Goal: Task Accomplishment & Management: Manage account settings

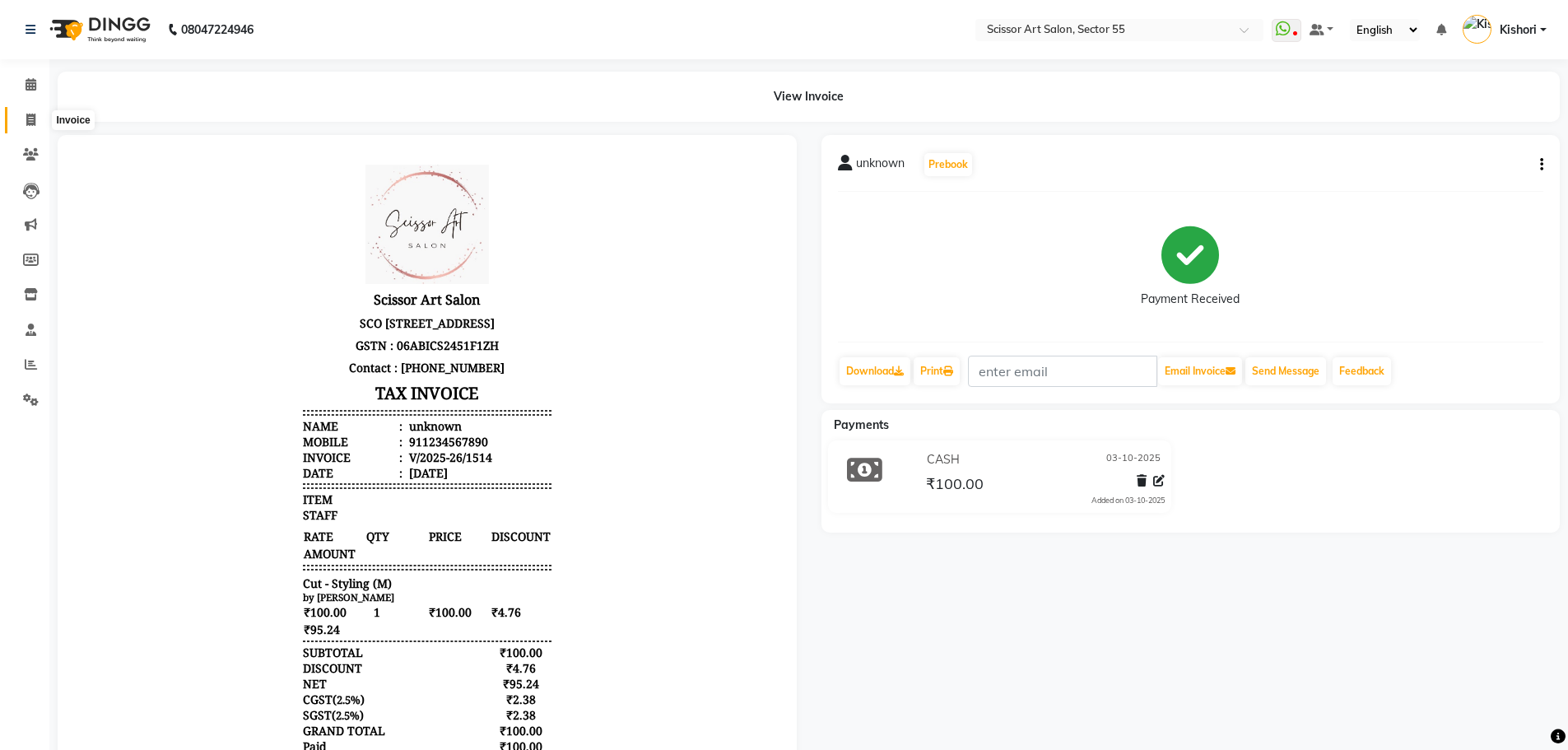
click at [32, 117] on icon at bounding box center [30, 120] width 9 height 13
select select "service"
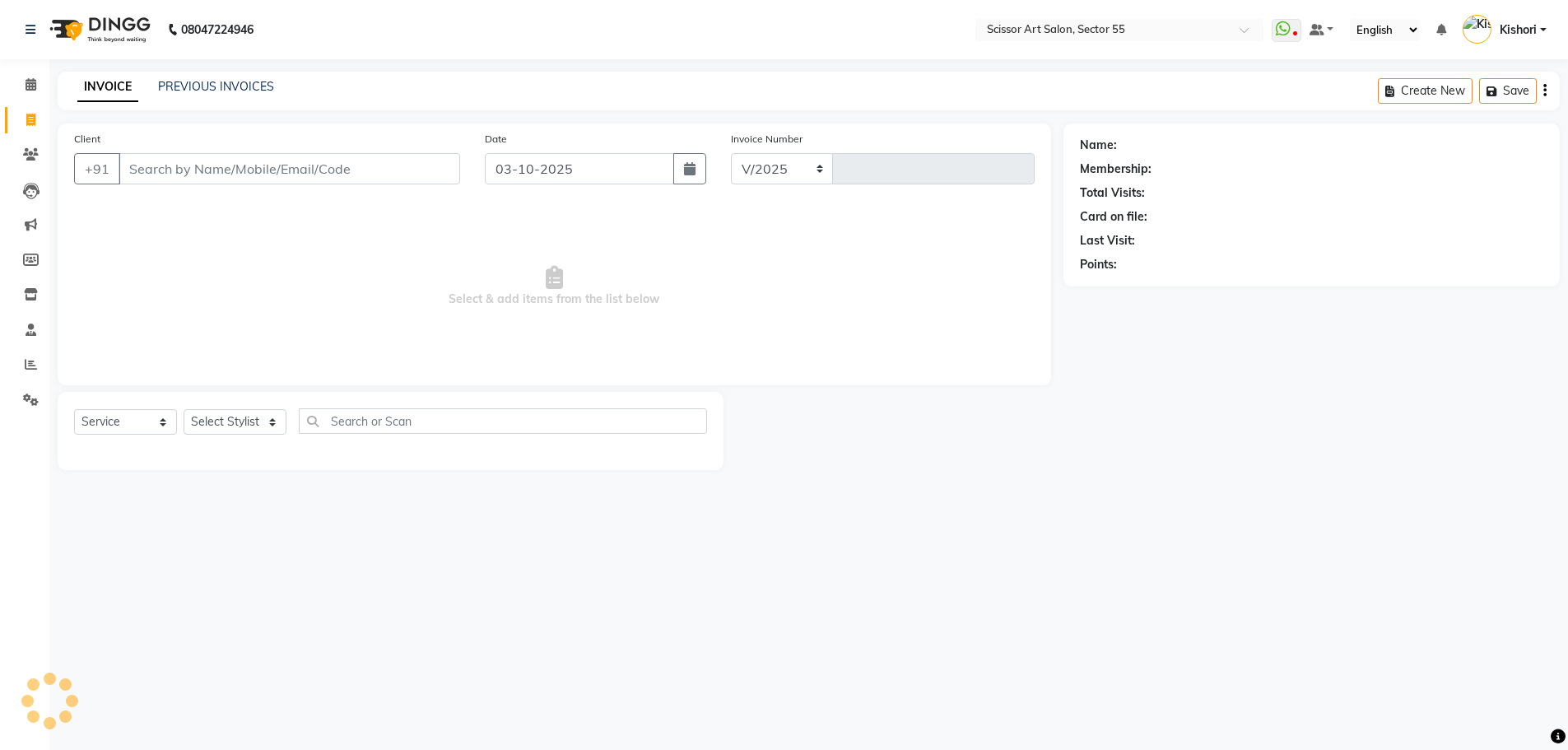
select select "4753"
type input "1515"
click at [238, 165] on input "Client" at bounding box center [291, 169] width 345 height 31
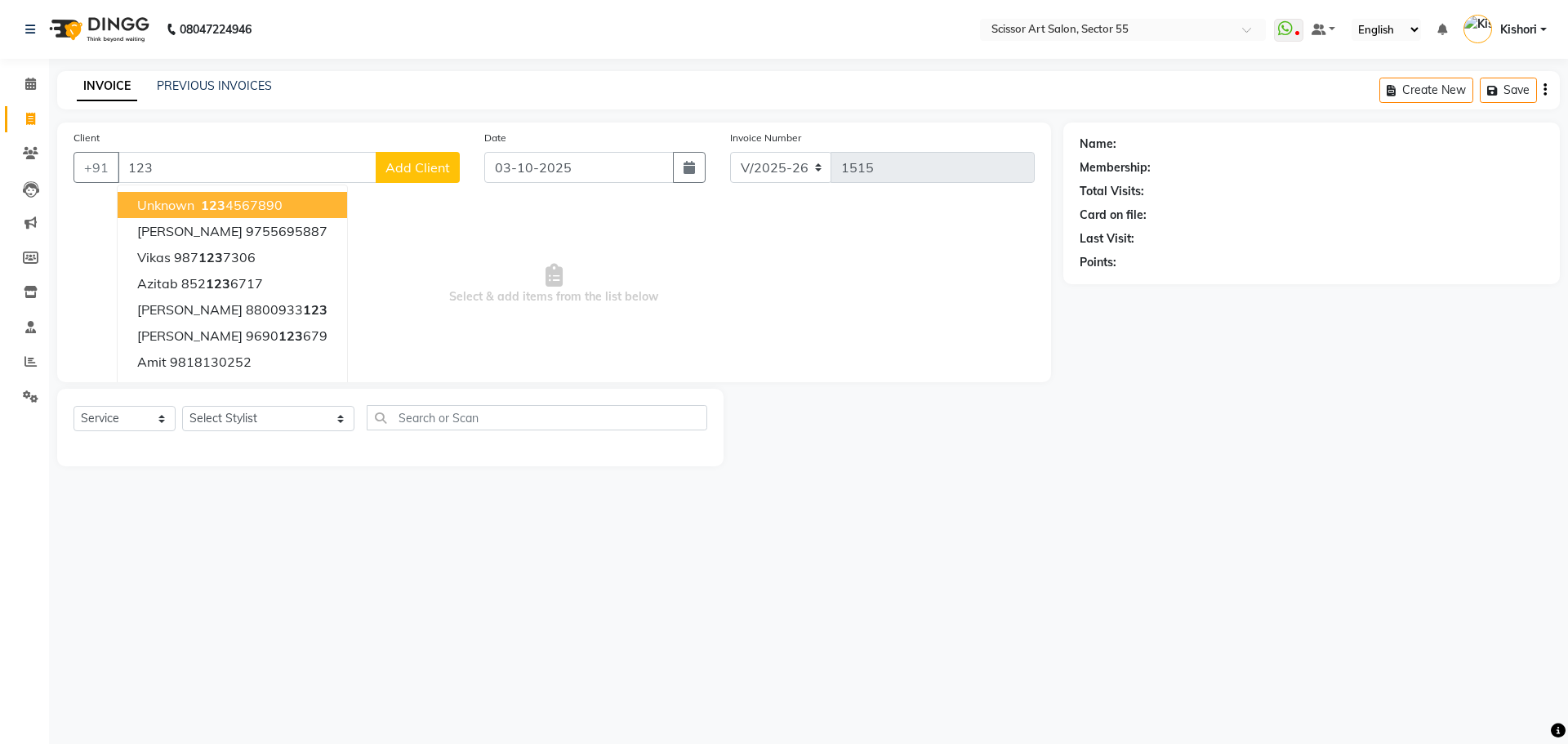
click at [191, 205] on span "unknown" at bounding box center [166, 205] width 58 height 17
type input "1234567890"
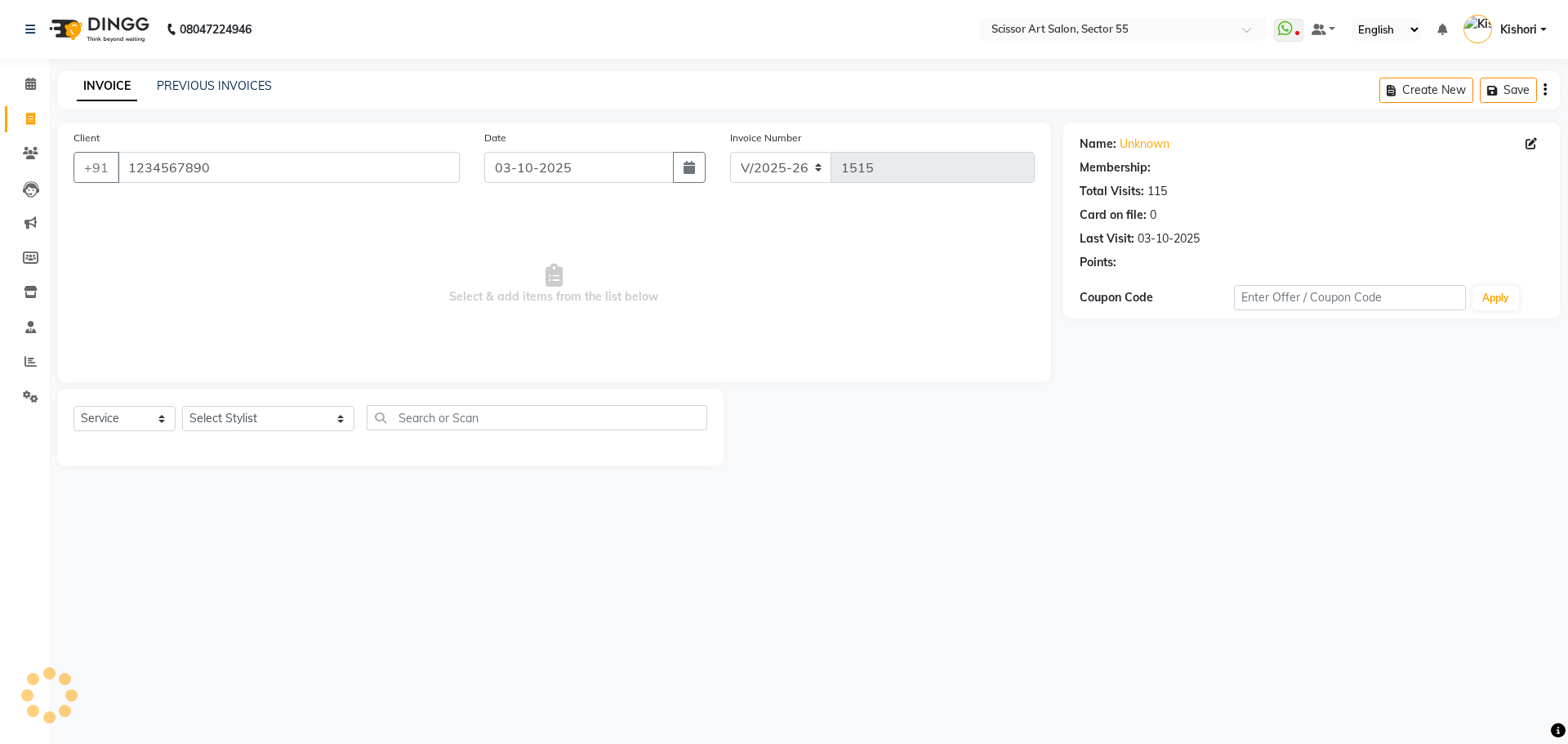
select select "1: Object"
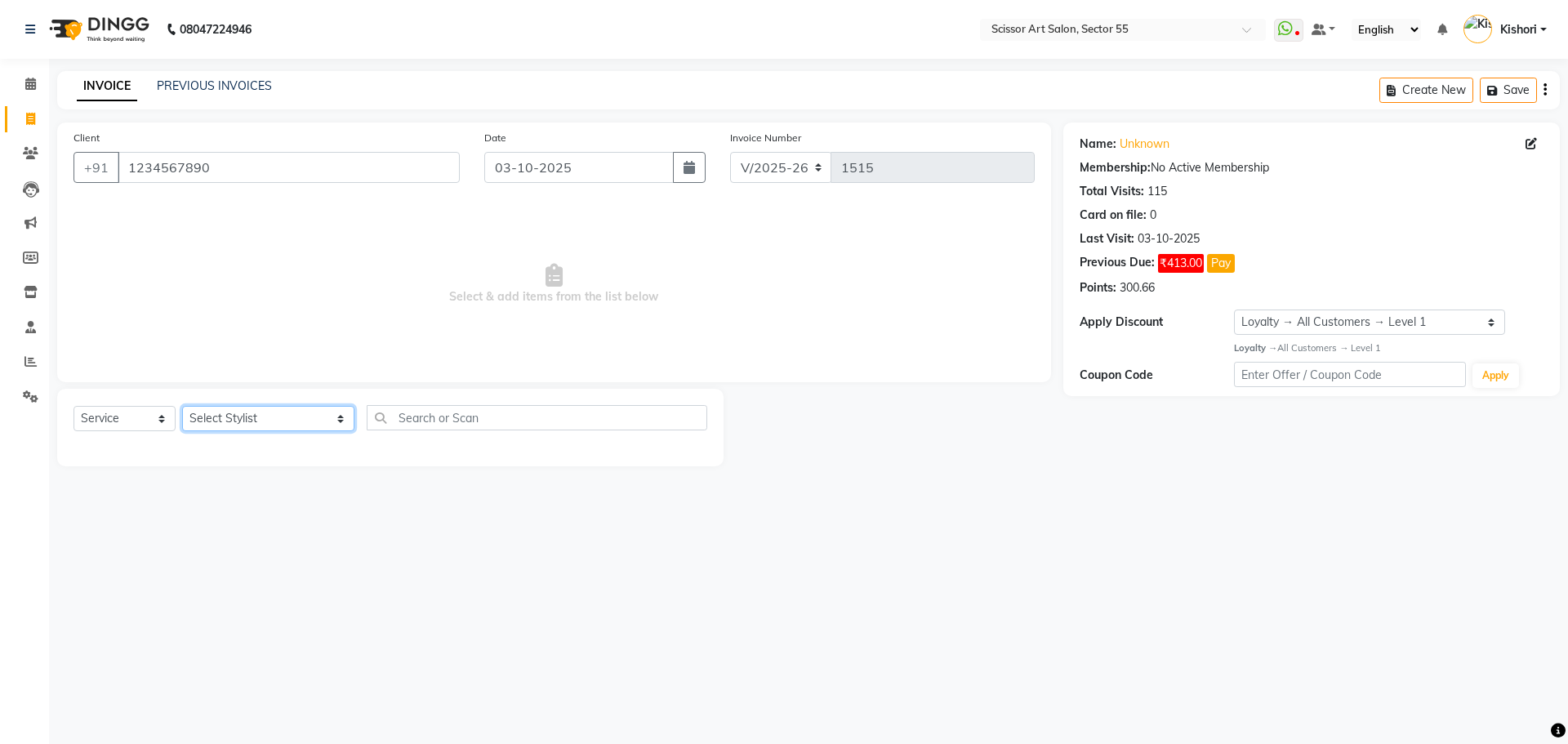
click at [273, 421] on select "Select Stylist [PERSON_NAME] ([DEMOGRAPHIC_DATA] hairdresser) [PERSON_NAME] [PE…" at bounding box center [268, 418] width 173 height 25
select select "29037"
click at [182, 406] on select "Select Stylist [PERSON_NAME] ([DEMOGRAPHIC_DATA] hairdresser) [PERSON_NAME] [PE…" at bounding box center [268, 418] width 173 height 25
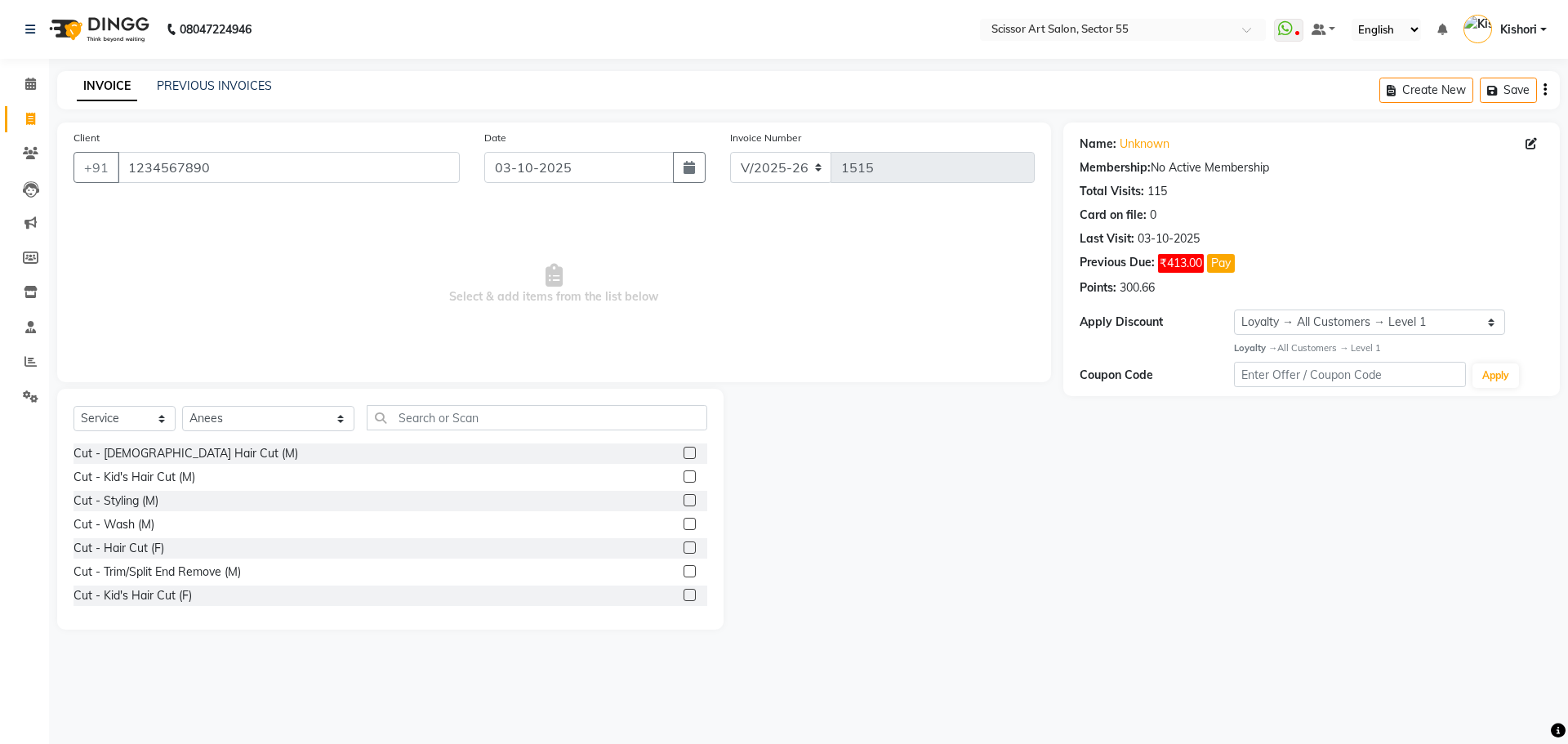
click at [684, 450] on label at bounding box center [690, 452] width 13 height 13
click at [684, 450] on input "checkbox" at bounding box center [689, 453] width 11 height 11
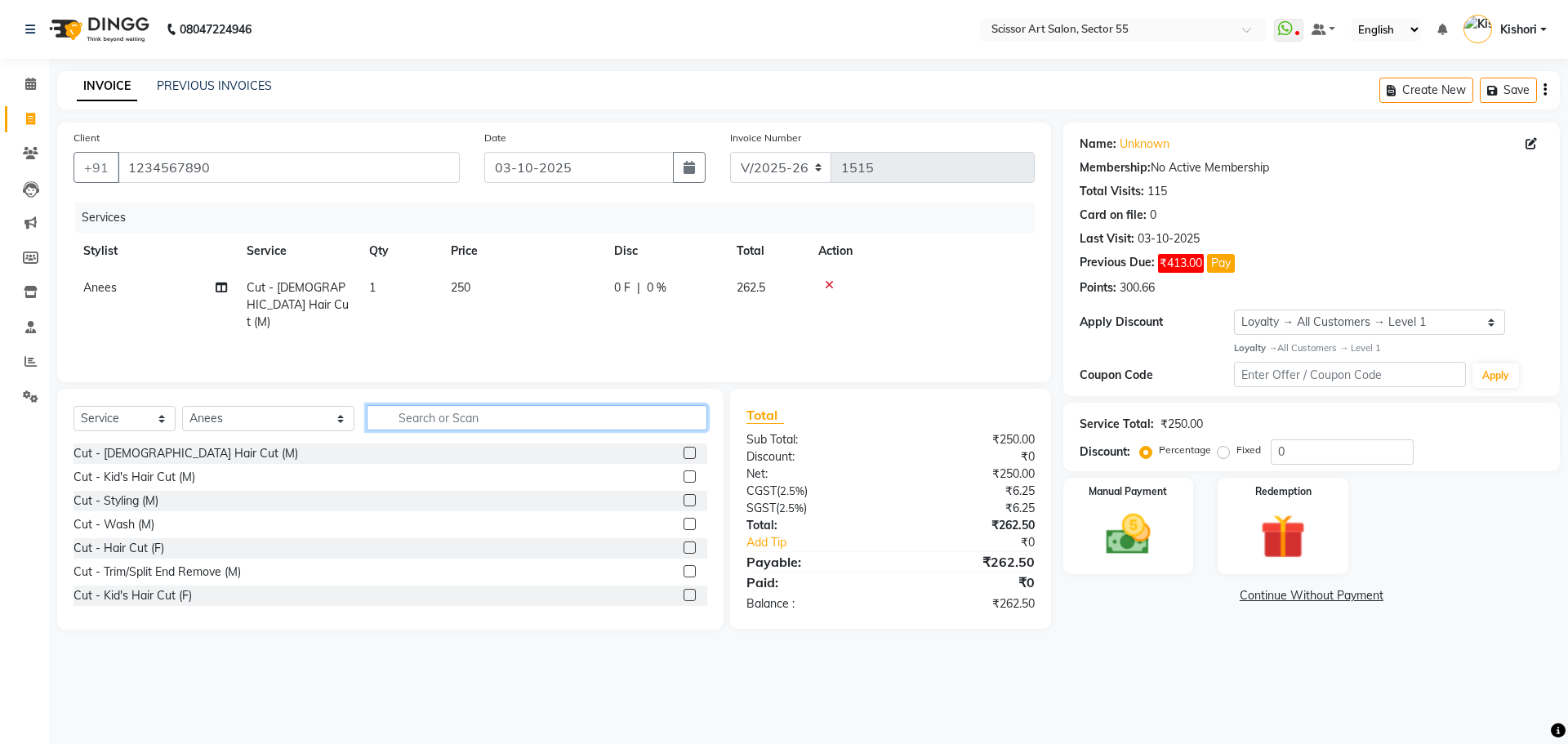
checkbox input "false"
click at [639, 424] on input "text" at bounding box center [537, 417] width 341 height 25
type input "b"
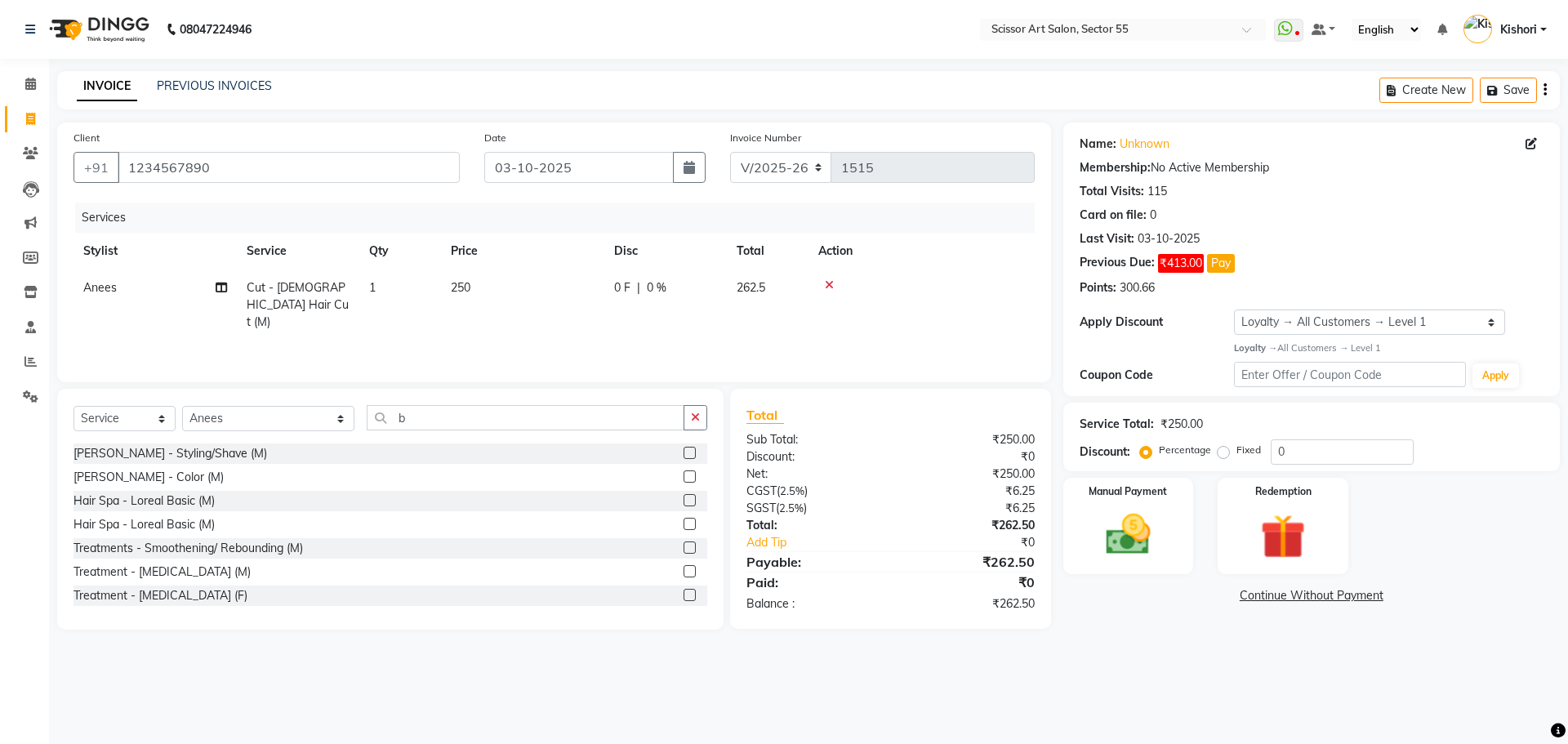
drag, startPoint x: 678, startPoint y: 450, endPoint x: 668, endPoint y: 441, distance: 13.5
click at [684, 450] on label at bounding box center [690, 452] width 13 height 13
click at [684, 450] on input "checkbox" at bounding box center [689, 453] width 11 height 11
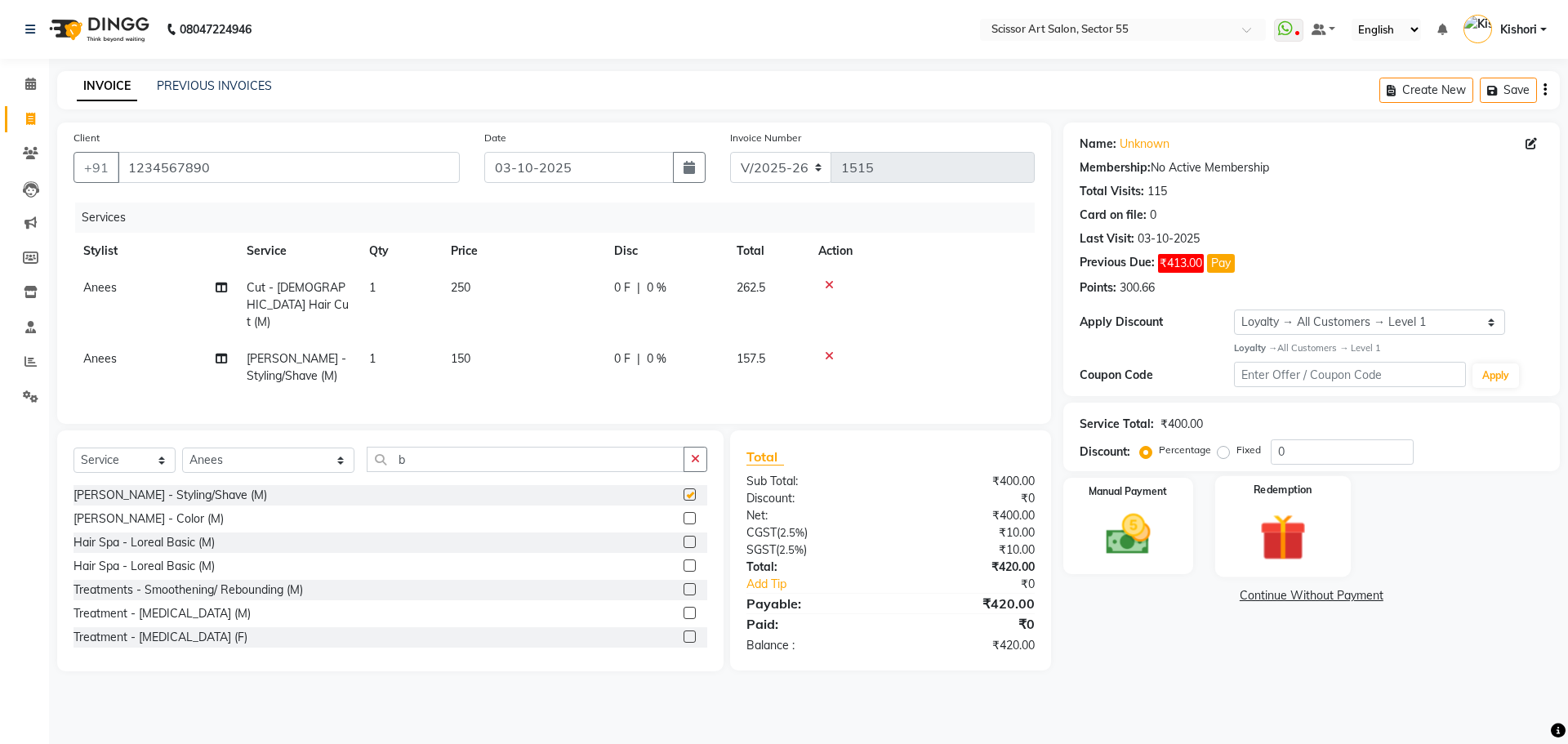
checkbox input "false"
click at [1110, 529] on img at bounding box center [1129, 534] width 76 height 54
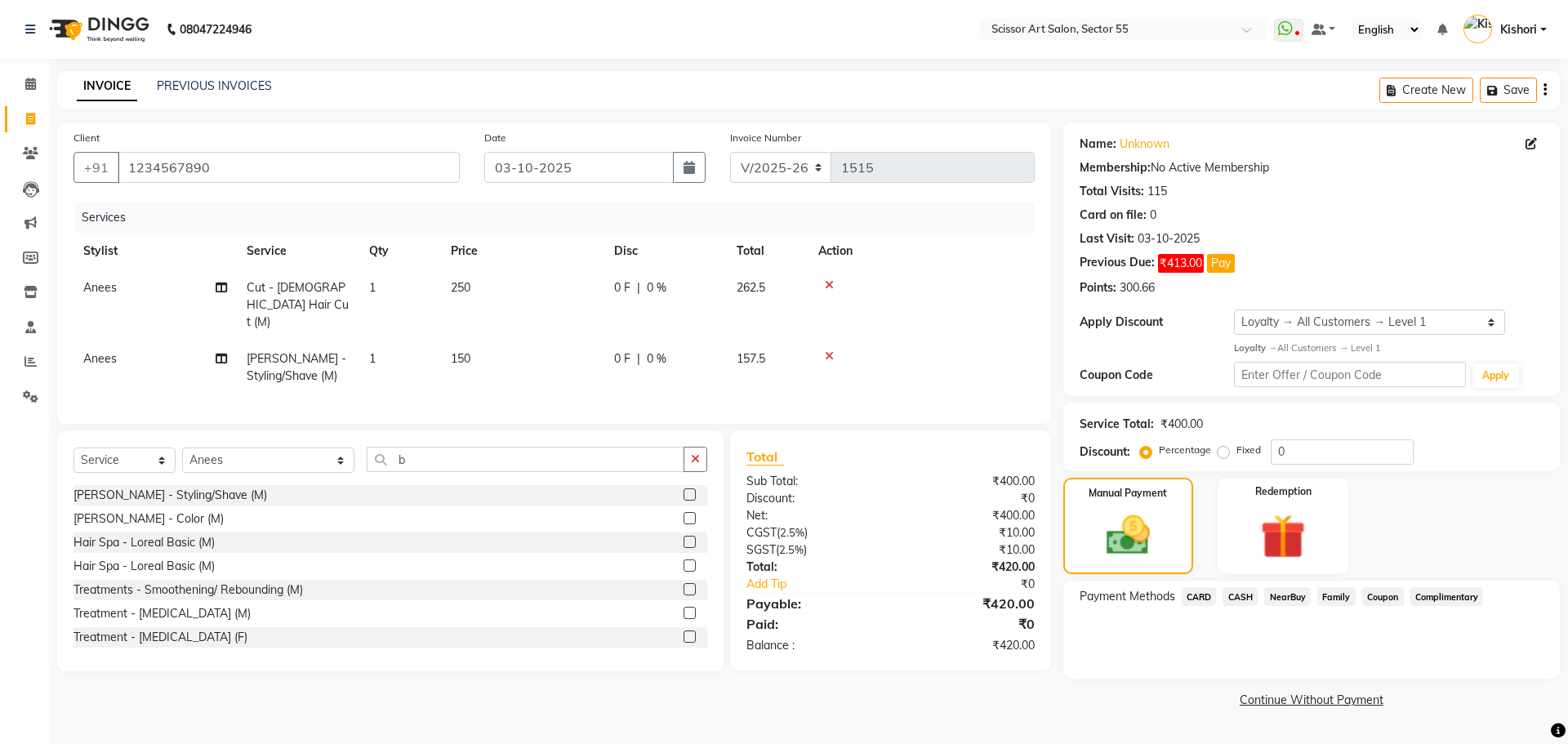
click at [1238, 592] on span "CASH" at bounding box center [1240, 596] width 35 height 19
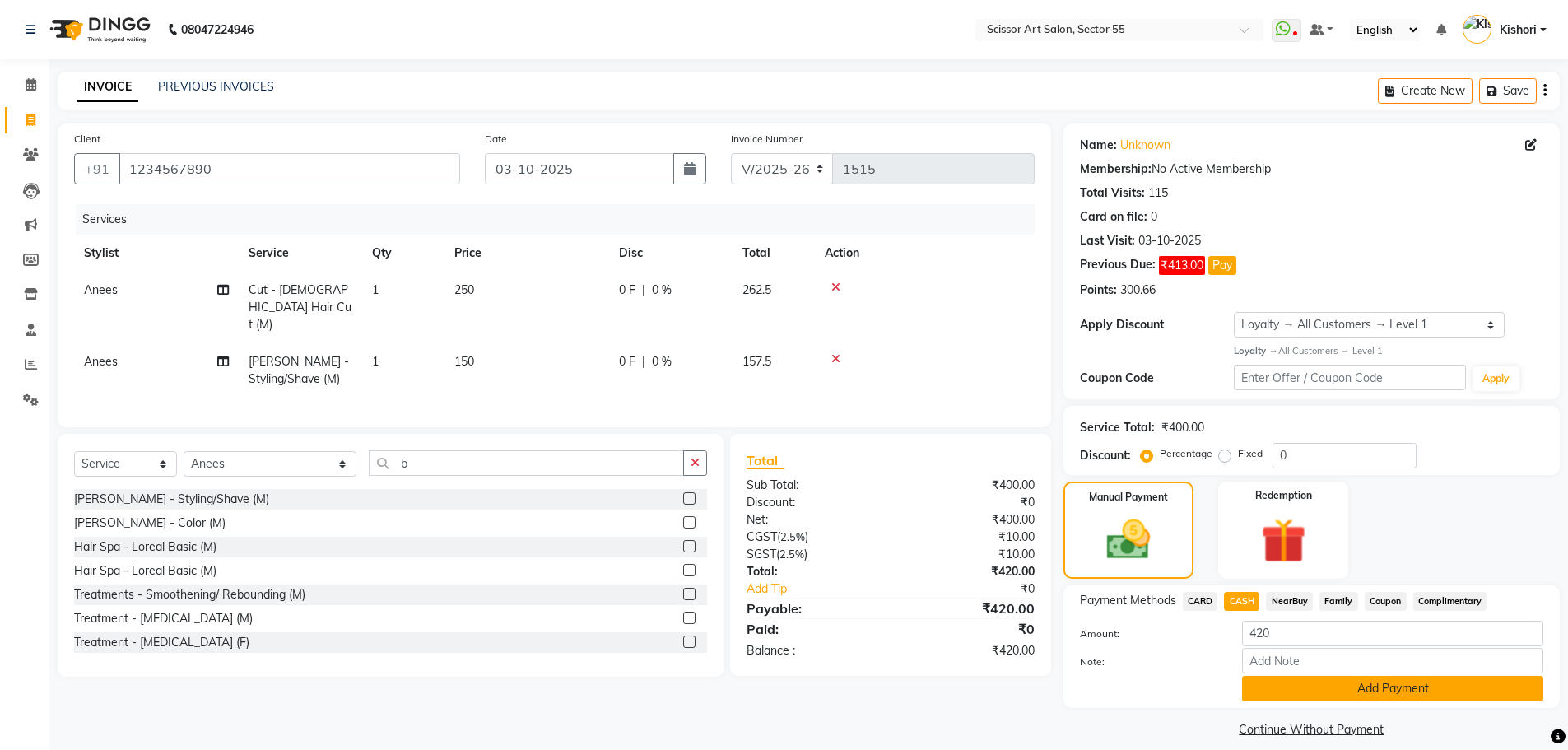
click at [1293, 686] on button "Add Payment" at bounding box center [1392, 688] width 301 height 26
click at [1293, 686] on div "Name: Unknown Membership: No Active Membership Total Visits: 115 Card on file: …" at bounding box center [1317, 433] width 508 height 618
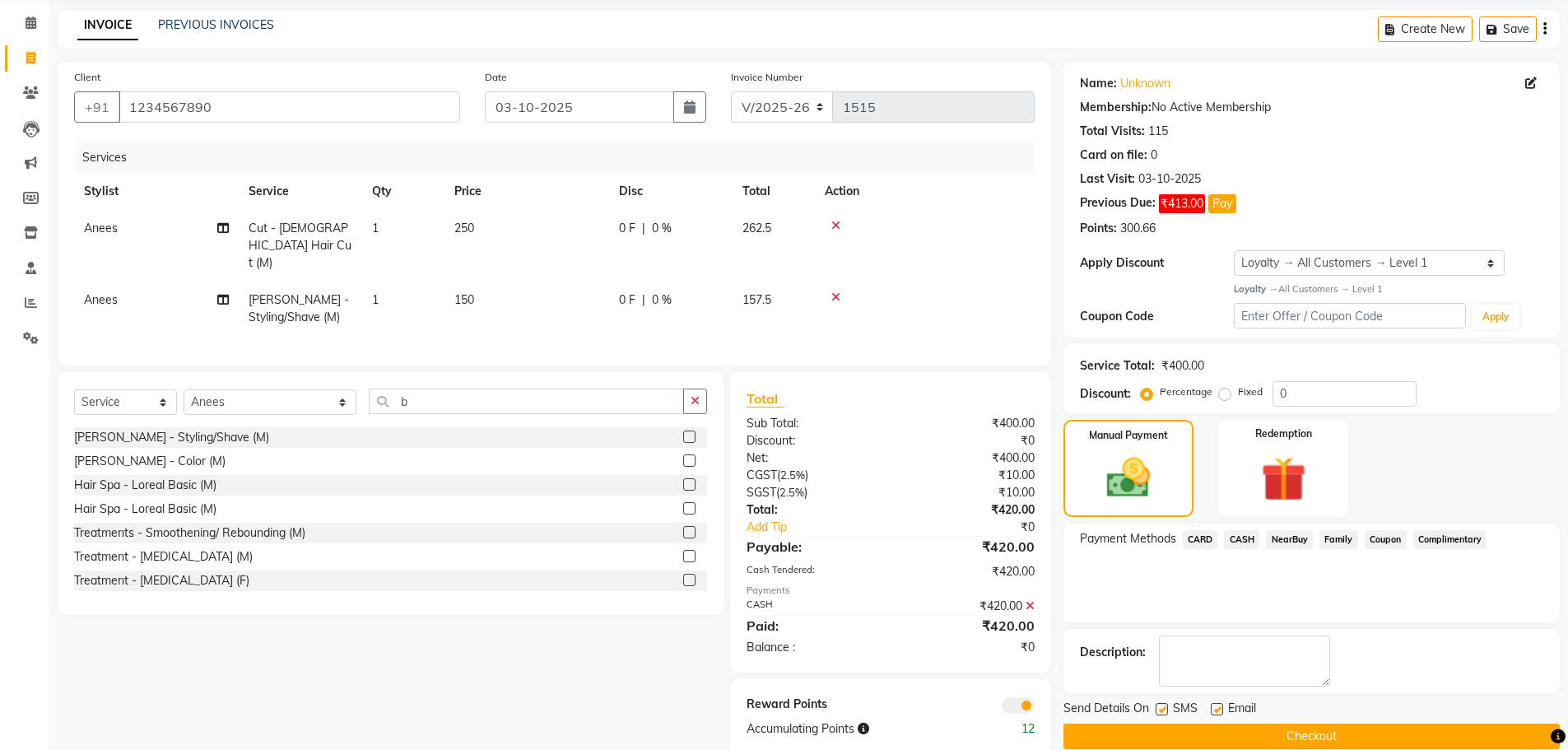
scroll to position [86, 0]
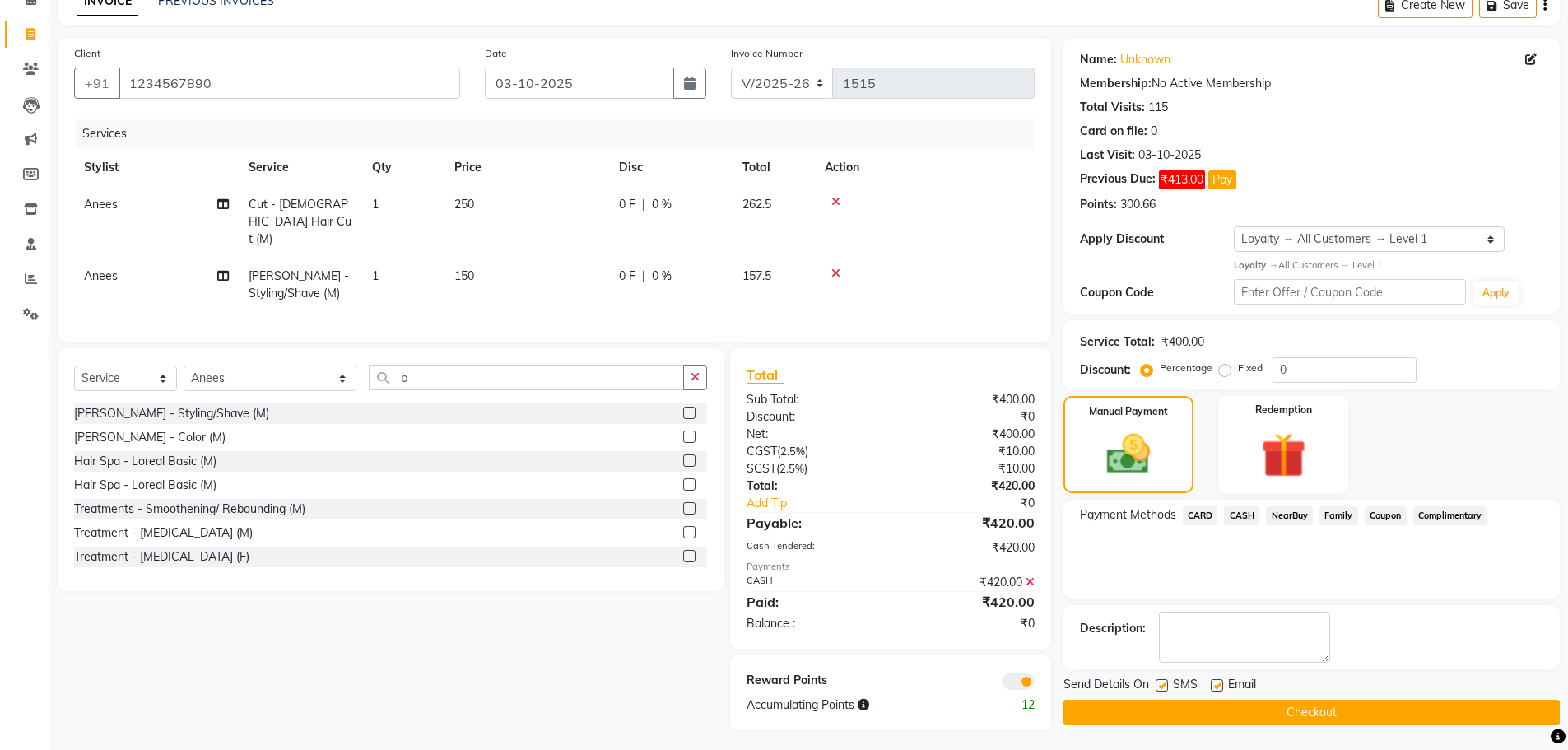
click at [1023, 680] on span at bounding box center [1017, 681] width 32 height 17
click at [1034, 684] on input "checkbox" at bounding box center [1034, 684] width 0 height 0
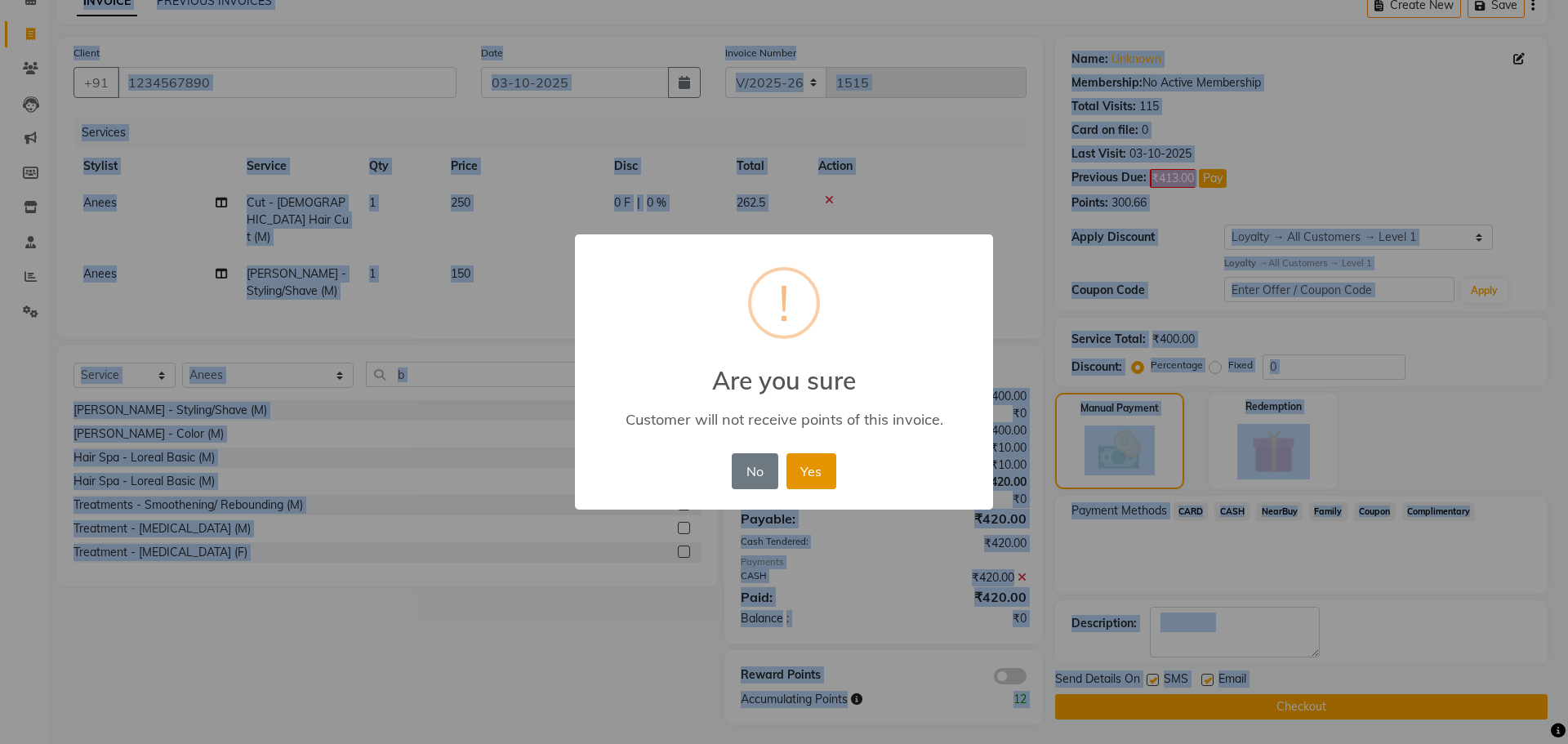
click at [800, 482] on button "Yes" at bounding box center [811, 471] width 50 height 36
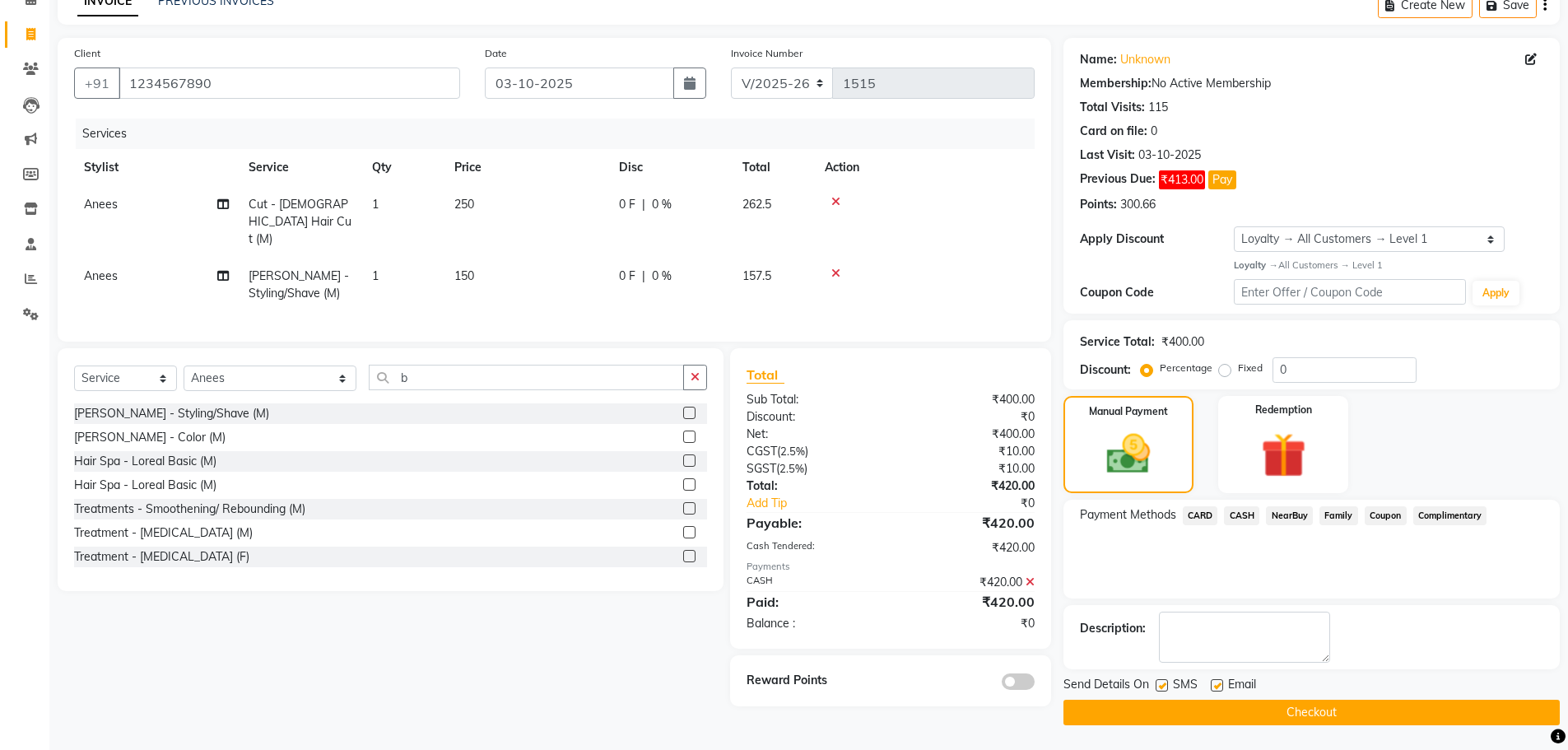
click at [1029, 576] on icon at bounding box center [1029, 582] width 9 height 12
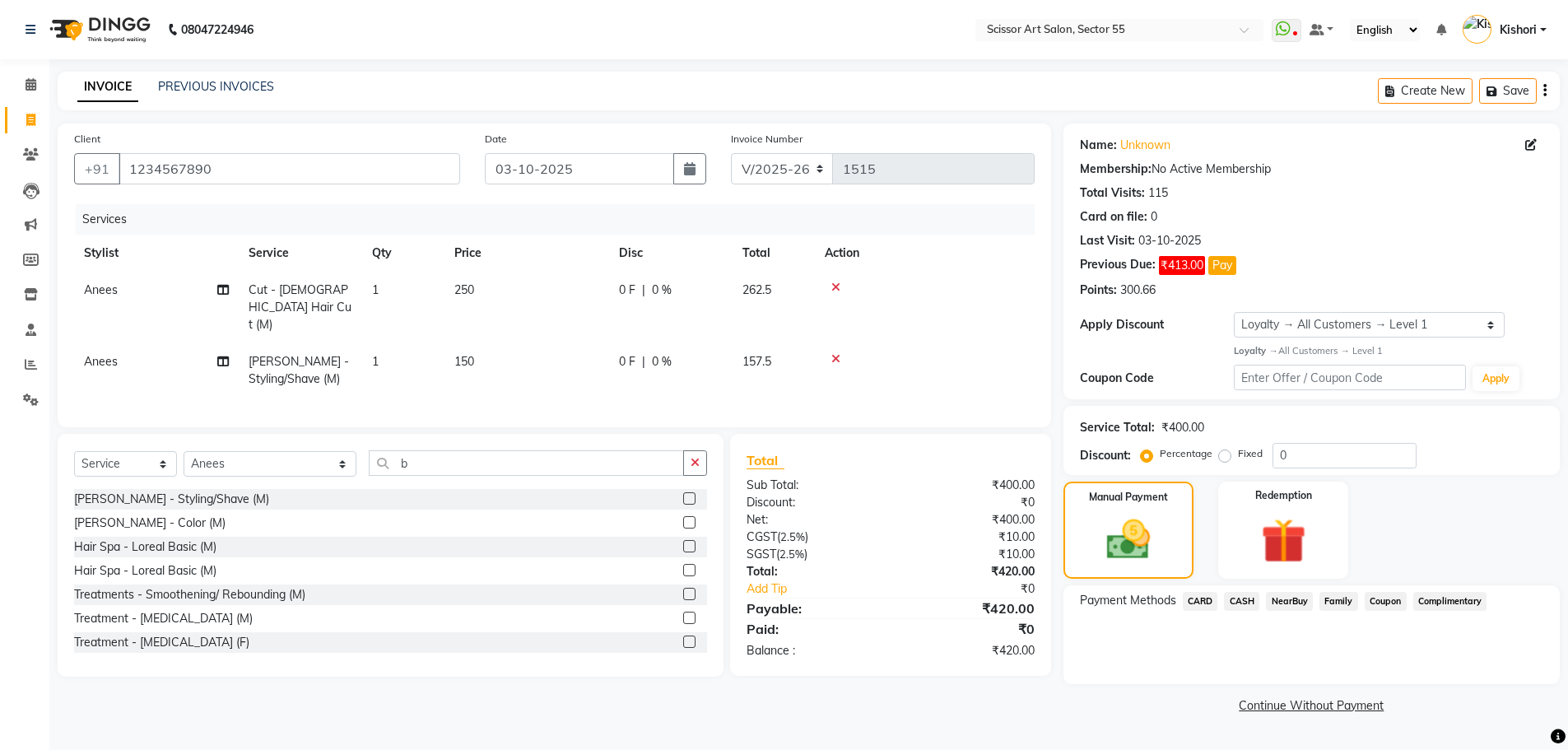
scroll to position [0, 0]
click at [1413, 456] on input "0" at bounding box center [1353, 455] width 144 height 26
drag, startPoint x: 1232, startPoint y: 455, endPoint x: 1386, endPoint y: 452, distance: 154.0
click at [1246, 455] on label "Fixed" at bounding box center [1257, 453] width 25 height 15
click at [1233, 455] on input "Fixed" at bounding box center [1236, 453] width 12 height 12
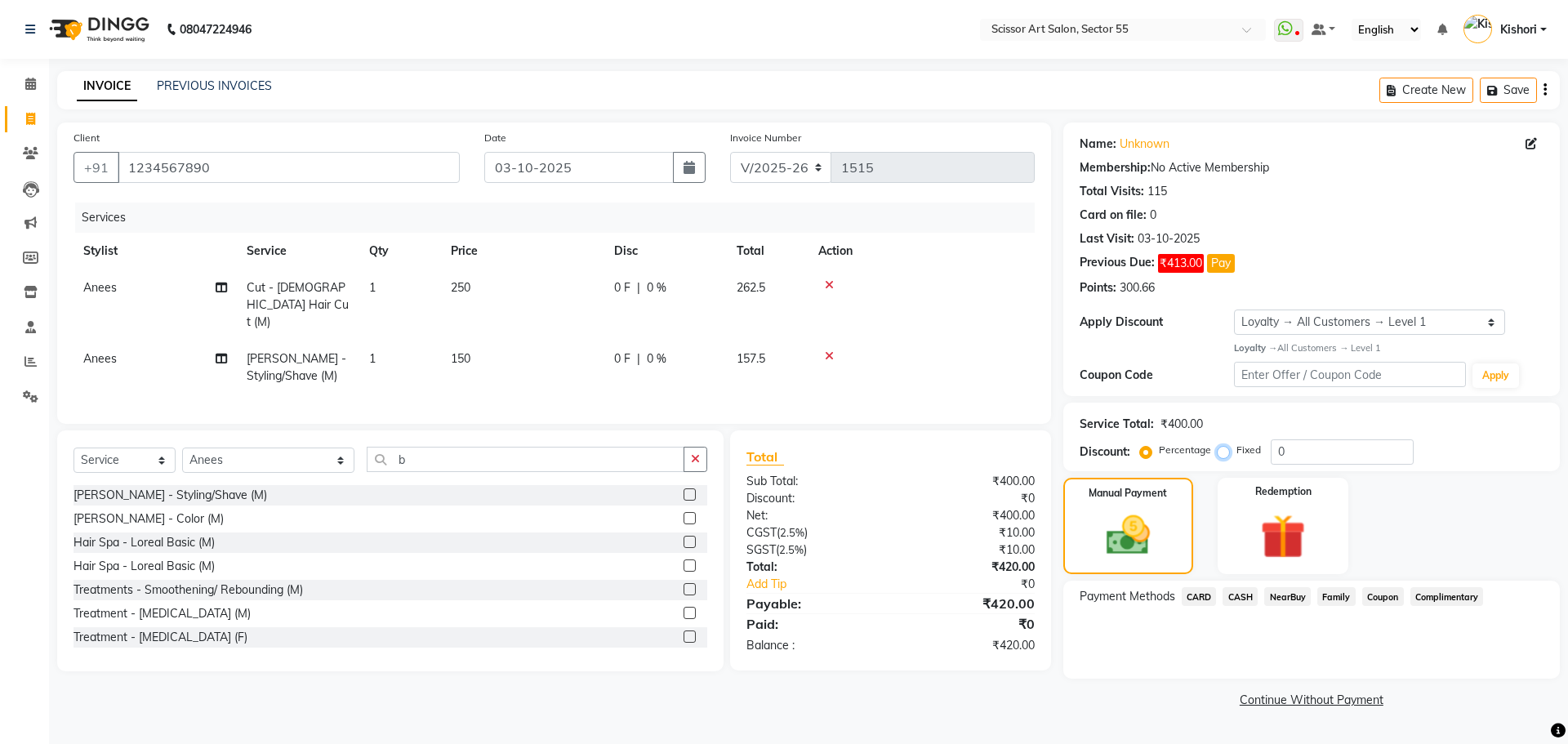
radio input "true"
click at [1376, 449] on input "0" at bounding box center [1343, 451] width 142 height 25
type input "020"
click at [1236, 596] on span "CASH" at bounding box center [1240, 596] width 35 height 19
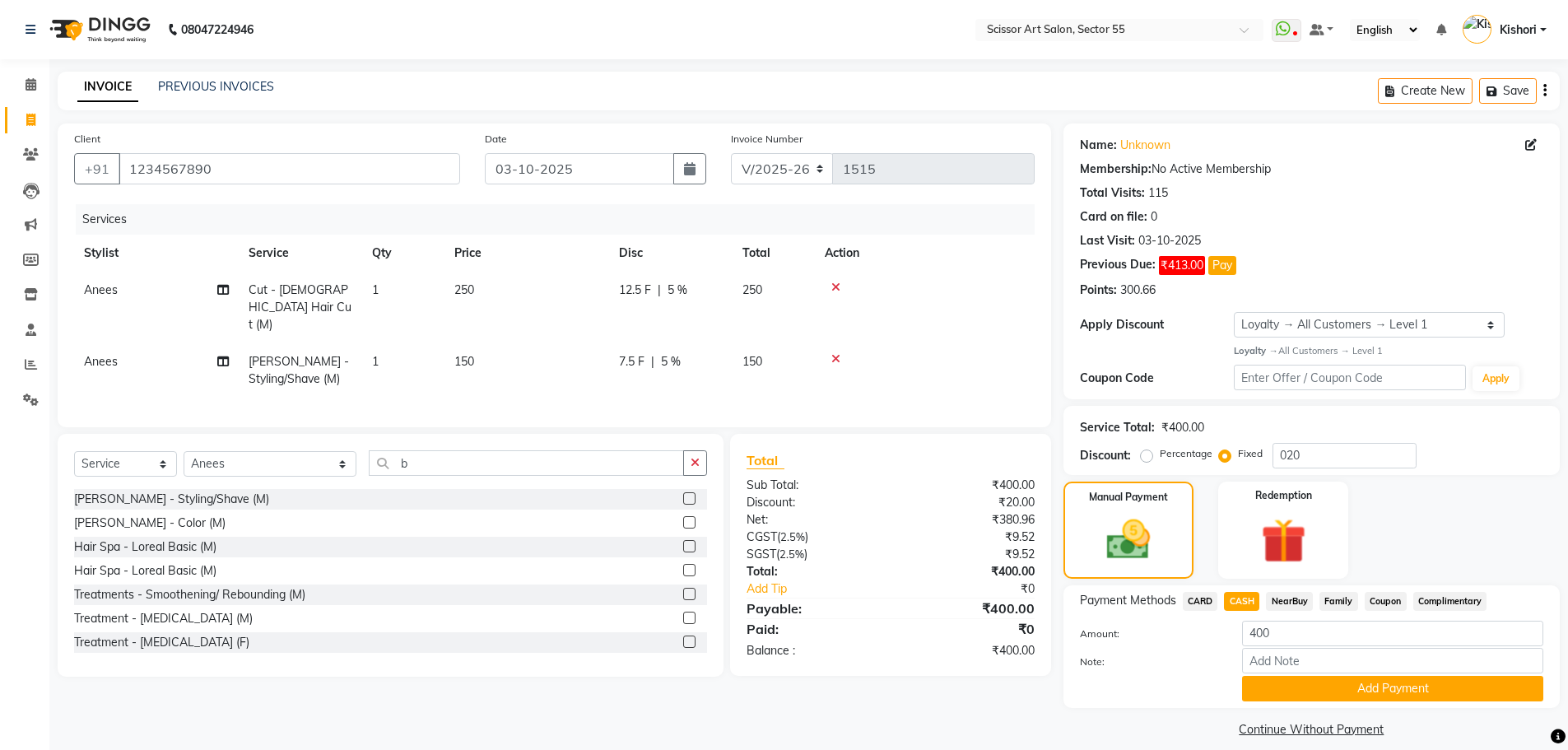
scroll to position [17, 0]
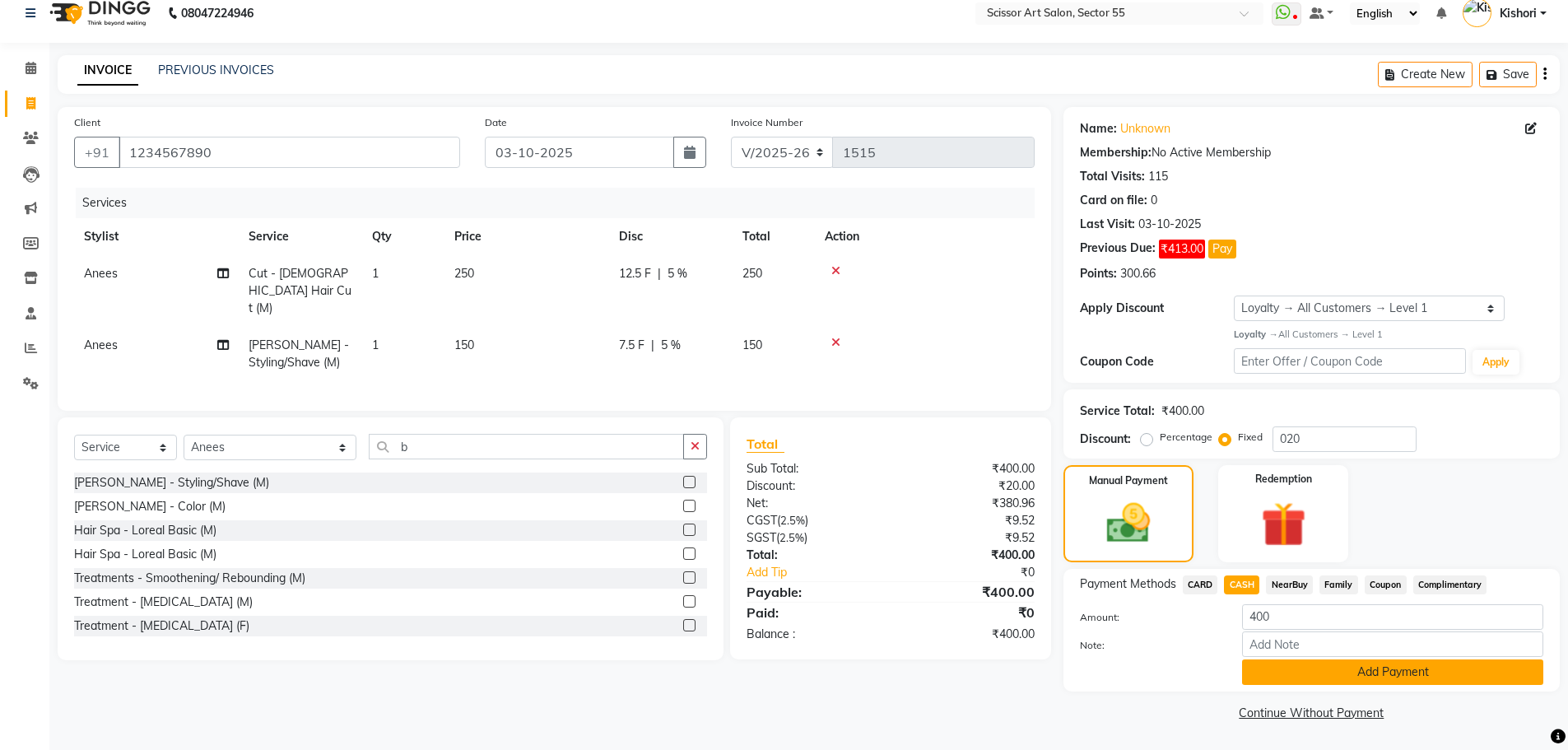
click at [1373, 676] on button "Add Payment" at bounding box center [1392, 672] width 301 height 26
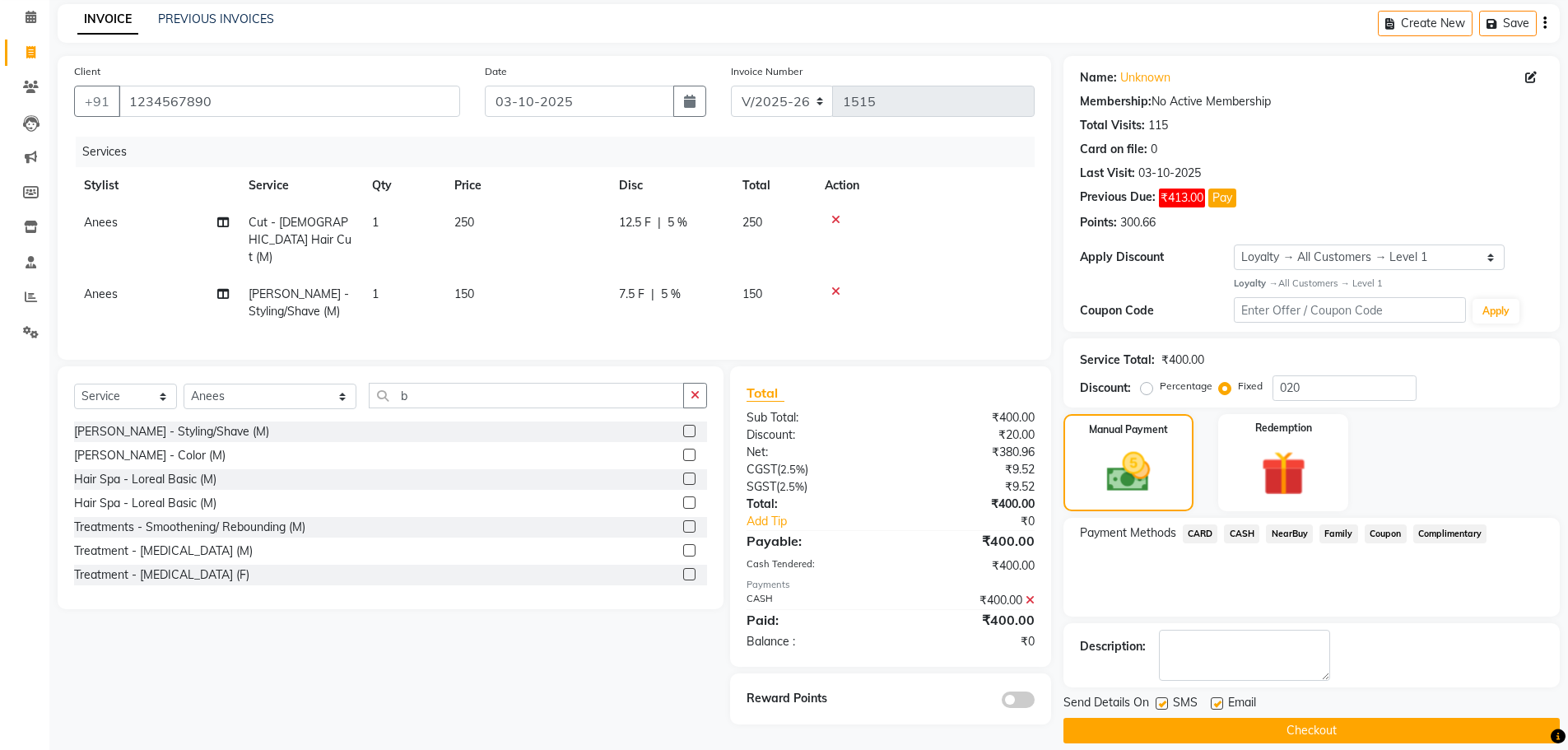
scroll to position [84, 0]
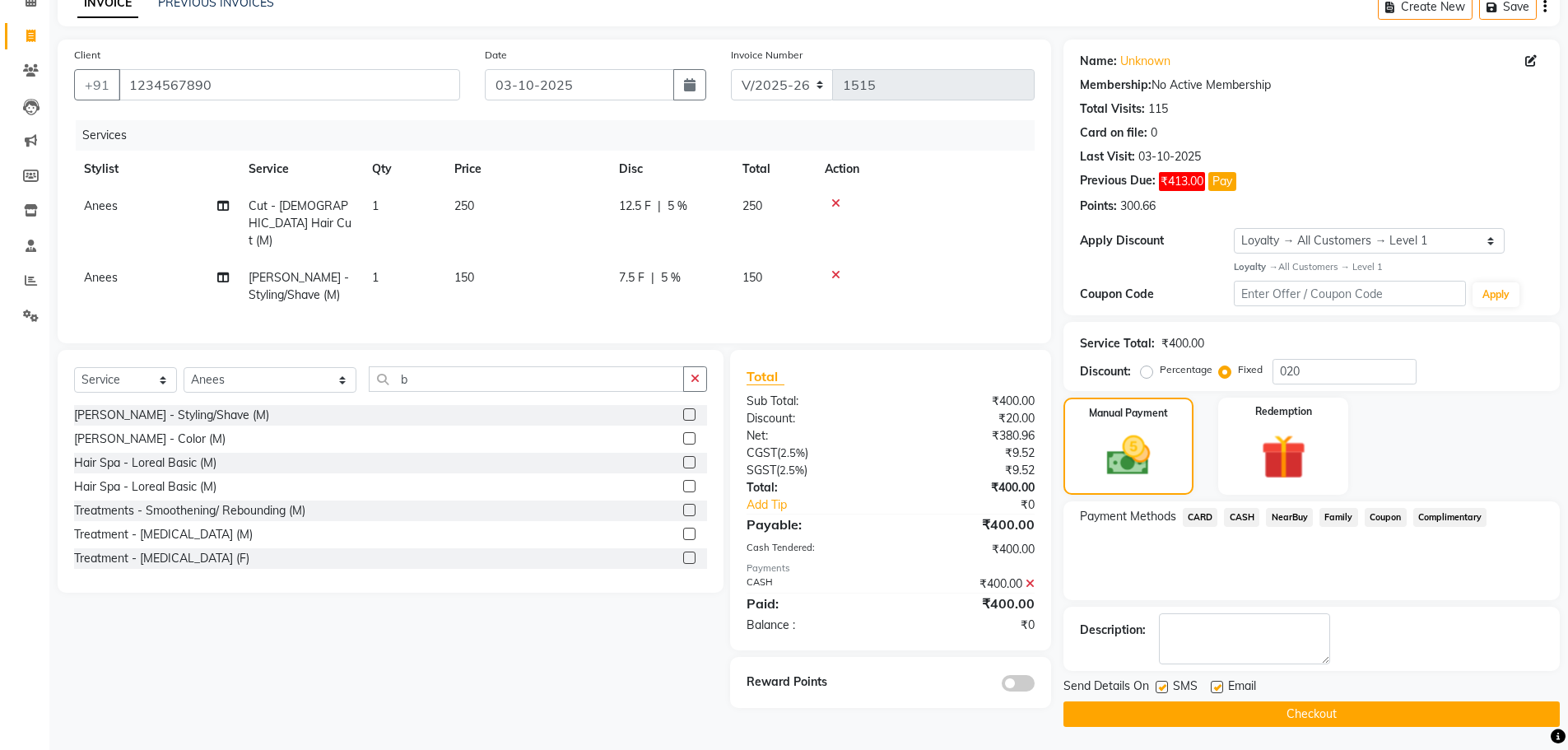
click at [1129, 709] on button "Checkout" at bounding box center [1311, 714] width 496 height 26
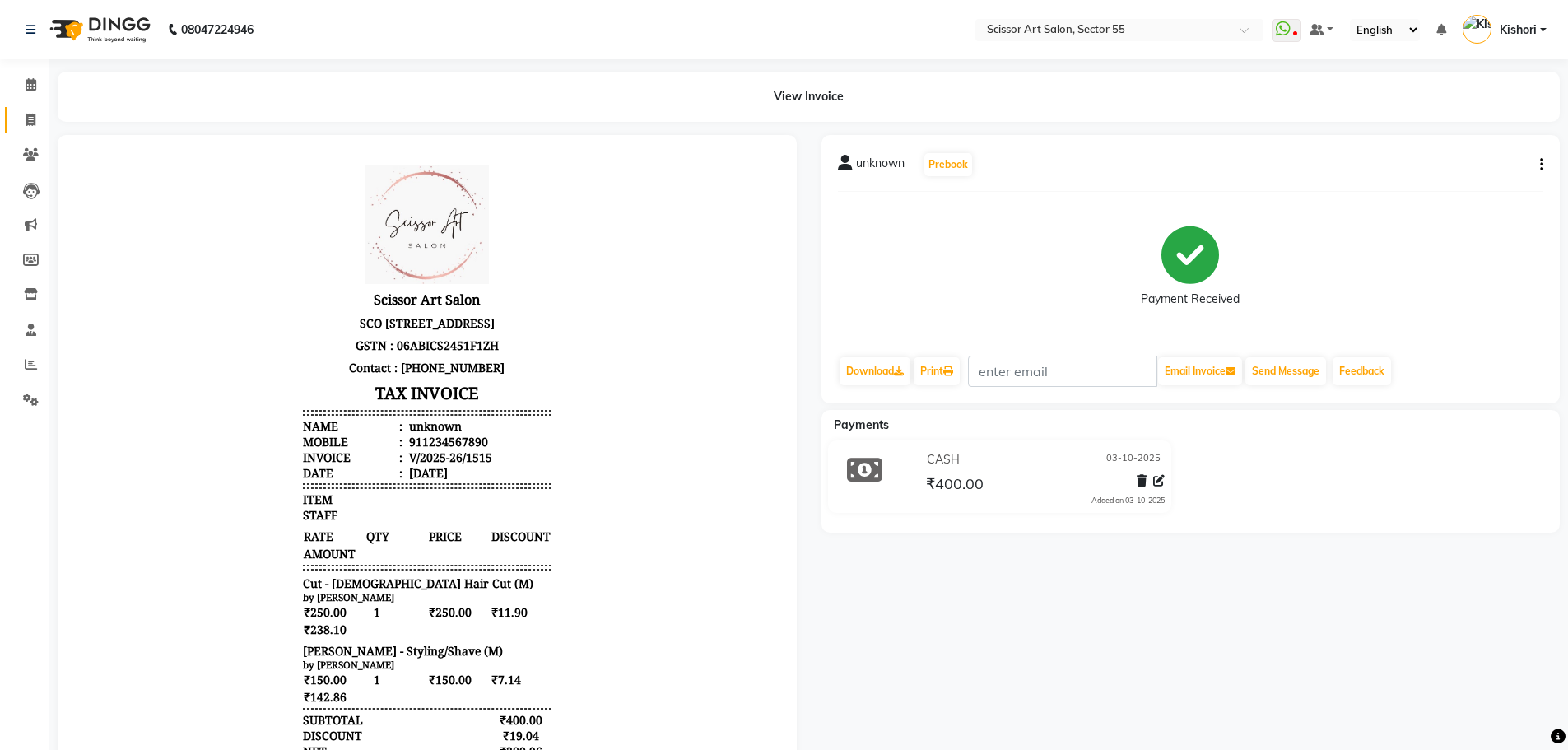
click at [35, 109] on link "Invoice" at bounding box center [25, 121] width 39 height 28
select select "service"
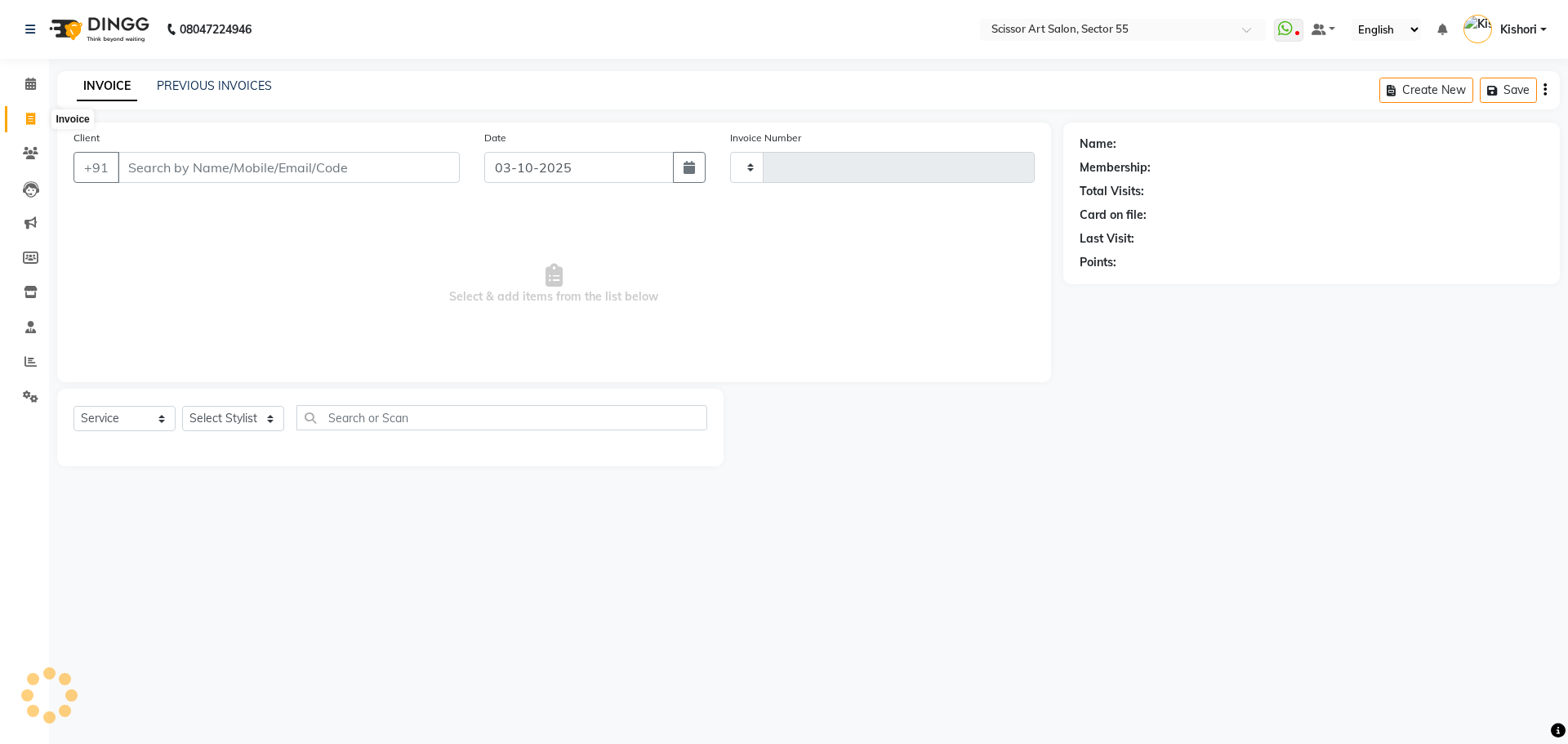
type input "1516"
select select "4753"
click at [280, 415] on select "Select Stylist [PERSON_NAME] ([DEMOGRAPHIC_DATA] hairdresser) [PERSON_NAME] [PE…" at bounding box center [268, 418] width 173 height 25
select select "29037"
click at [182, 406] on select "Select Stylist [PERSON_NAME] ([DEMOGRAPHIC_DATA] hairdresser) [PERSON_NAME] [PE…" at bounding box center [268, 418] width 173 height 25
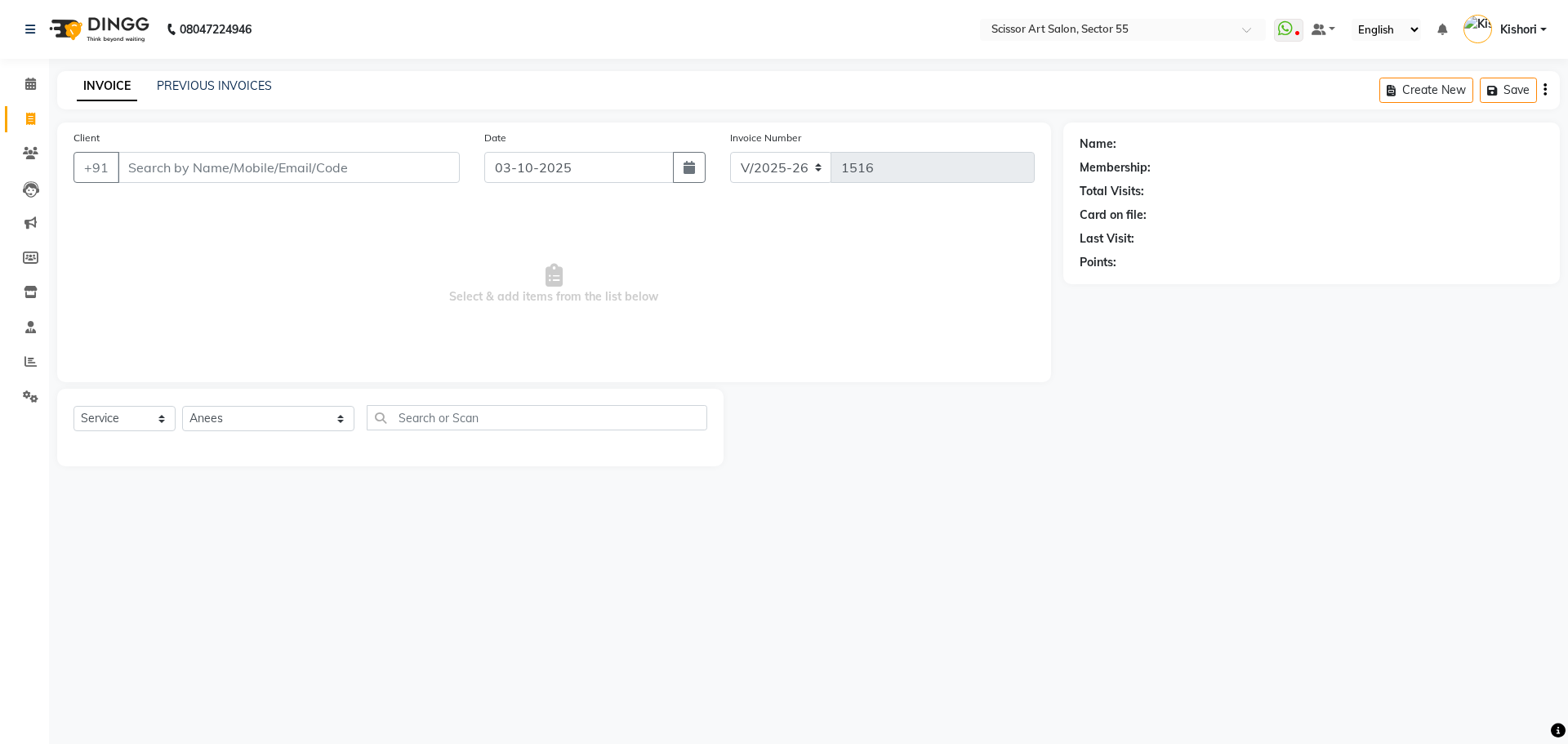
click at [218, 101] on div "INVOICE PREVIOUS INVOICES Create New Save" at bounding box center [809, 90] width 1503 height 38
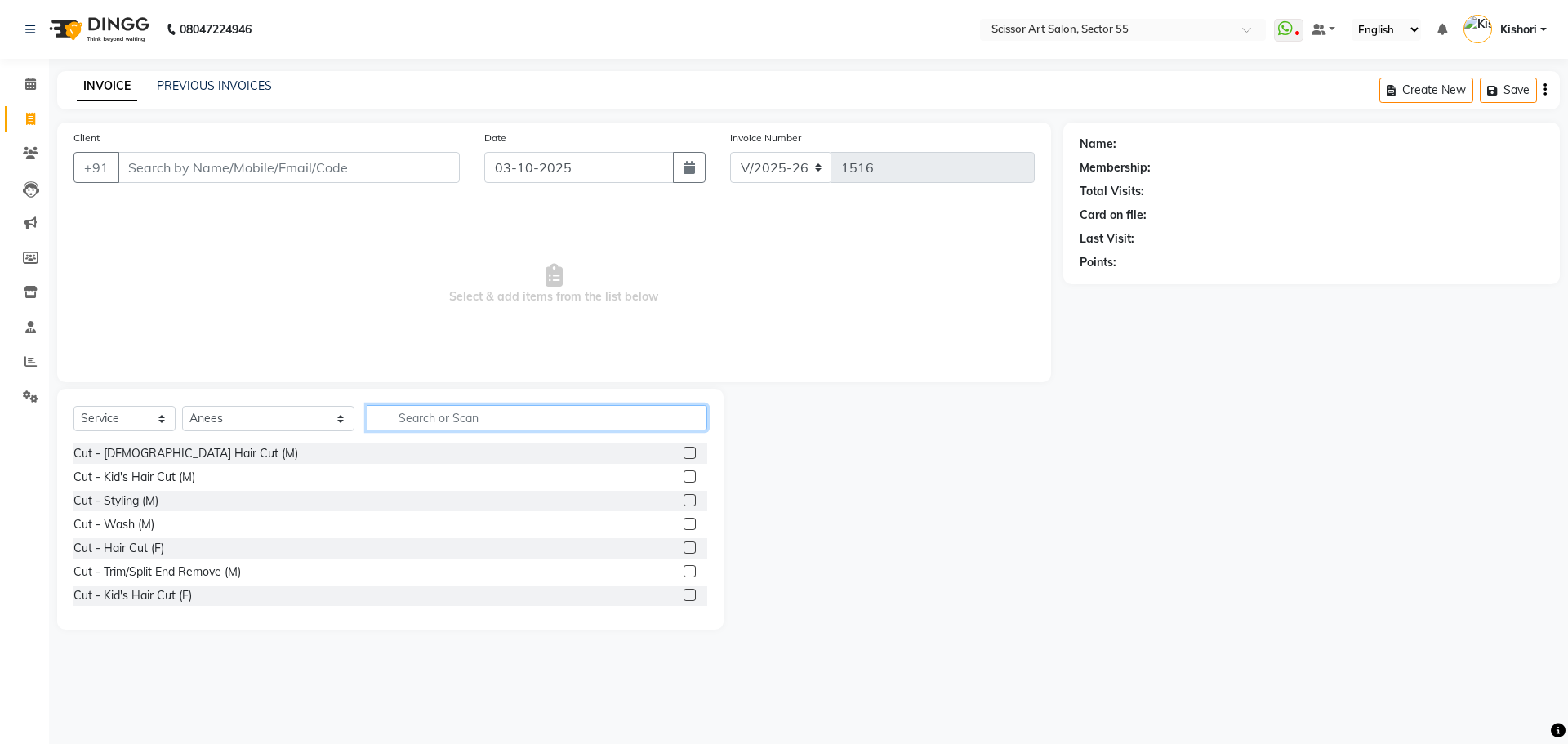
click at [543, 408] on input "text" at bounding box center [537, 417] width 341 height 25
type input "b"
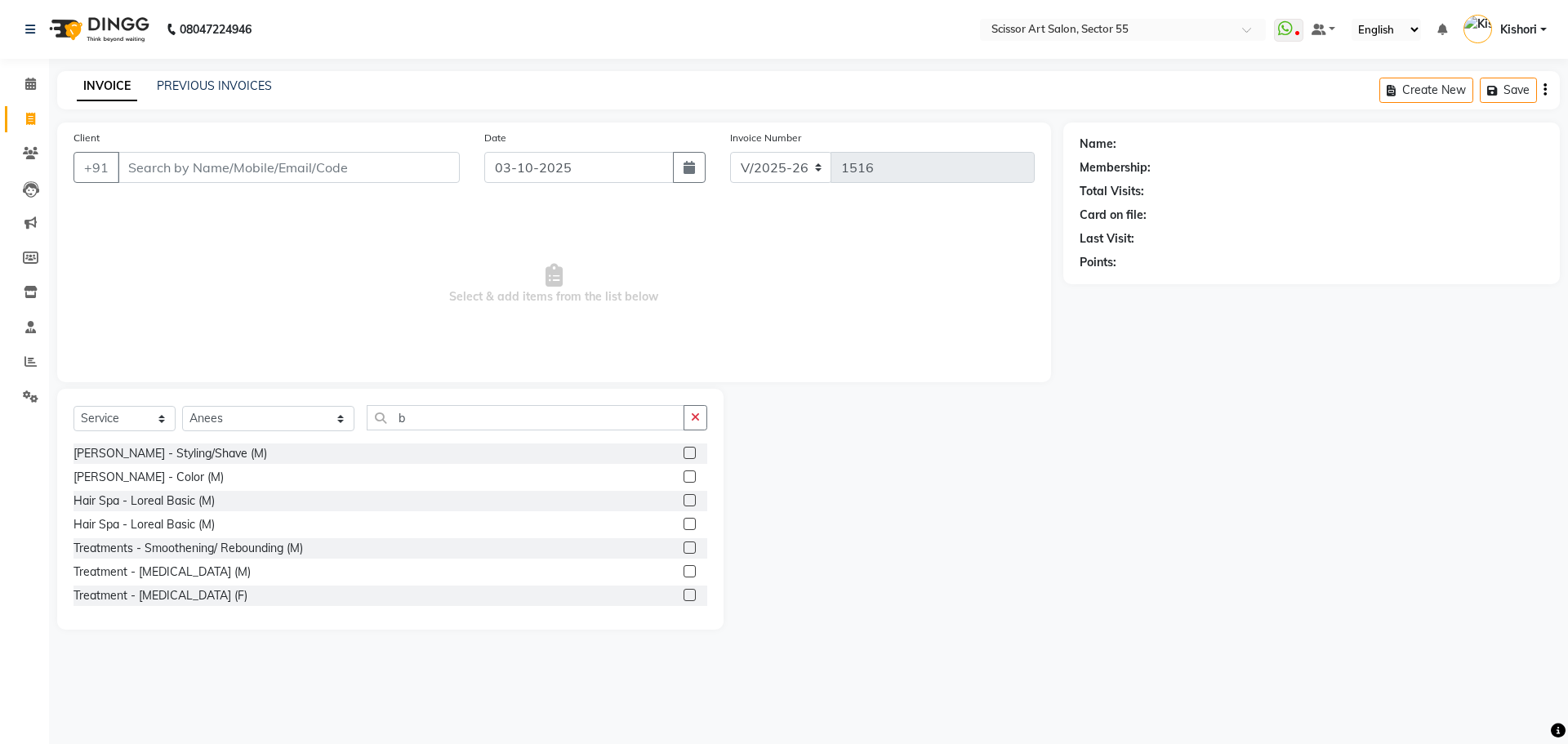
click at [684, 450] on label at bounding box center [690, 452] width 13 height 13
click at [684, 450] on input "checkbox" at bounding box center [689, 453] width 11 height 11
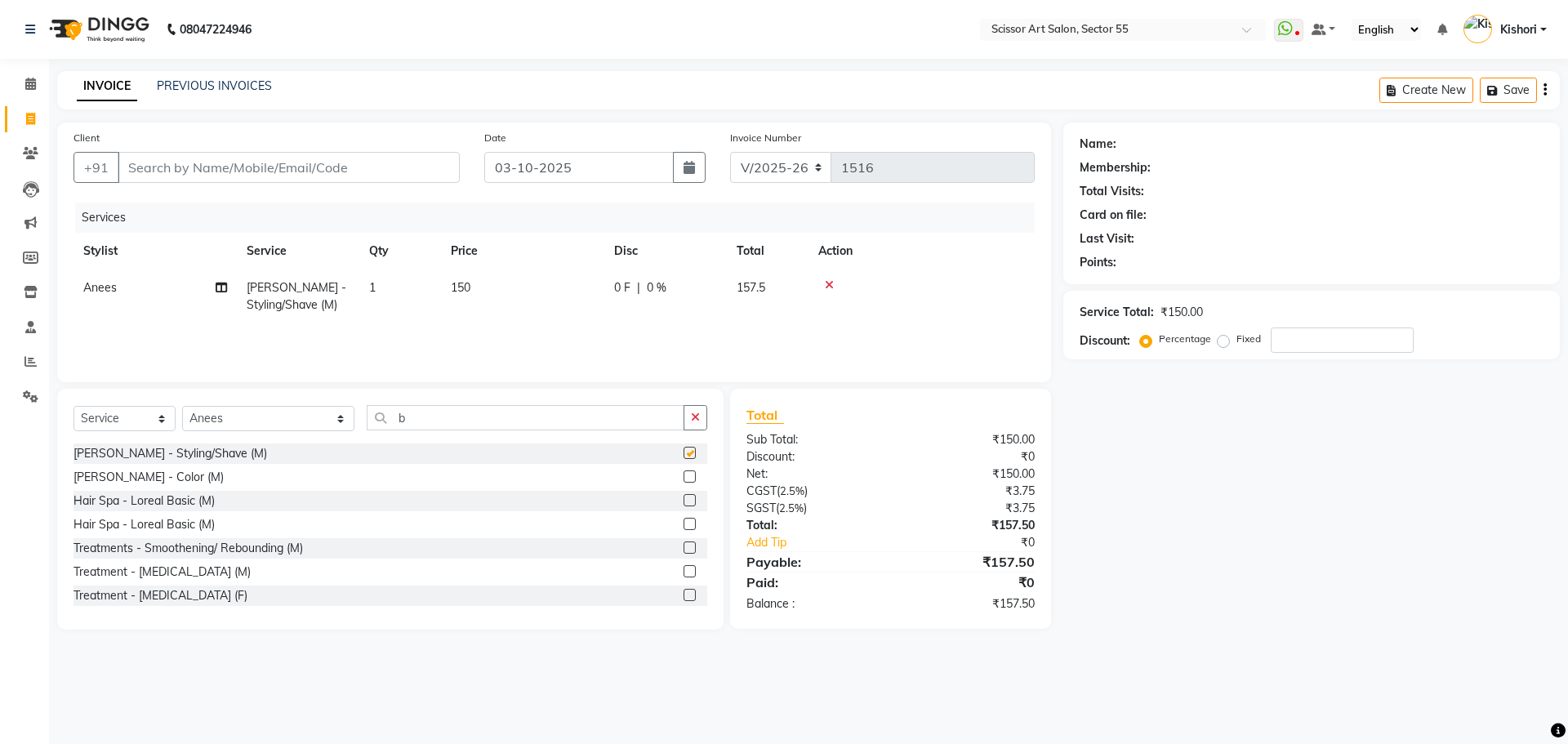
checkbox input "false"
click at [318, 164] on input "Client" at bounding box center [289, 168] width 342 height 31
type input "9"
type input "0"
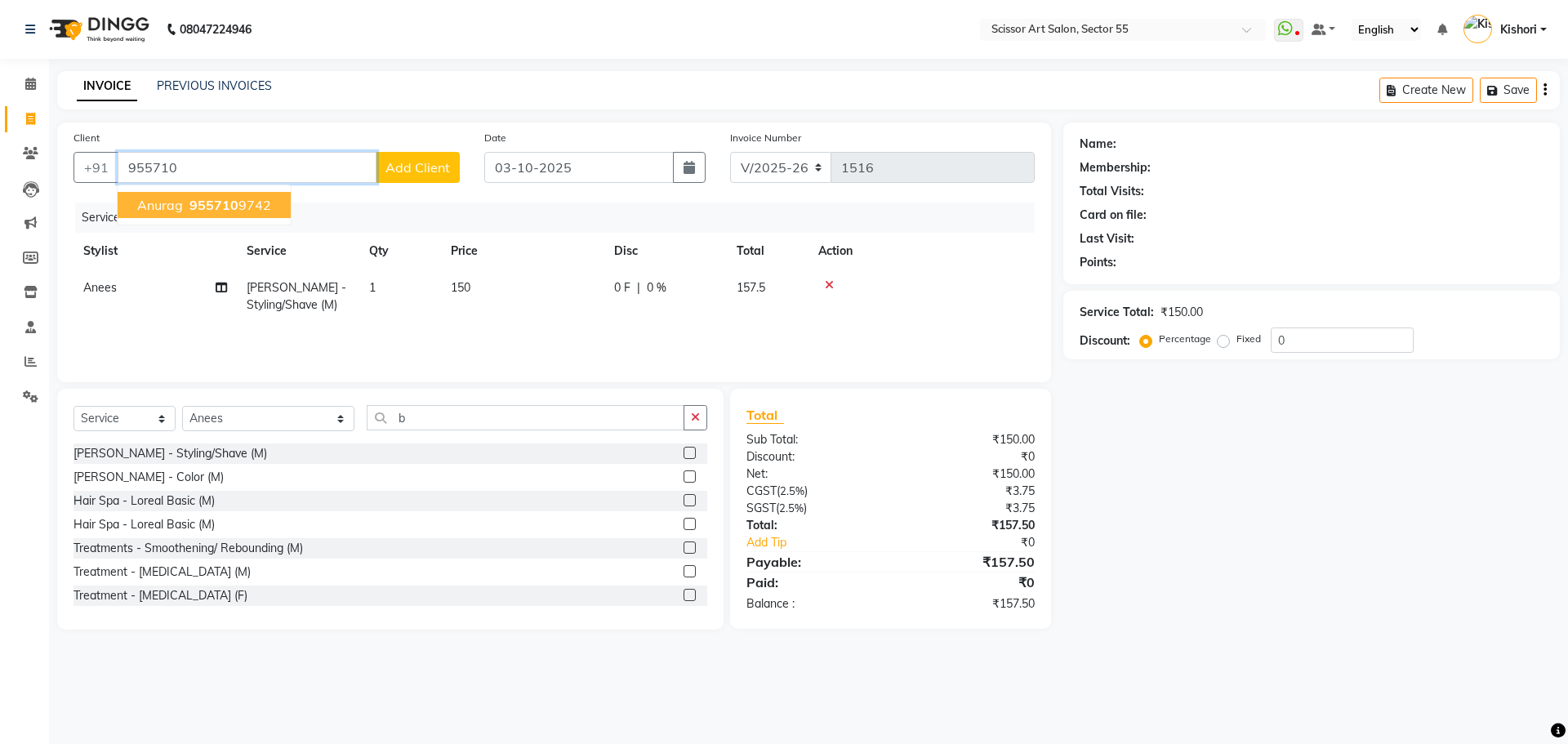
click at [206, 195] on button "Anurag 955710 9742" at bounding box center [204, 205] width 173 height 26
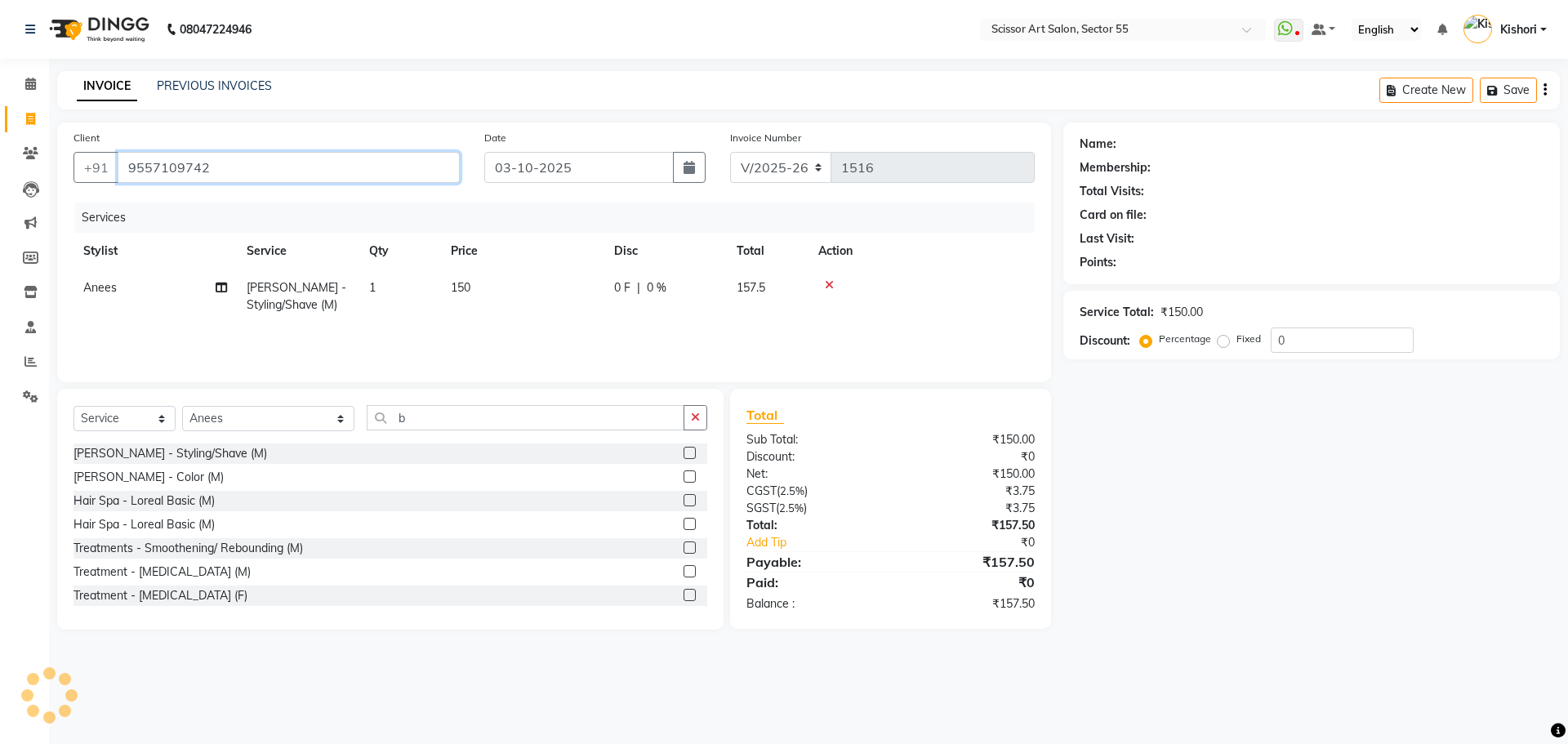
type input "9557109742"
select select "1: Object"
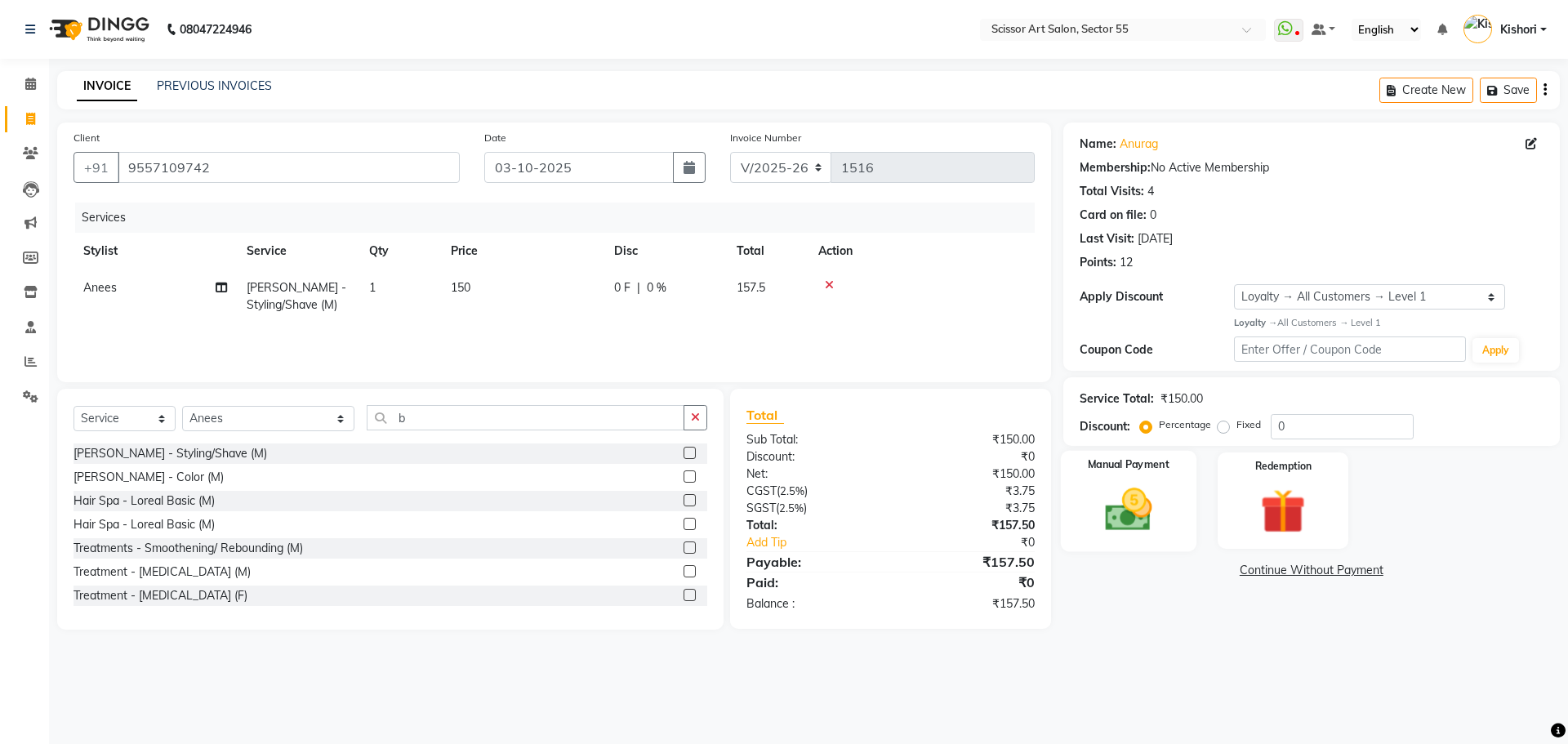
click at [1169, 527] on div "Manual Payment" at bounding box center [1128, 499] width 136 height 100
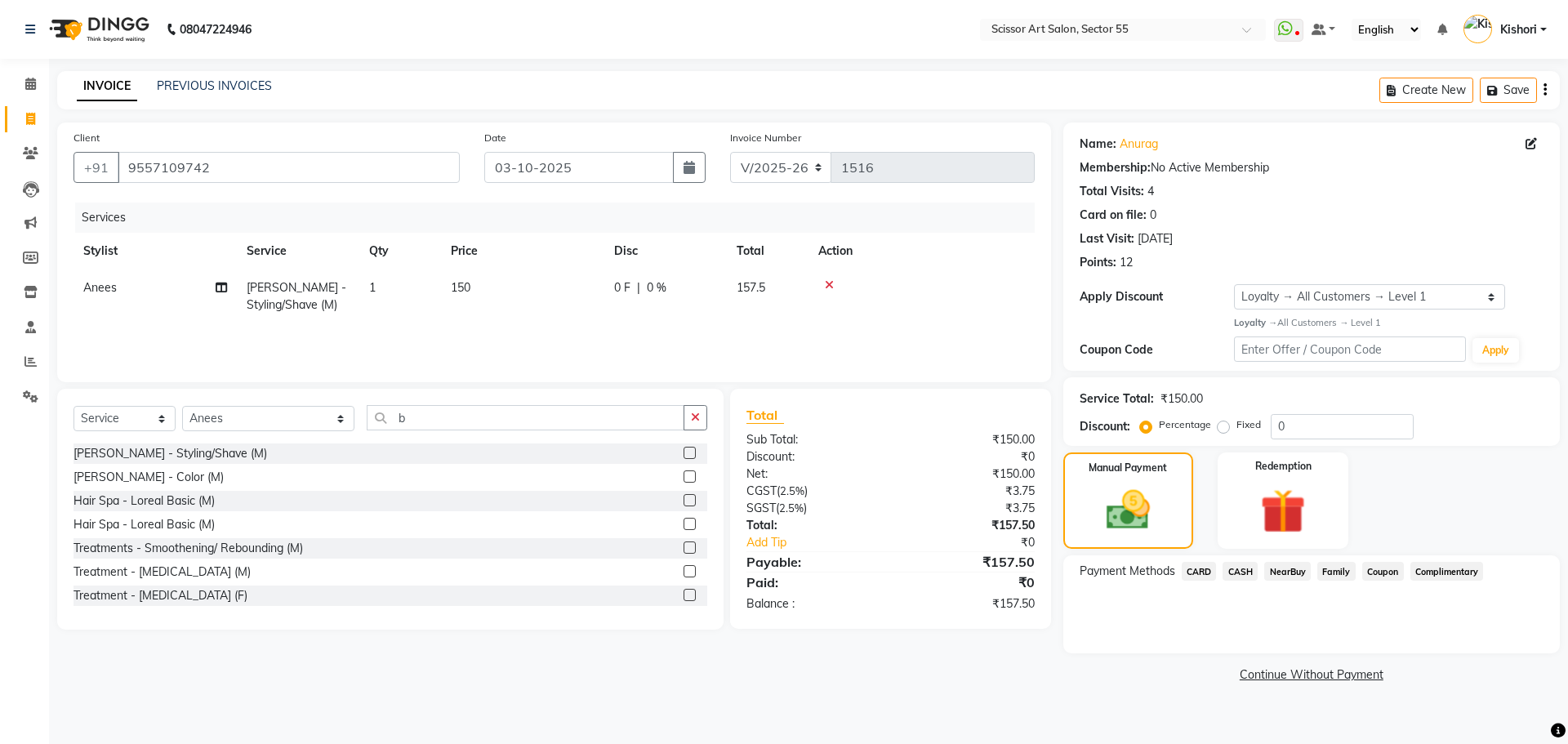
click at [1202, 573] on span "CARD" at bounding box center [1199, 570] width 35 height 19
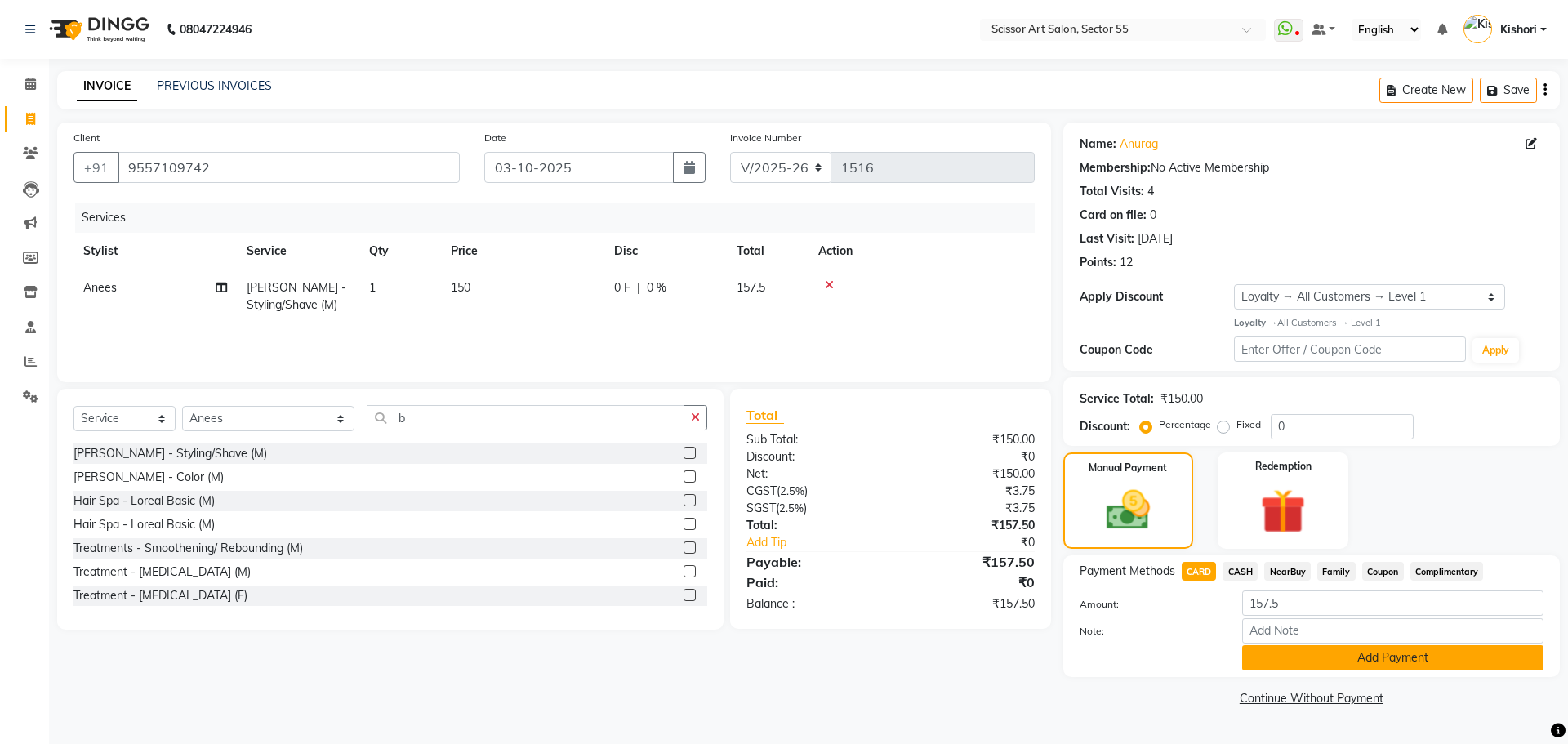
click at [1486, 664] on button "Add Payment" at bounding box center [1392, 657] width 302 height 25
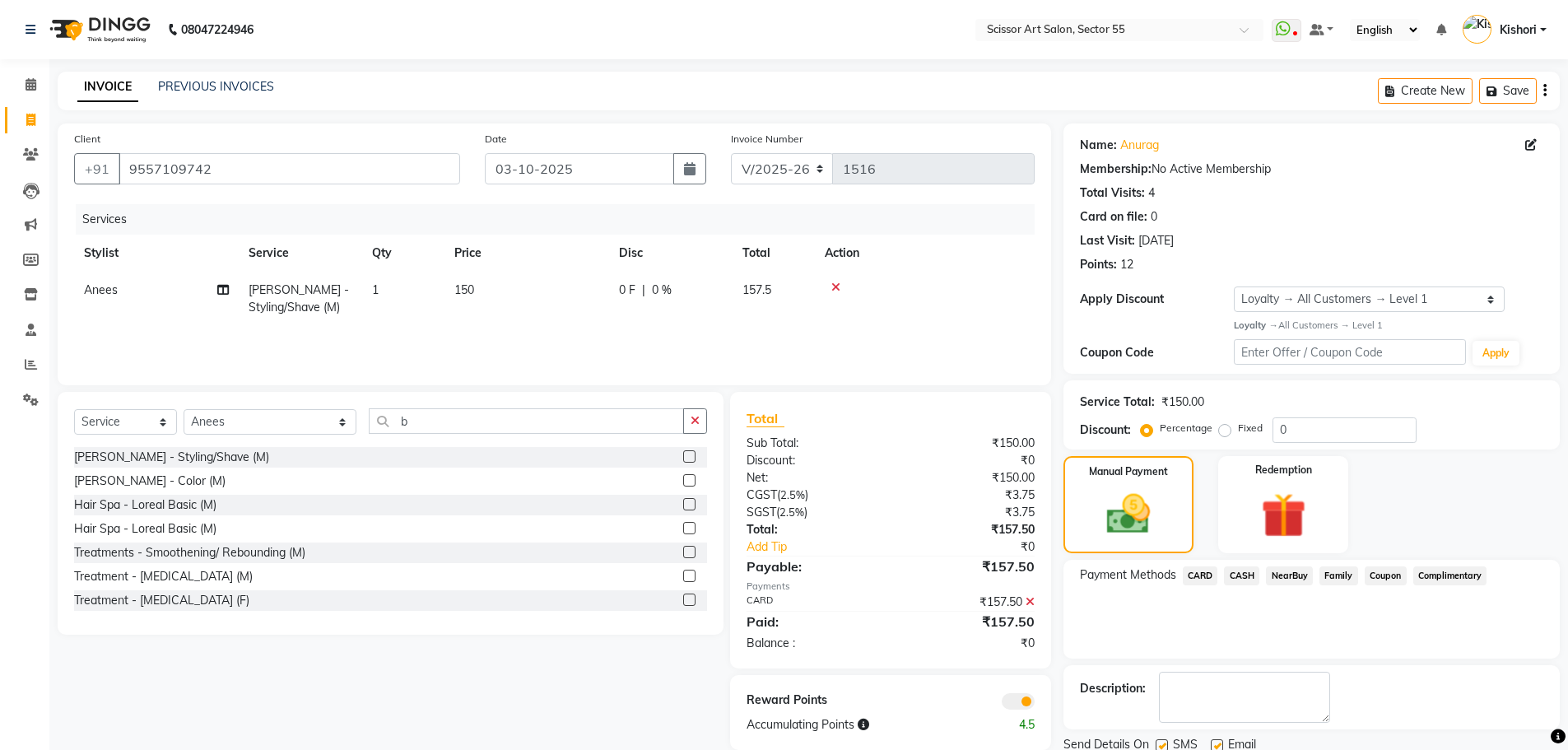
scroll to position [60, 0]
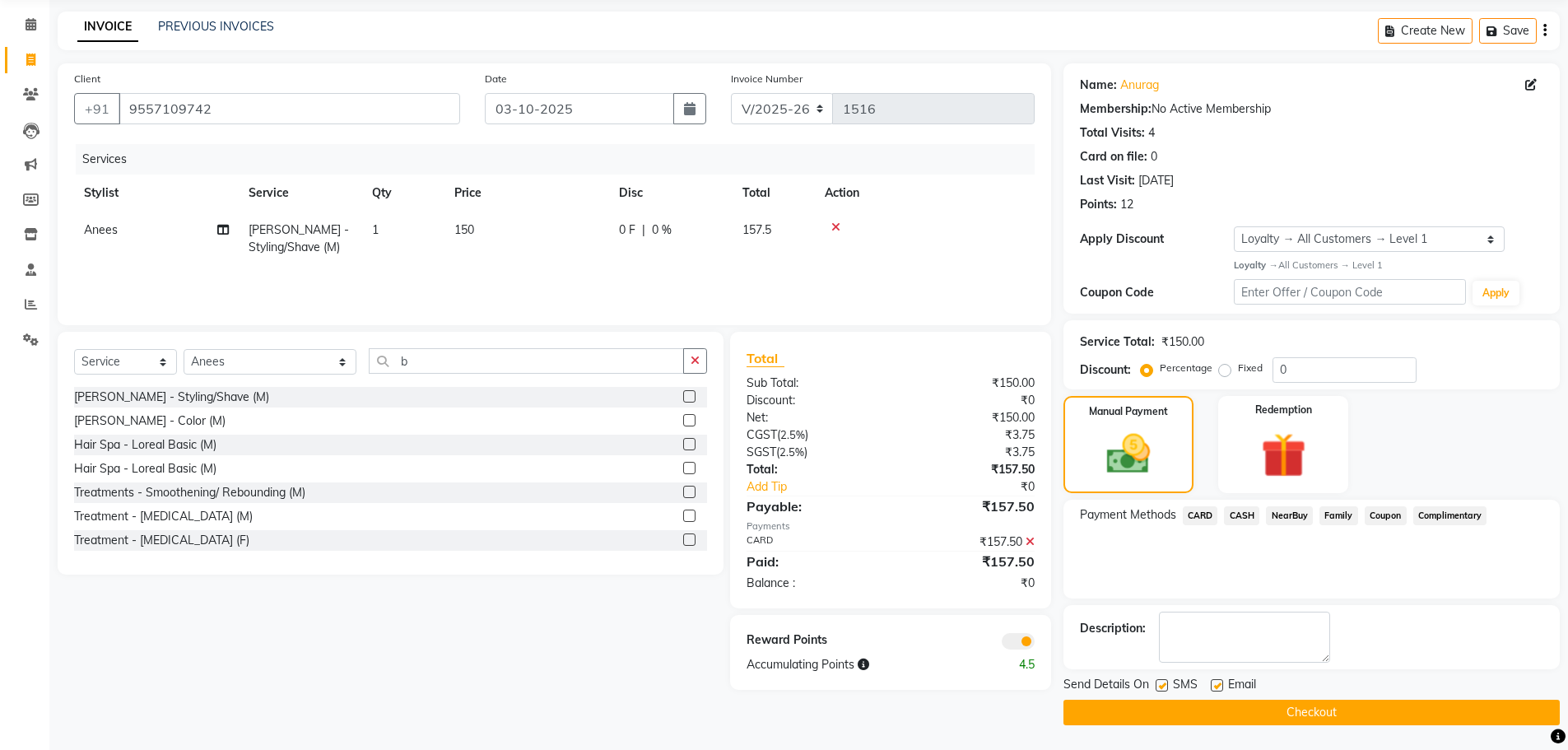
click at [1033, 635] on label at bounding box center [1017, 641] width 32 height 17
click at [1022, 640] on span at bounding box center [1017, 641] width 32 height 17
click at [1034, 644] on input "checkbox" at bounding box center [1034, 644] width 0 height 0
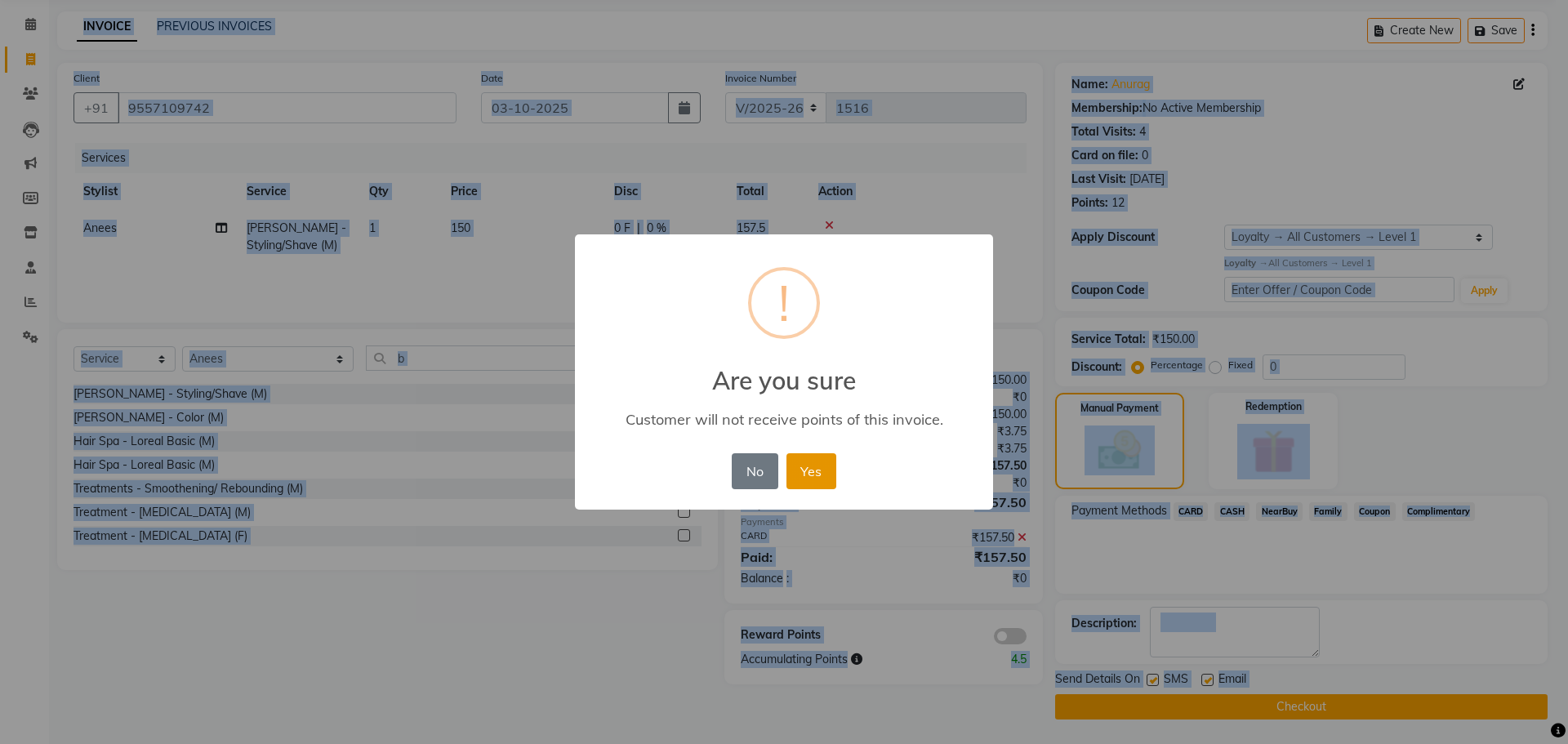
click at [806, 470] on button "Yes" at bounding box center [811, 471] width 50 height 36
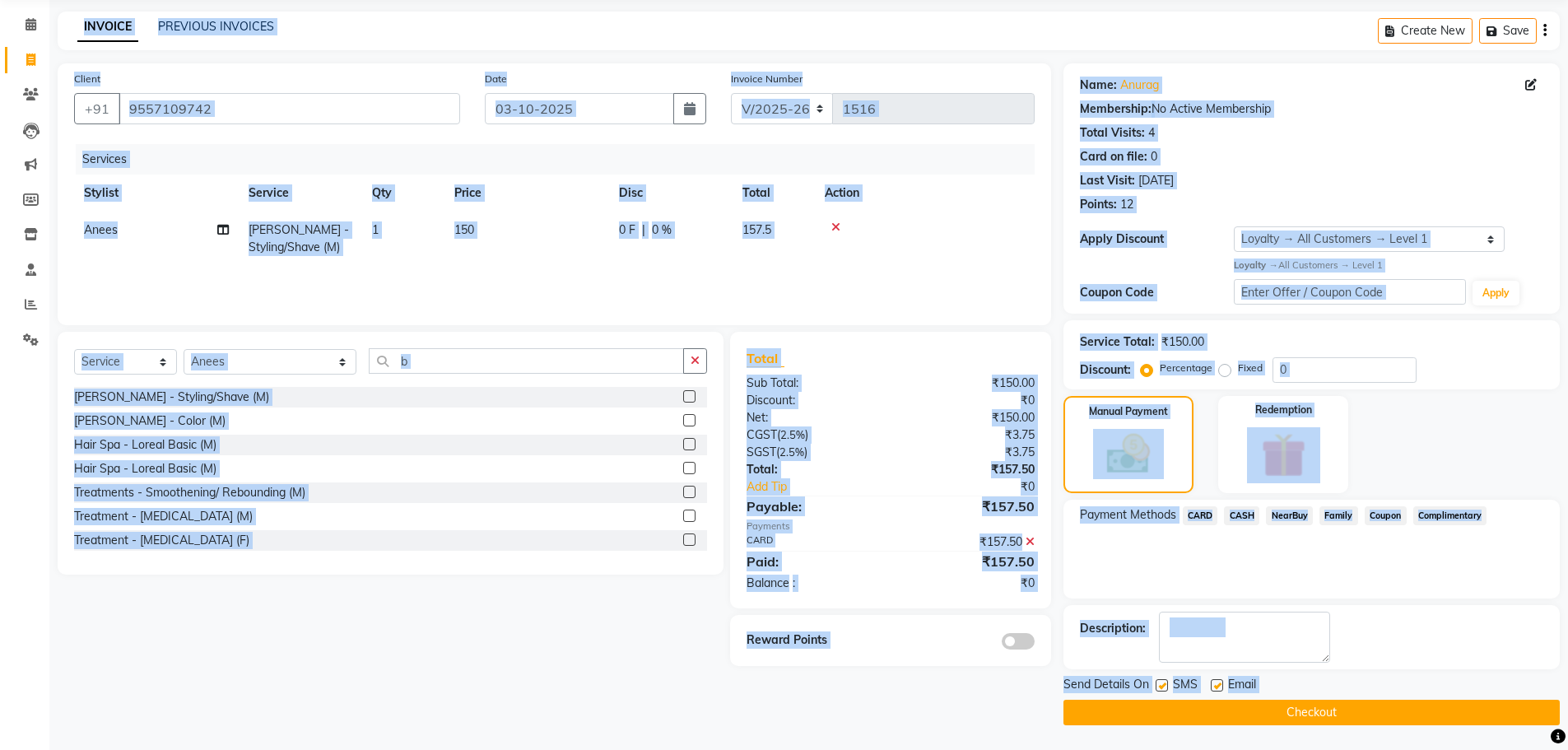
click at [1394, 701] on button "Checkout" at bounding box center [1311, 713] width 496 height 26
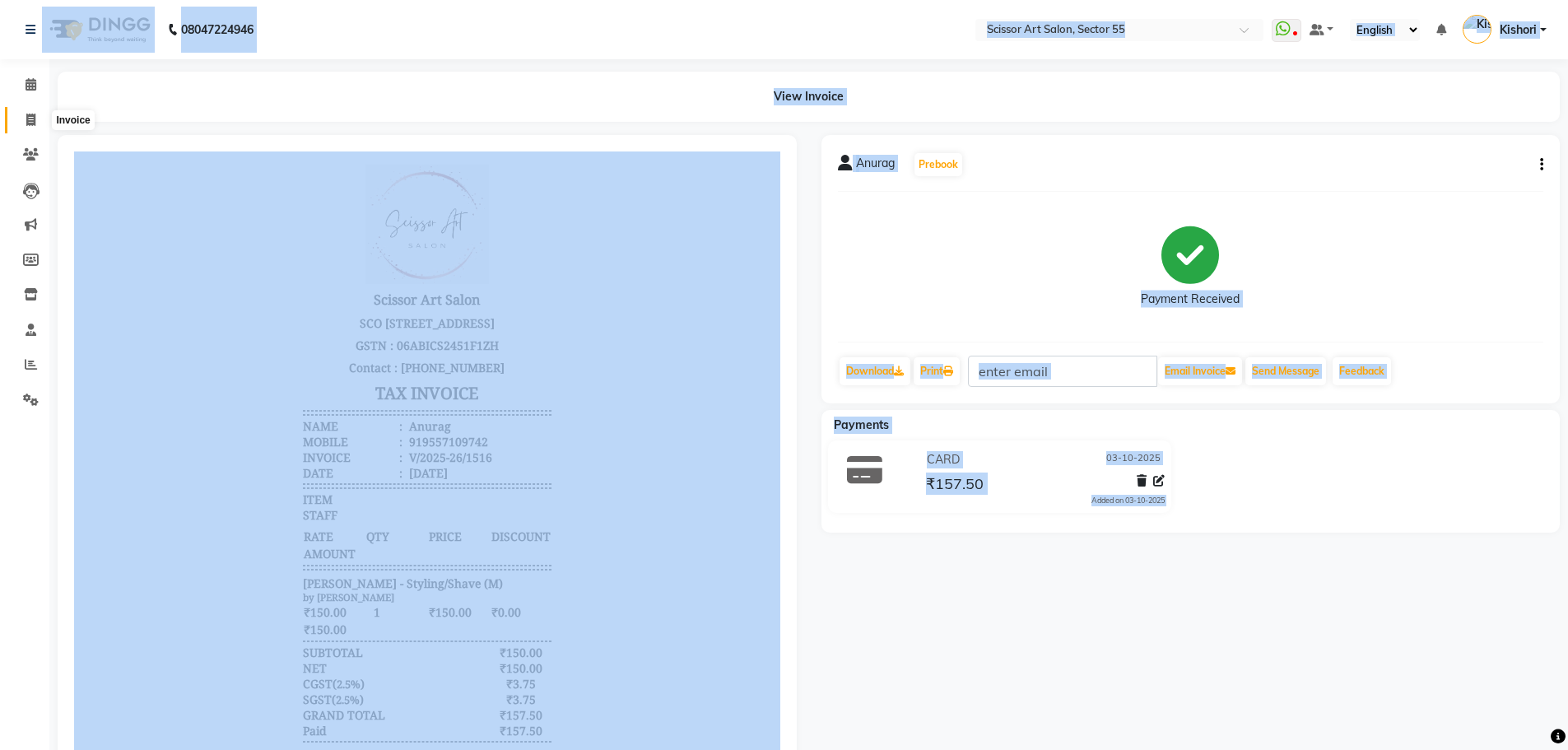
click at [35, 119] on icon at bounding box center [30, 120] width 9 height 13
select select "service"
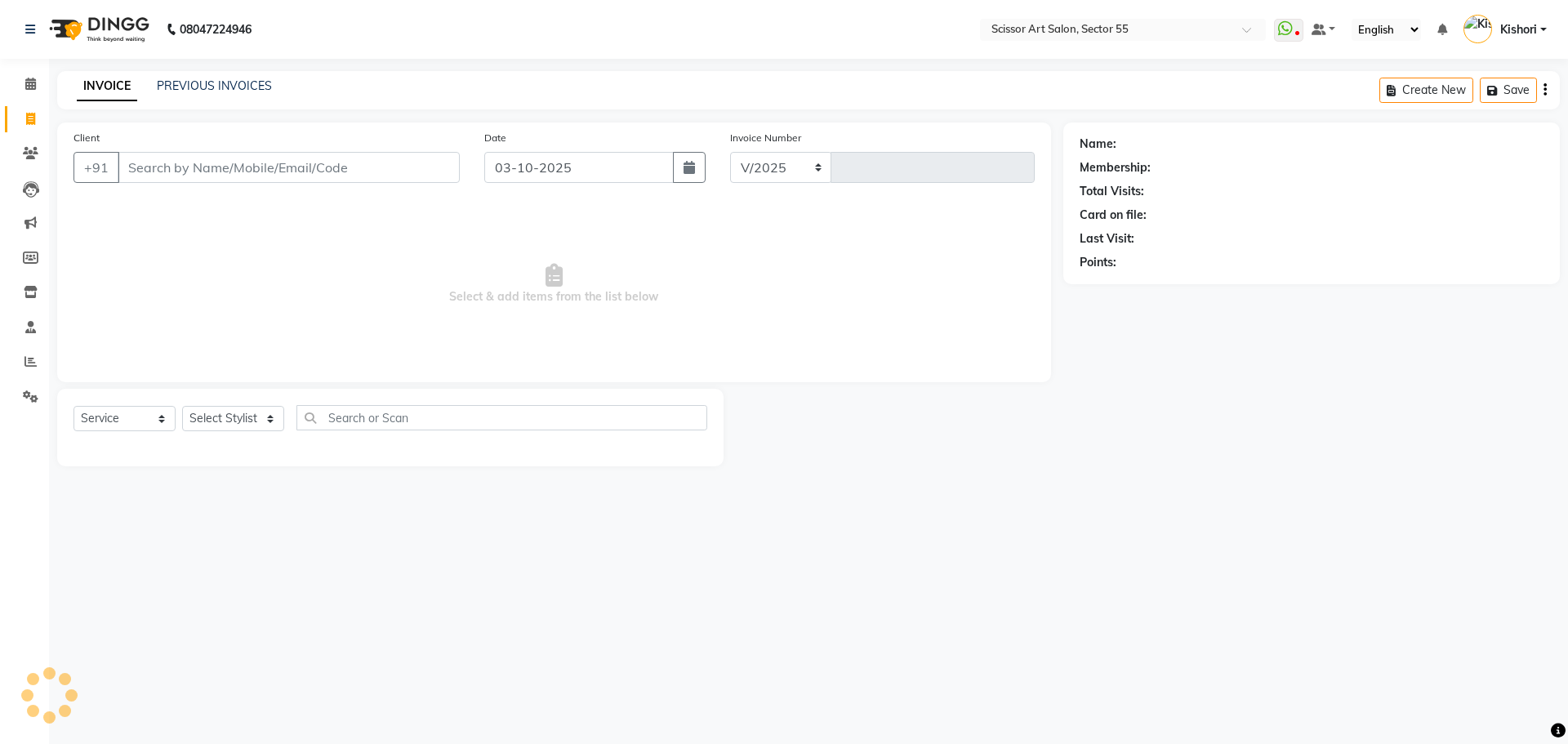
select select "4753"
type input "1517"
click at [201, 416] on select "Select Stylist" at bounding box center [233, 418] width 102 height 25
select select "29037"
click at [182, 406] on select "Select Stylist [PERSON_NAME] ([DEMOGRAPHIC_DATA] hairdresser) [PERSON_NAME] [PE…" at bounding box center [268, 418] width 173 height 25
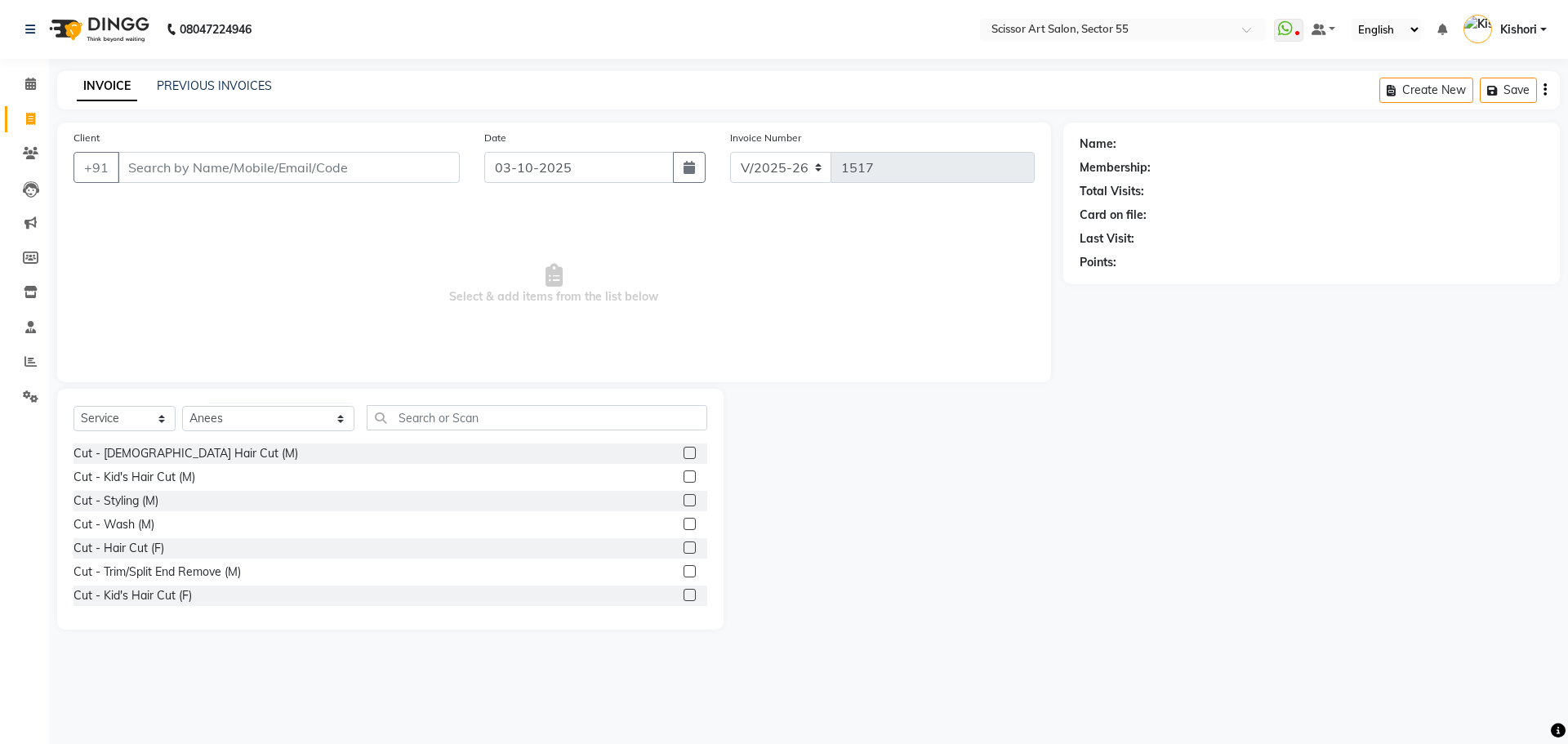
click at [684, 448] on label at bounding box center [690, 452] width 13 height 13
click at [684, 449] on input "checkbox" at bounding box center [689, 453] width 11 height 11
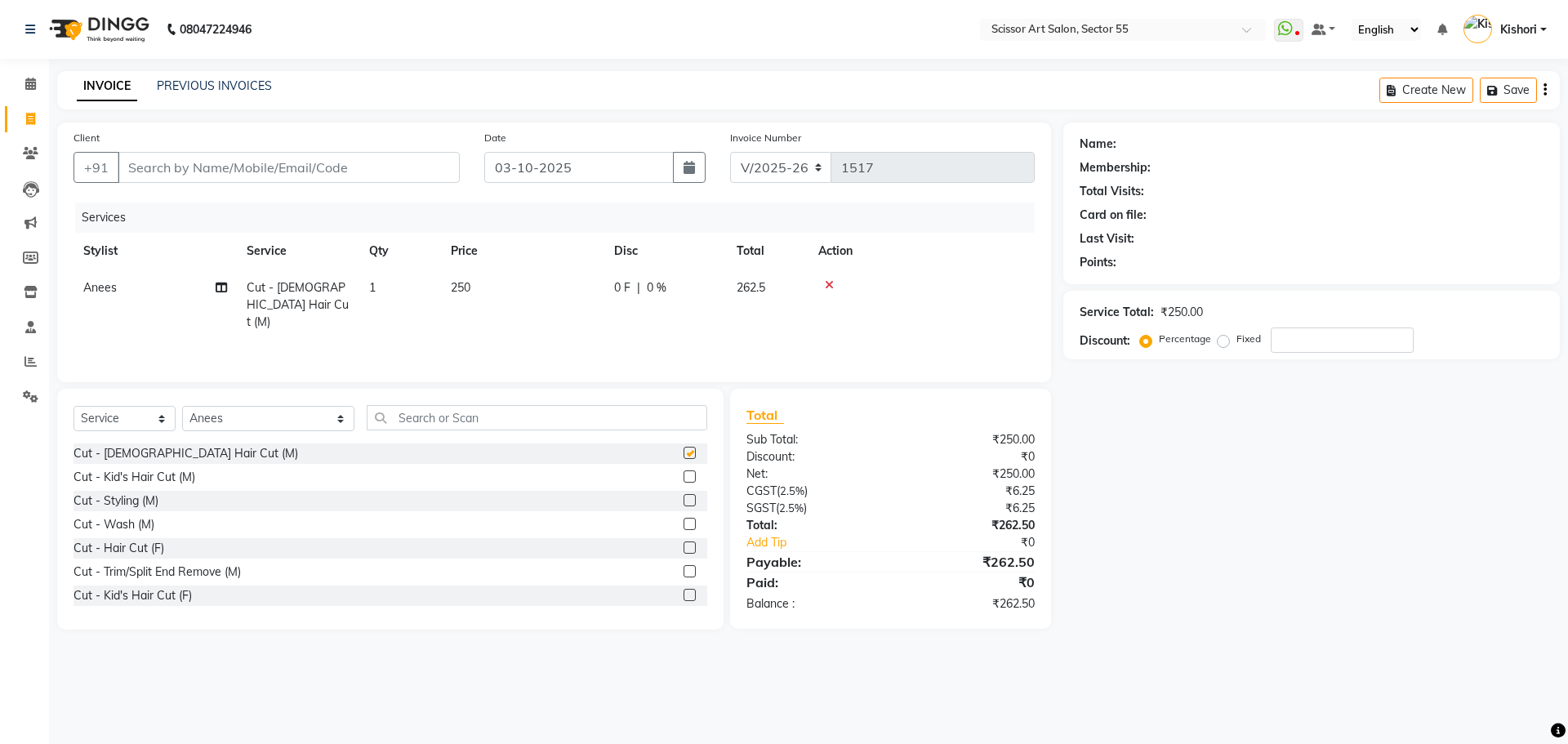
checkbox input "false"
click at [237, 166] on input "Client" at bounding box center [289, 168] width 342 height 31
type input "1"
type input "0"
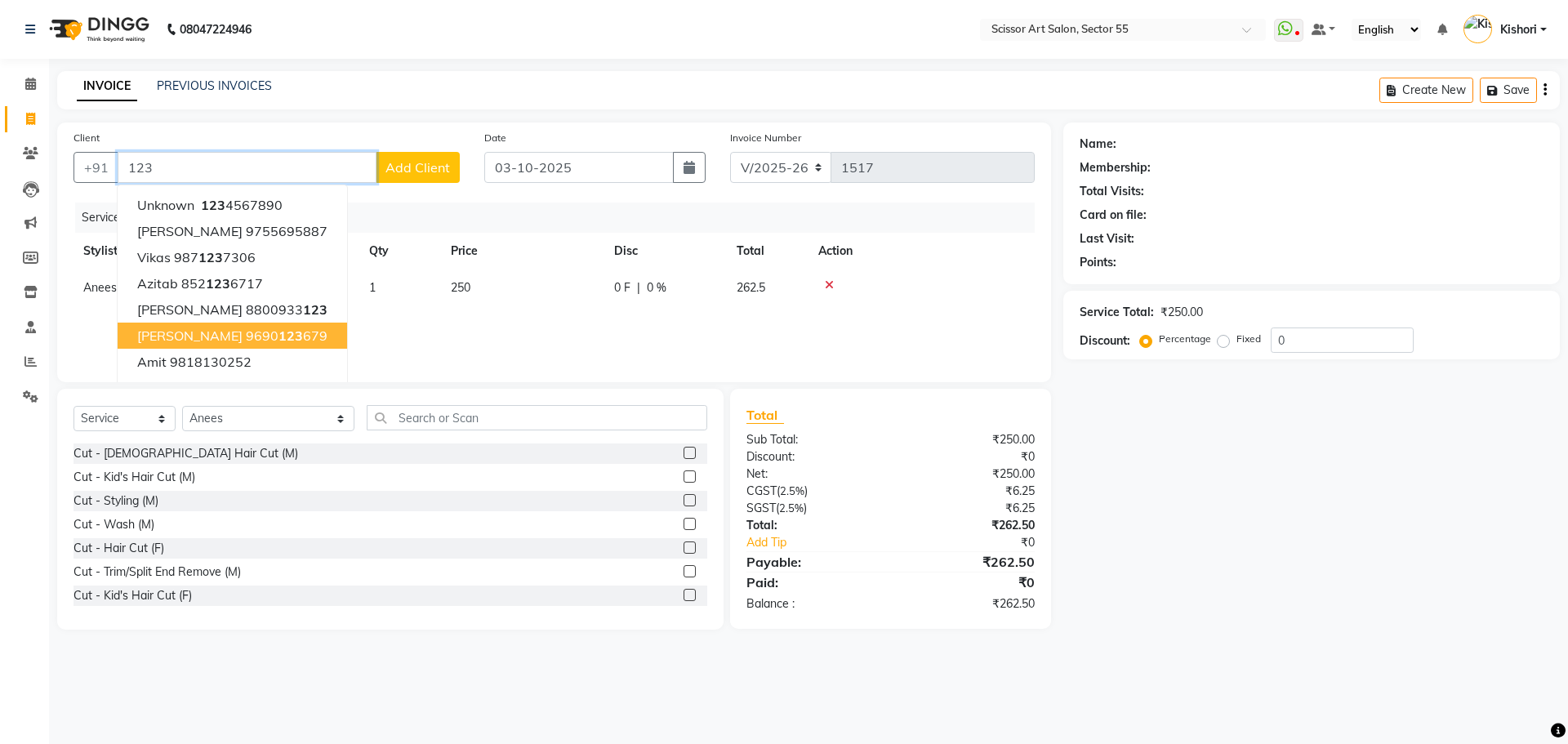
type input "123"
click at [398, 412] on input "text" at bounding box center [537, 417] width 341 height 25
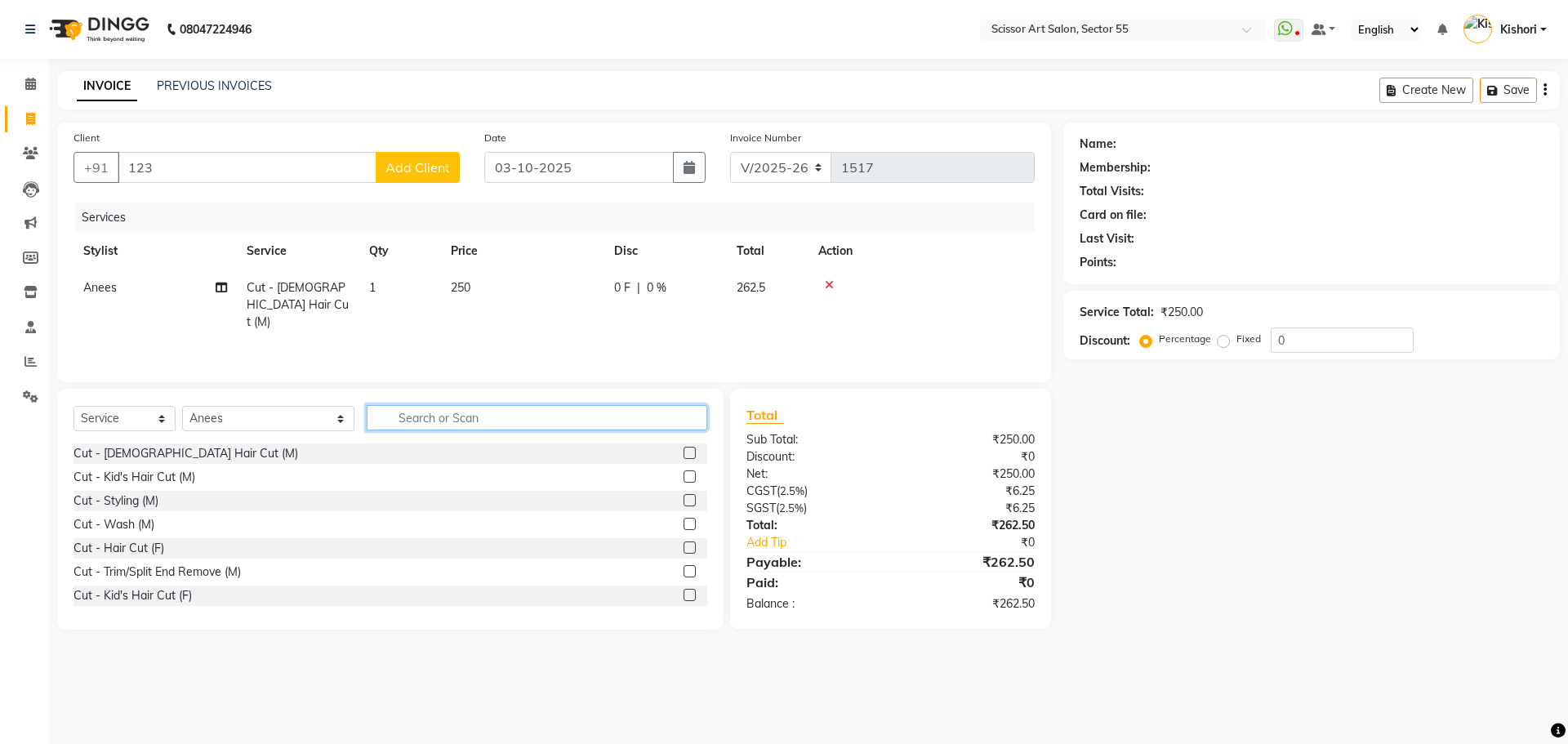
click at [398, 412] on input "text" at bounding box center [537, 417] width 341 height 25
type input "b"
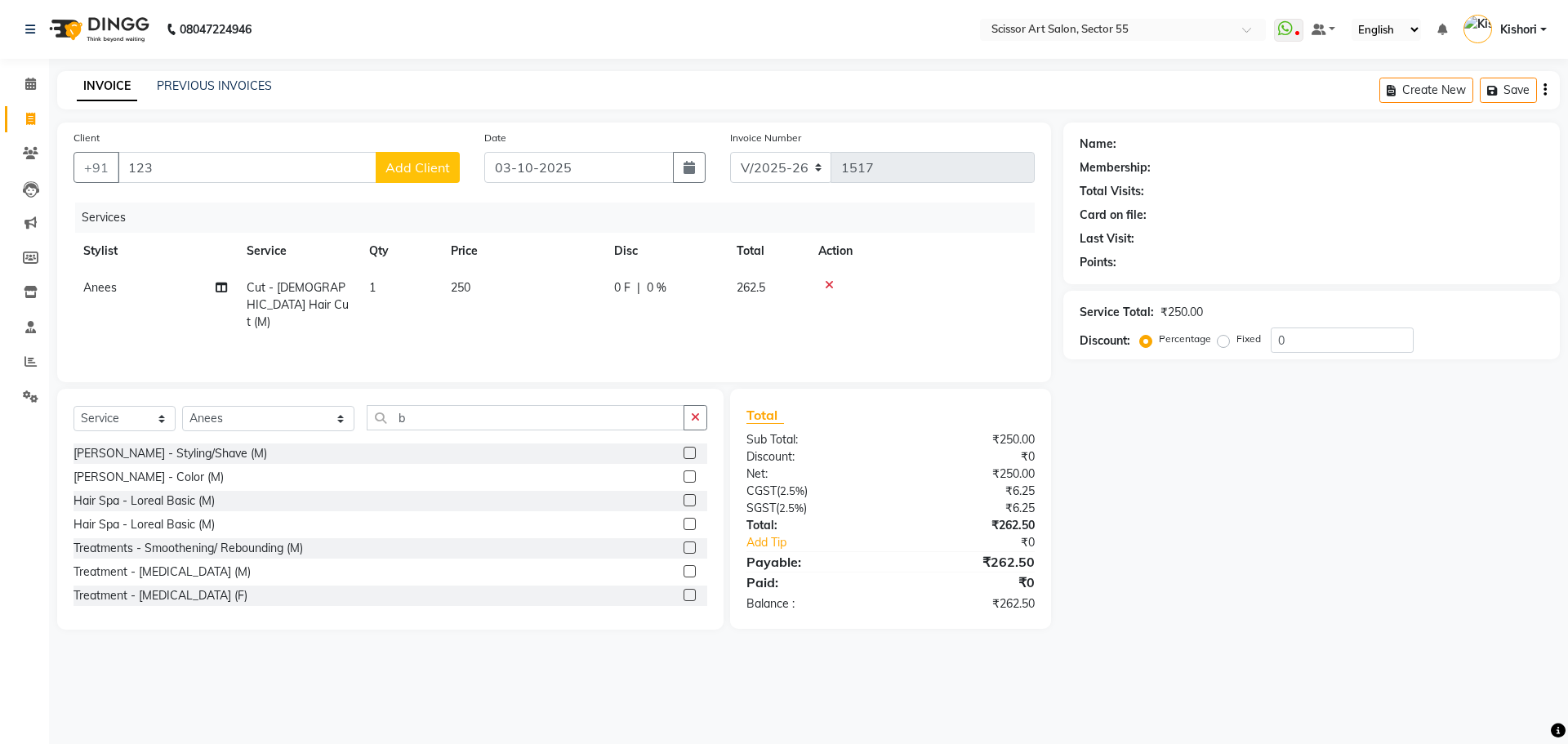
click at [684, 449] on label at bounding box center [690, 452] width 13 height 13
click at [684, 449] on input "checkbox" at bounding box center [689, 453] width 11 height 11
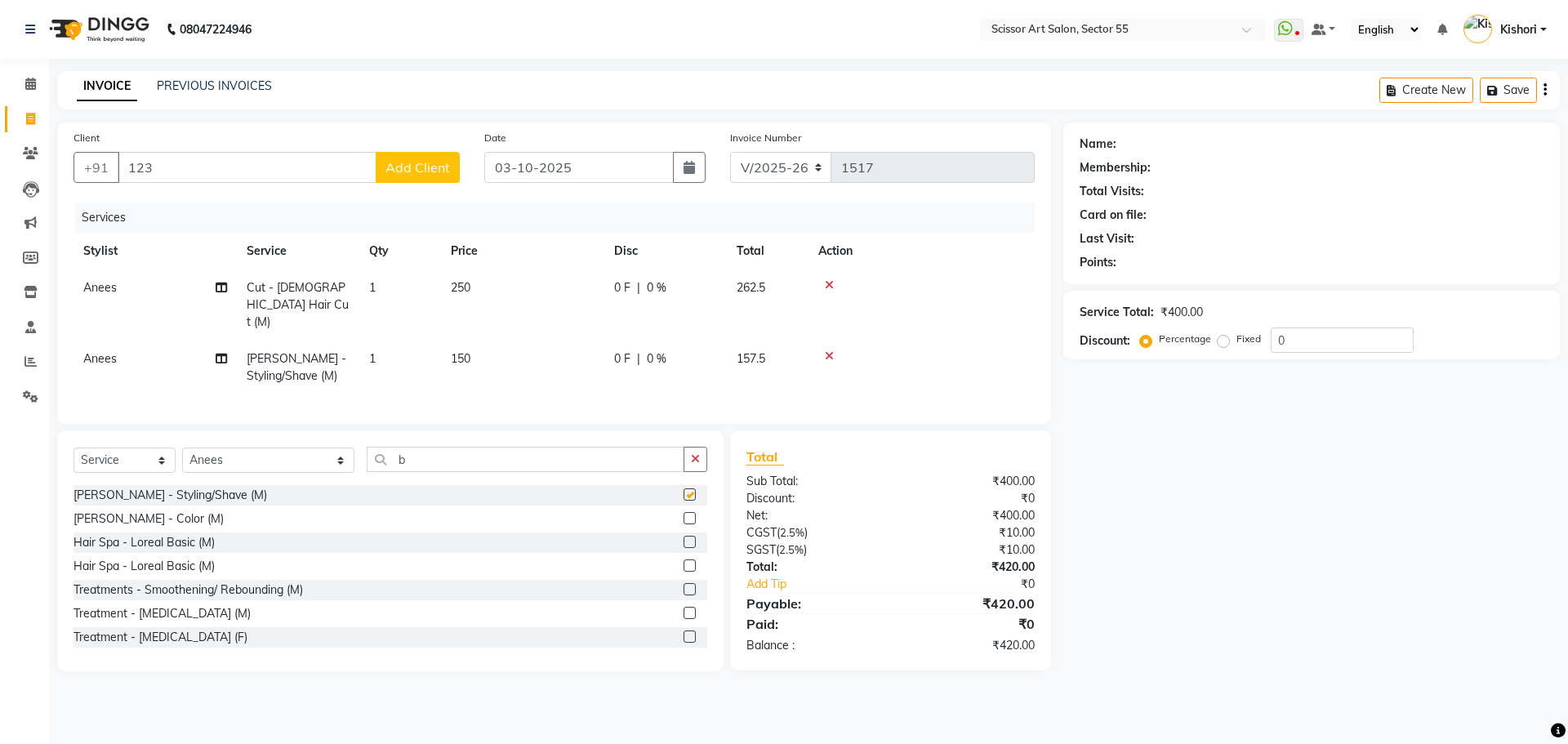
checkbox input "false"
click at [178, 153] on input "123" at bounding box center [247, 168] width 259 height 31
type input "1"
click at [199, 174] on input "Client" at bounding box center [289, 168] width 342 height 31
click at [249, 208] on span "8930539" at bounding box center [277, 205] width 58 height 17
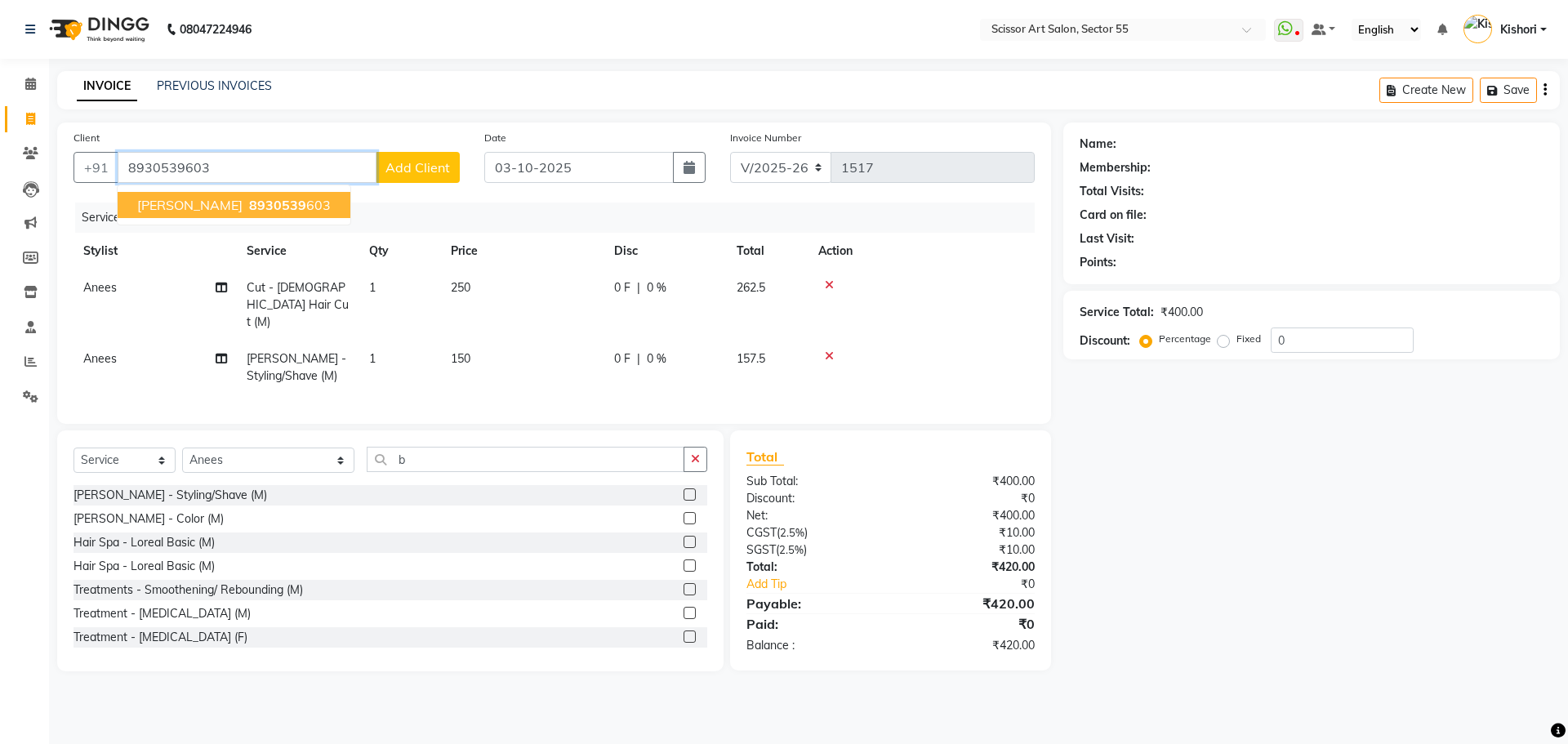
type input "8930539603"
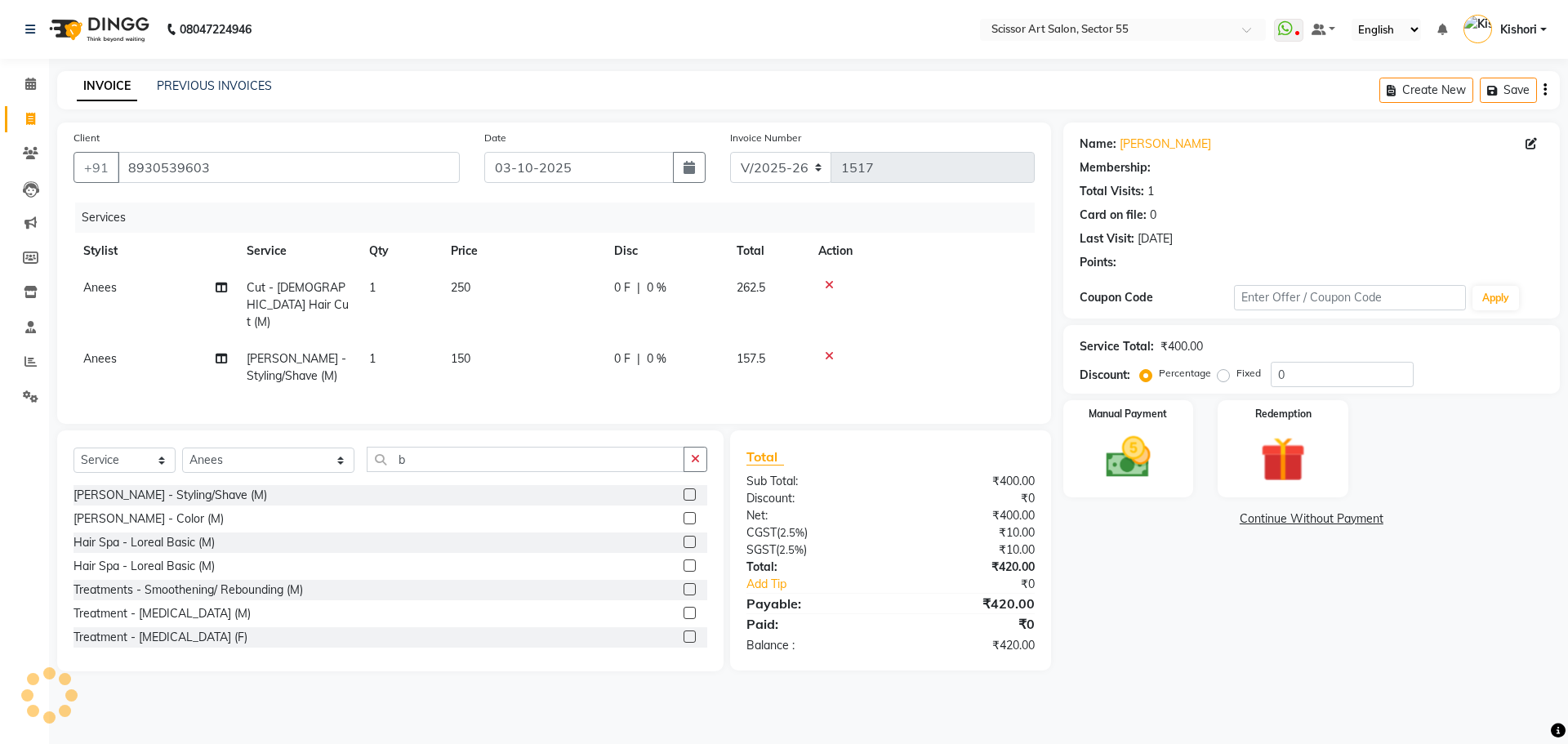
select select "1: Object"
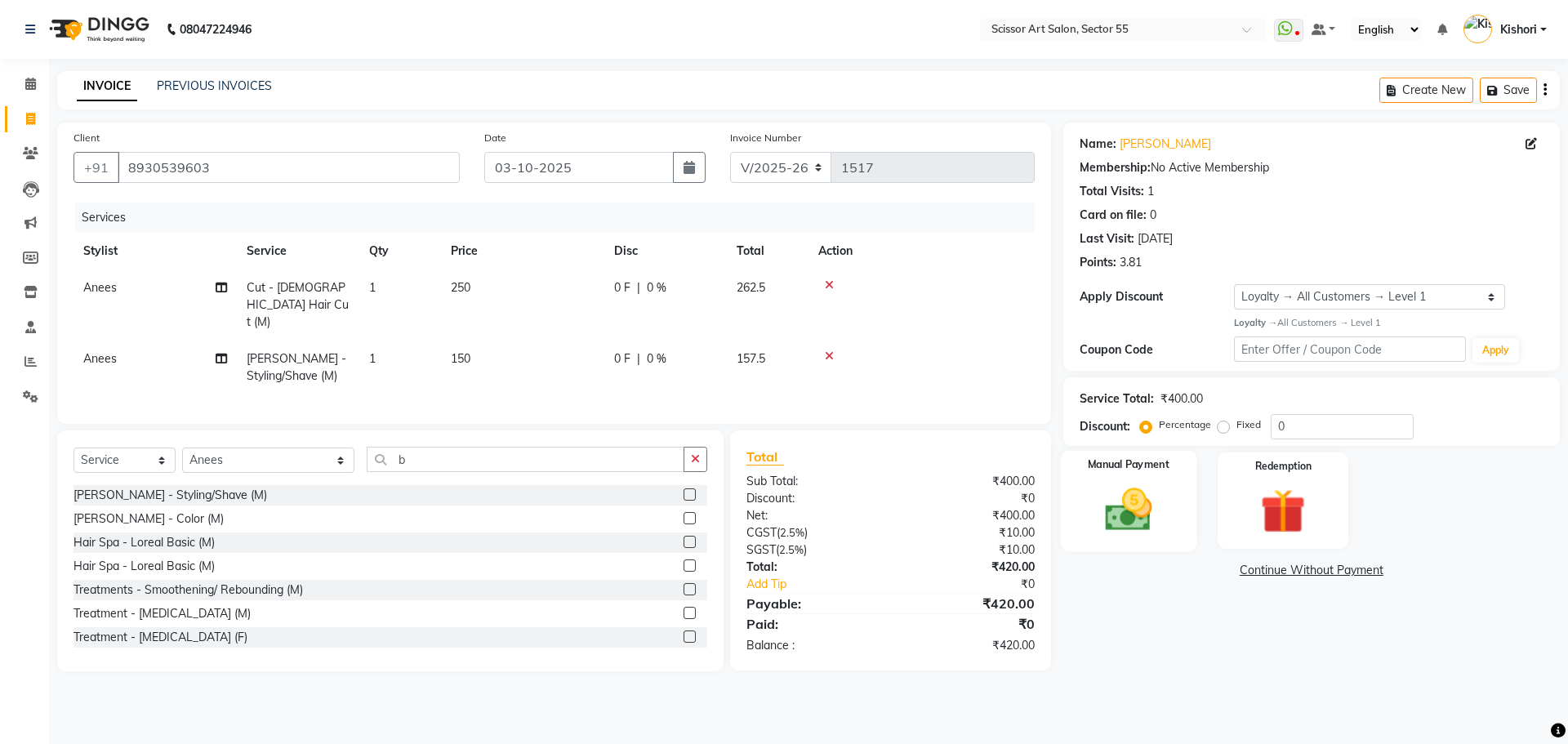
click at [1139, 523] on img at bounding box center [1129, 509] width 76 height 54
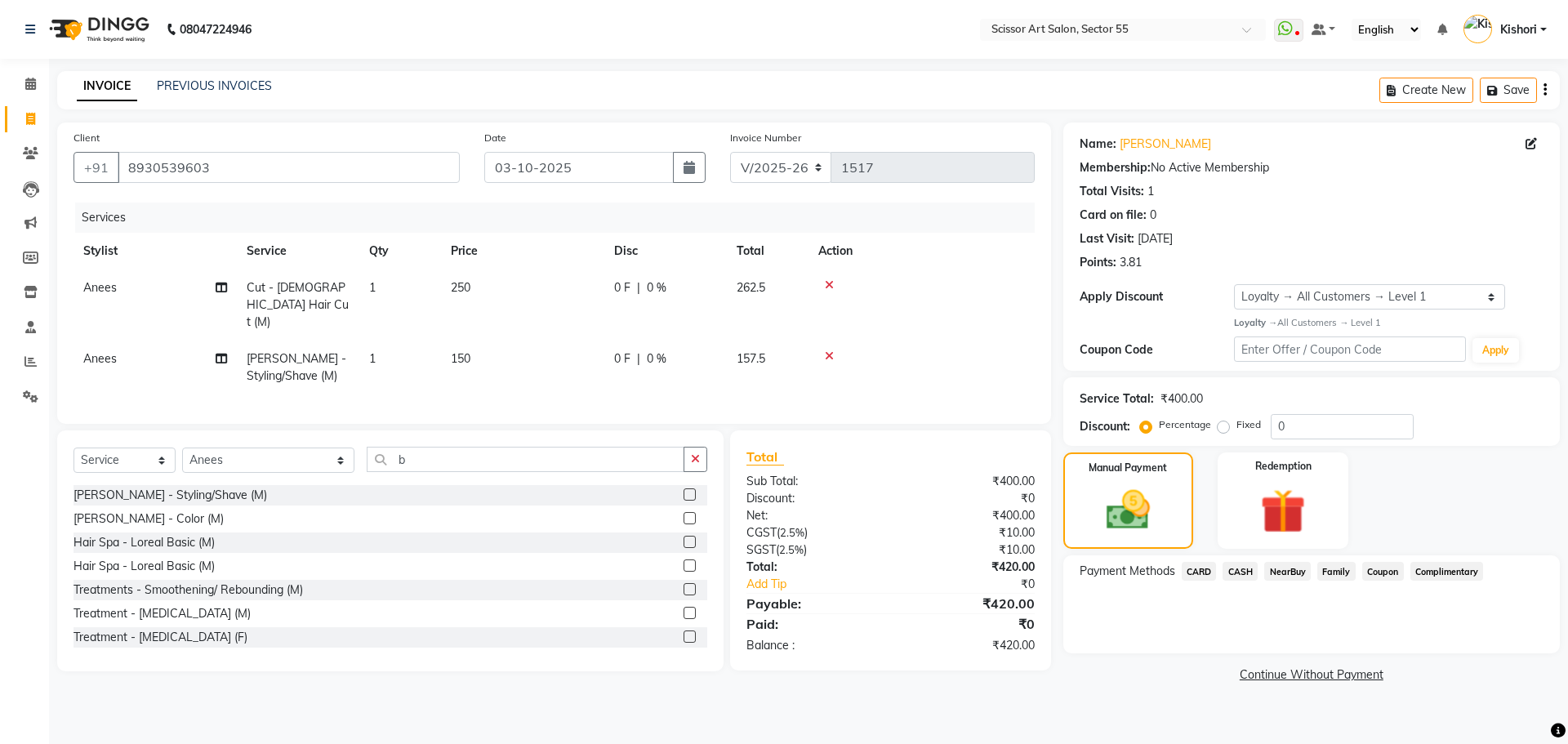
click at [1203, 570] on span "CARD" at bounding box center [1199, 570] width 35 height 19
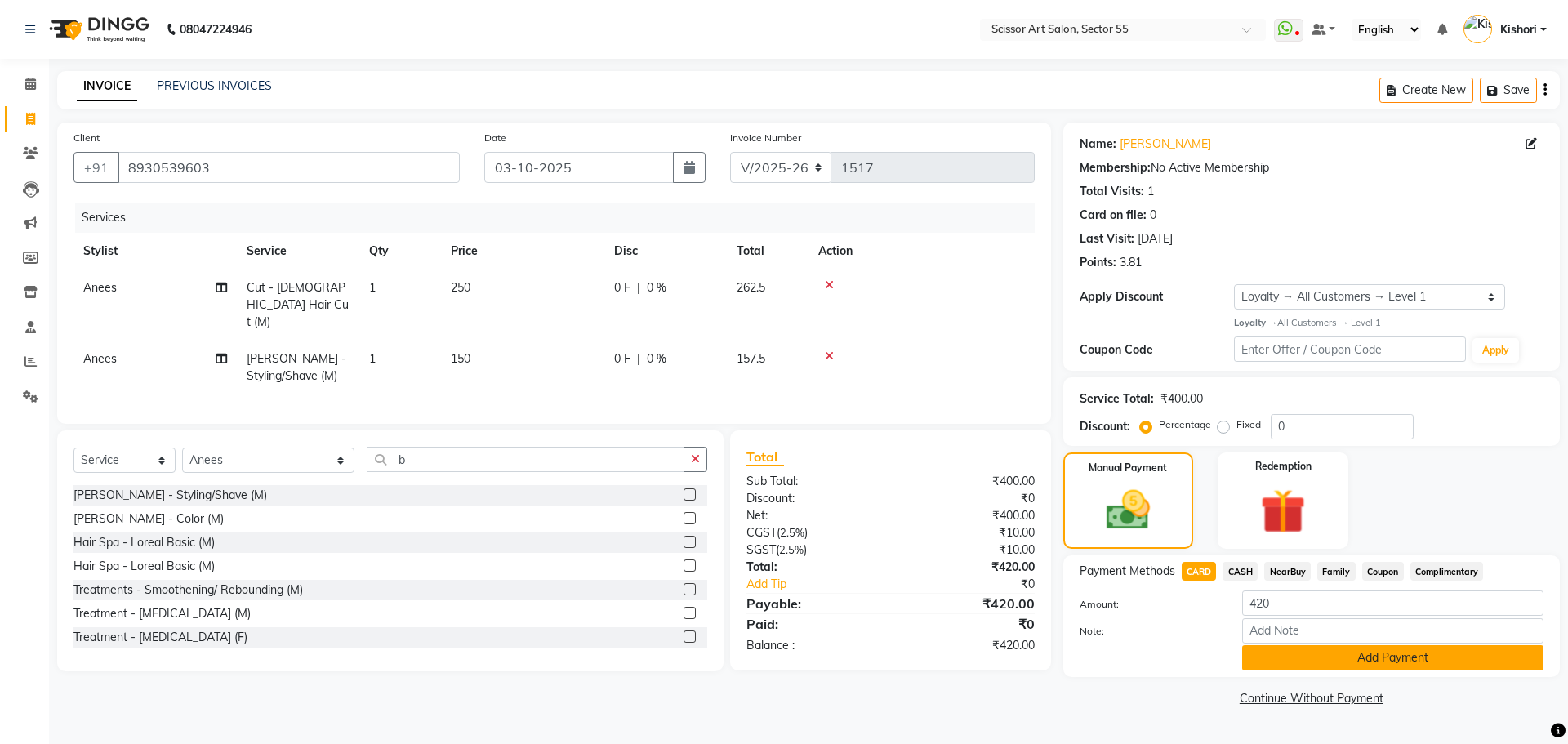
click at [1408, 659] on button "Add Payment" at bounding box center [1392, 657] width 302 height 25
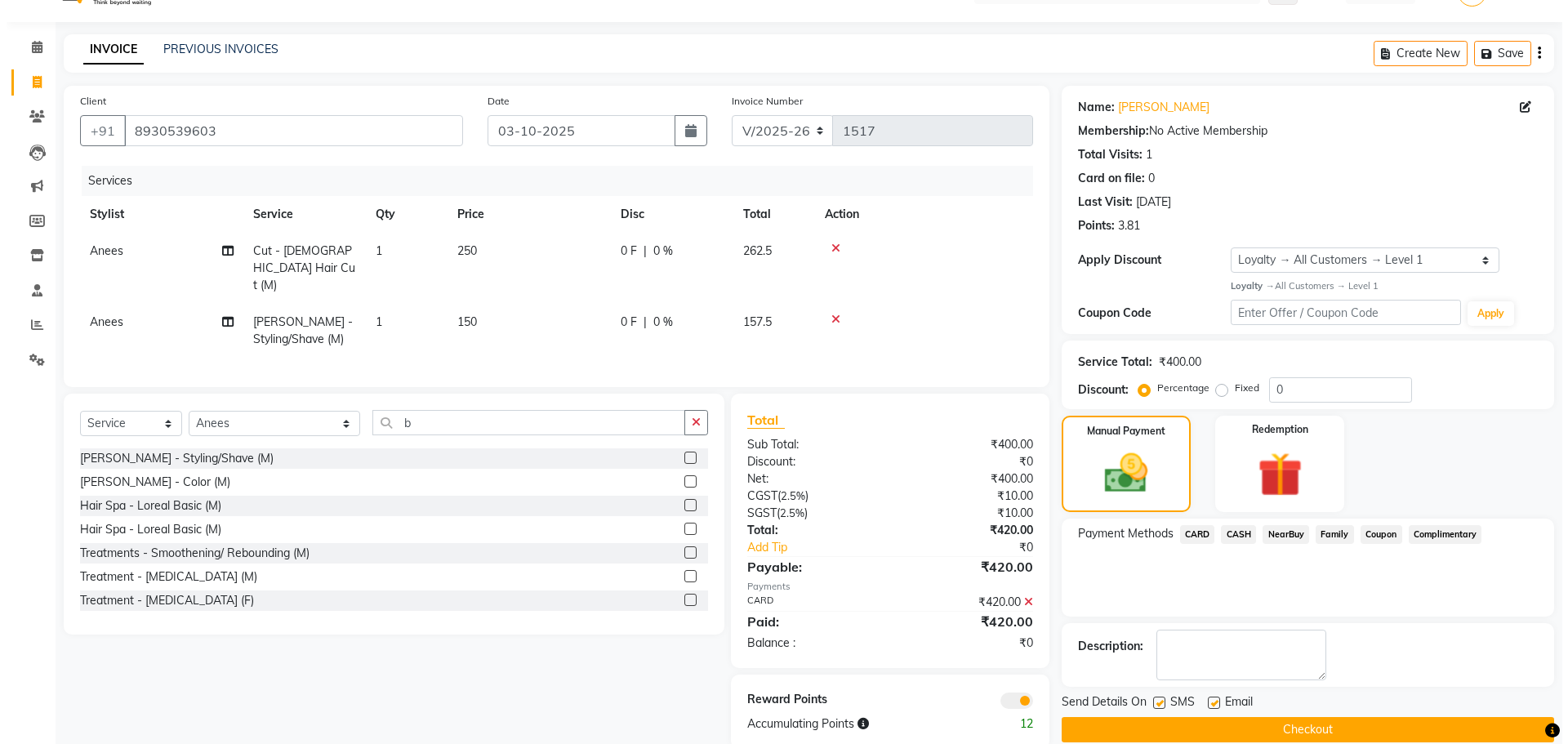
scroll to position [61, 0]
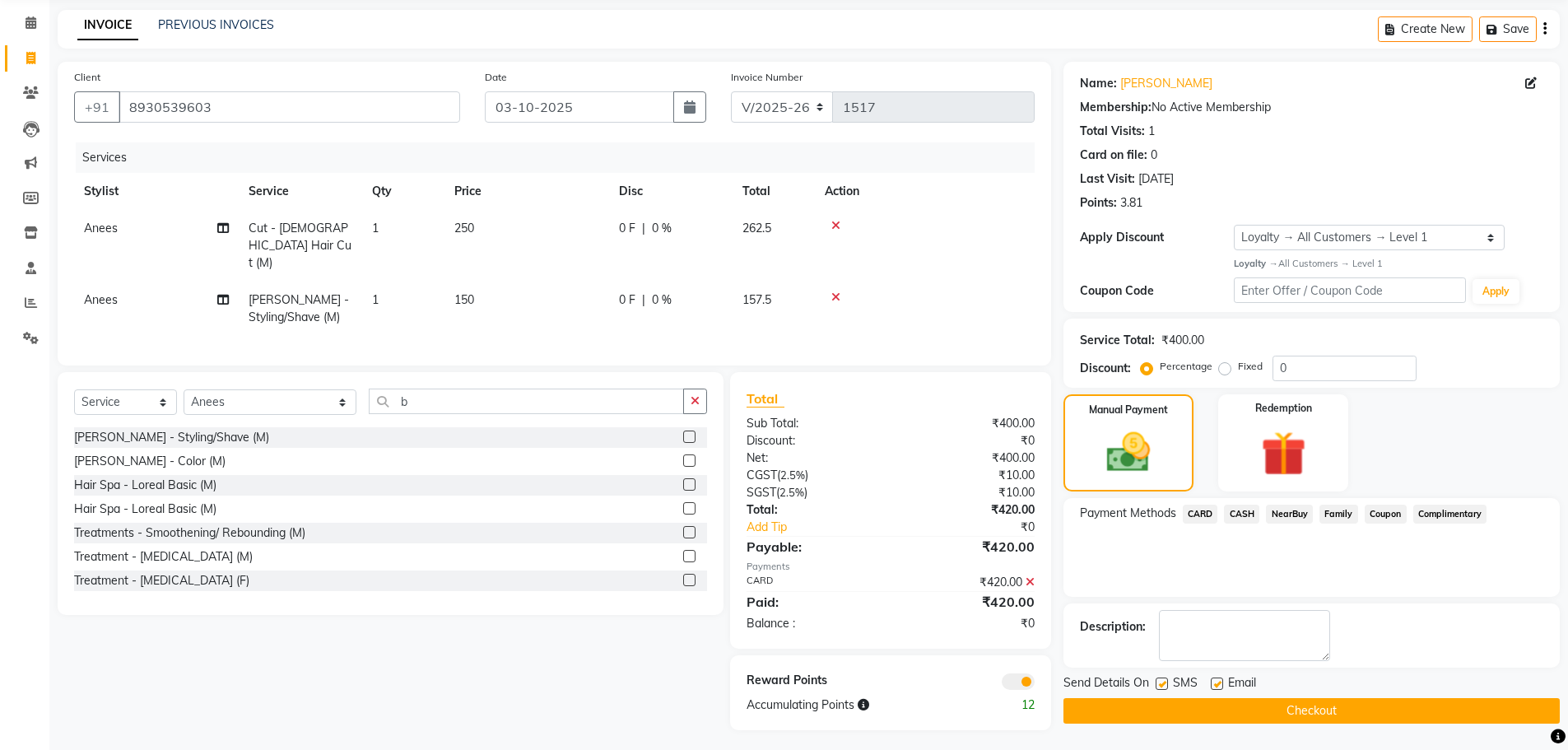
click at [1030, 679] on span at bounding box center [1017, 681] width 32 height 17
click at [1034, 684] on input "checkbox" at bounding box center [1034, 684] width 0 height 0
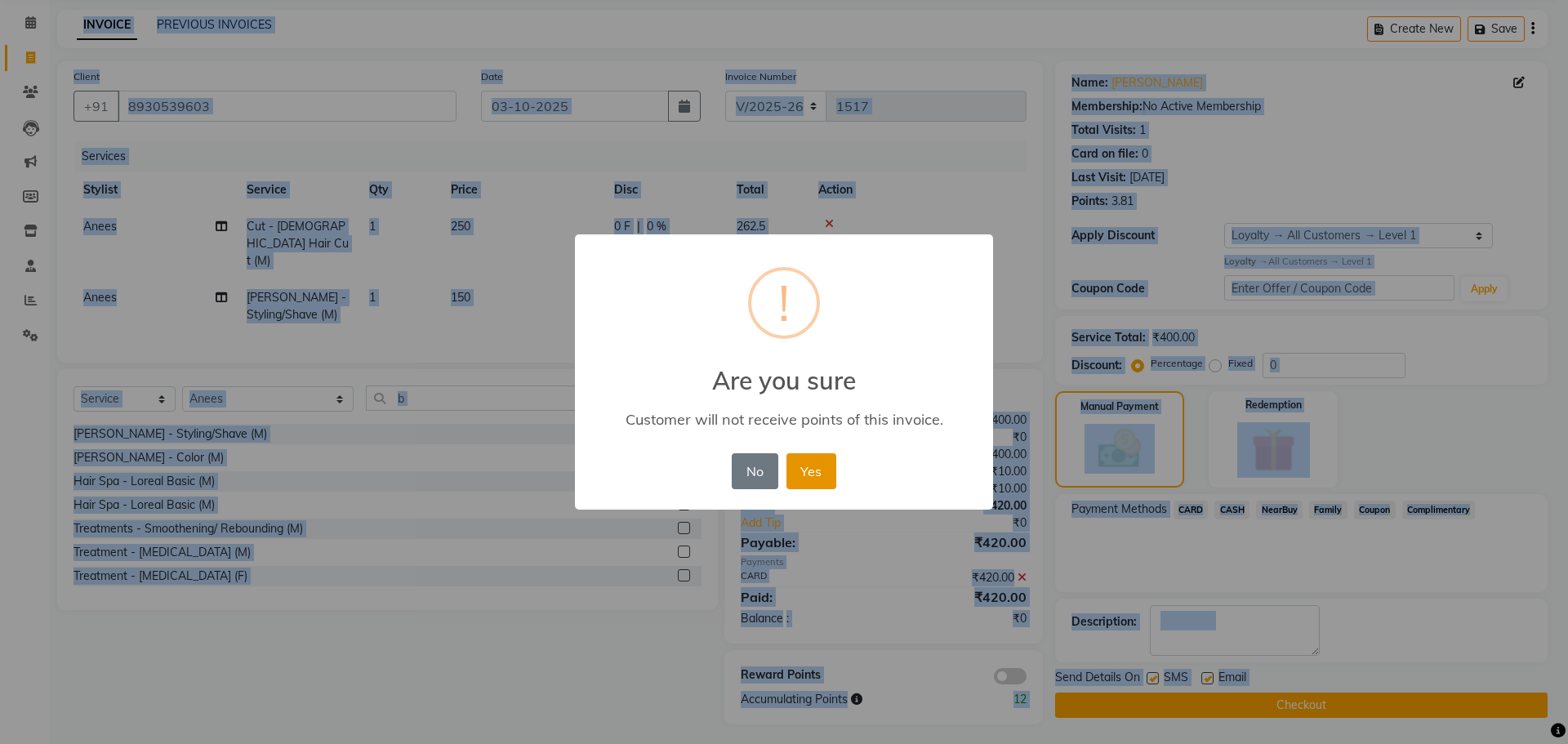
click at [823, 480] on button "Yes" at bounding box center [811, 471] width 50 height 36
click at [823, 480] on div "× ! Are you sure Customer will not receive points of this invoice. No No Yes" at bounding box center [784, 372] width 1568 height 744
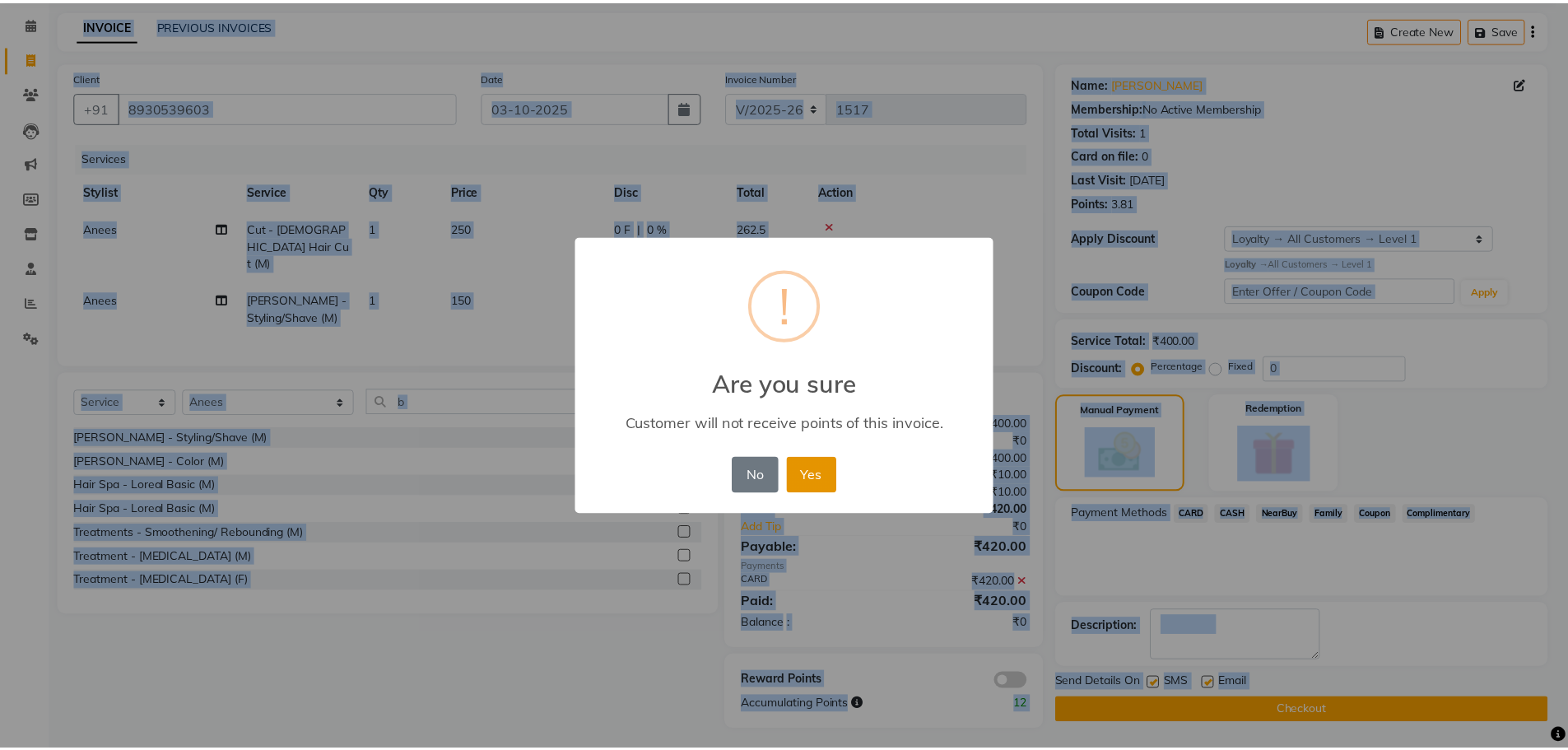
scroll to position [60, 0]
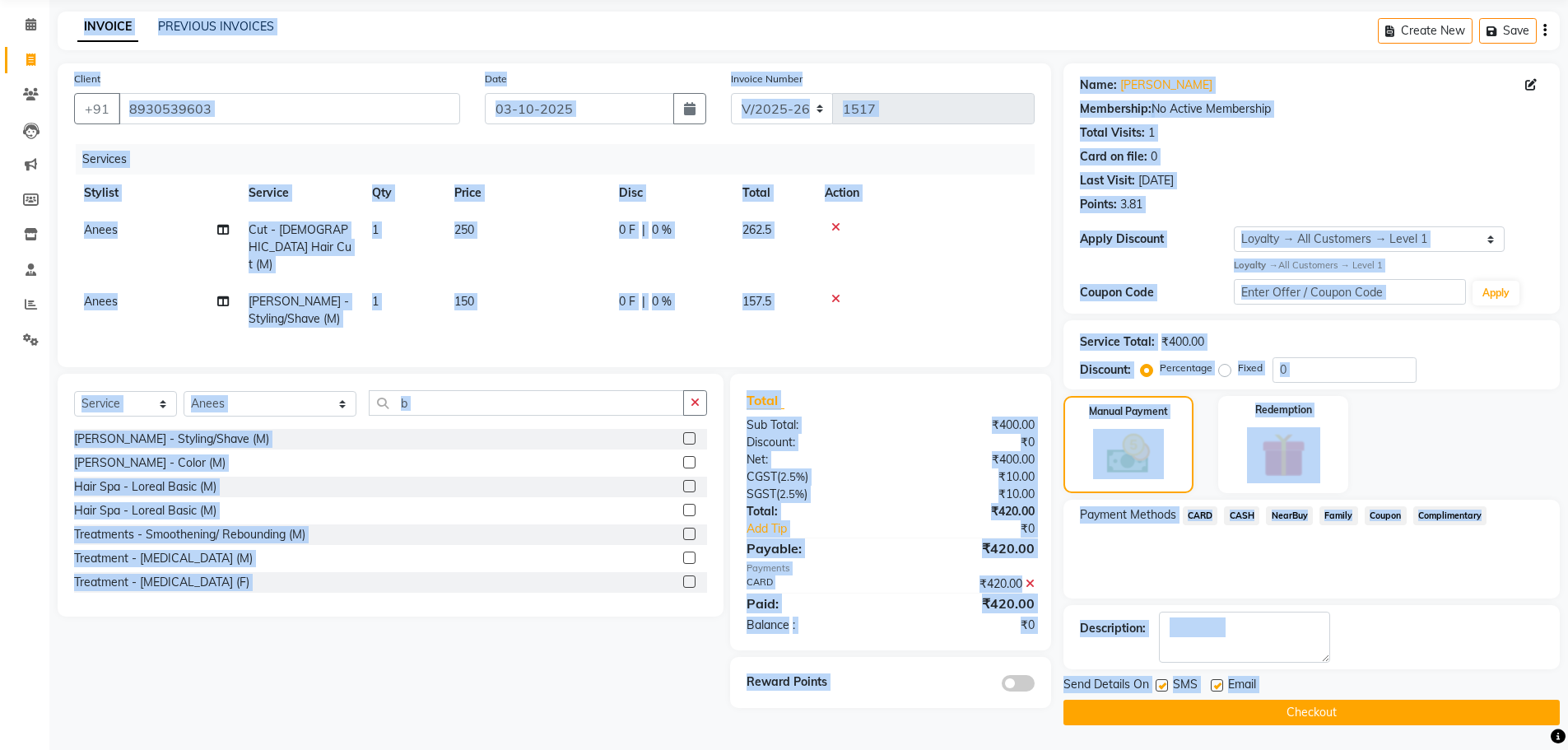
click at [1233, 714] on button "Checkout" at bounding box center [1311, 713] width 496 height 26
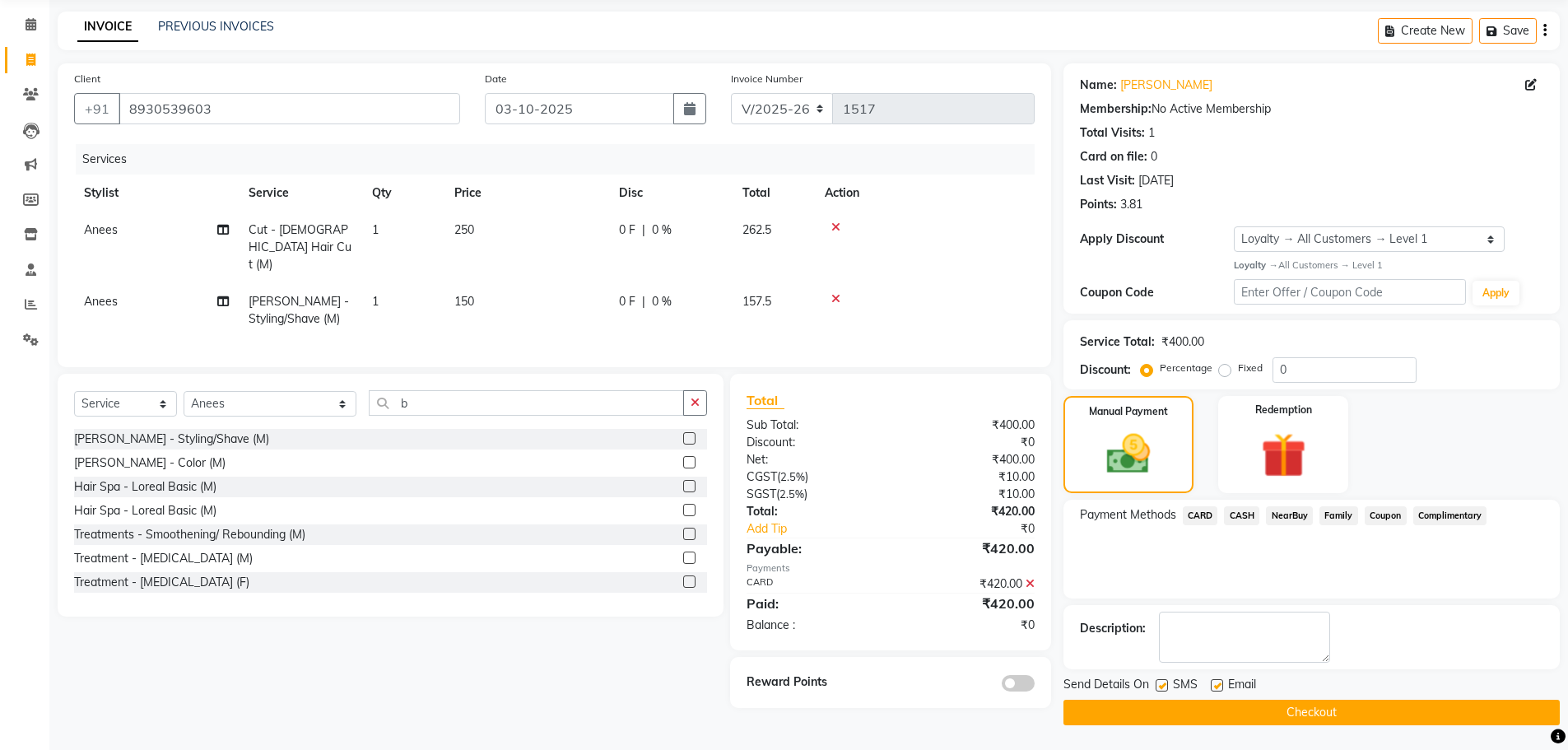
click at [1233, 714] on div "Checkout" at bounding box center [1311, 713] width 496 height 26
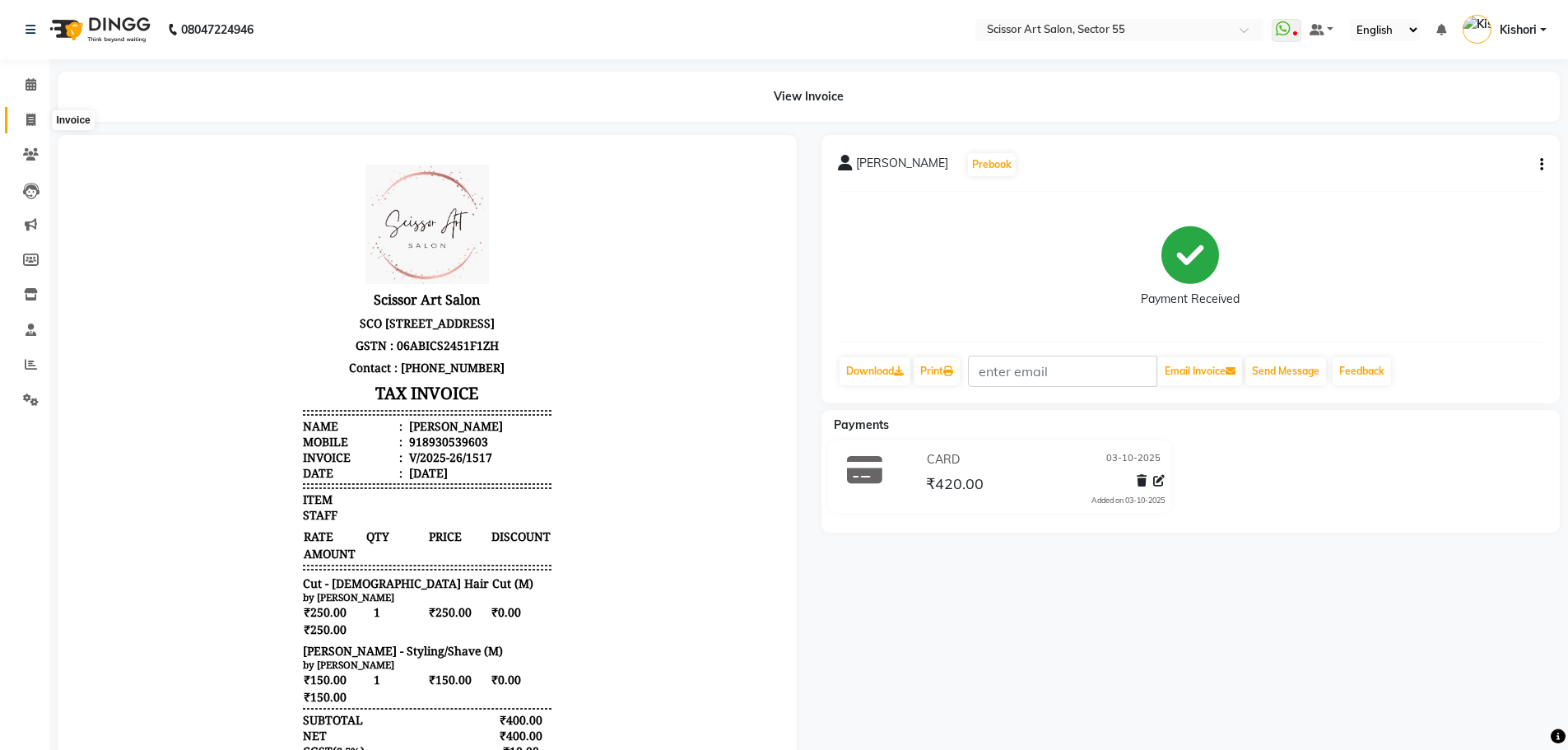
click at [37, 112] on span at bounding box center [30, 120] width 29 height 19
select select "service"
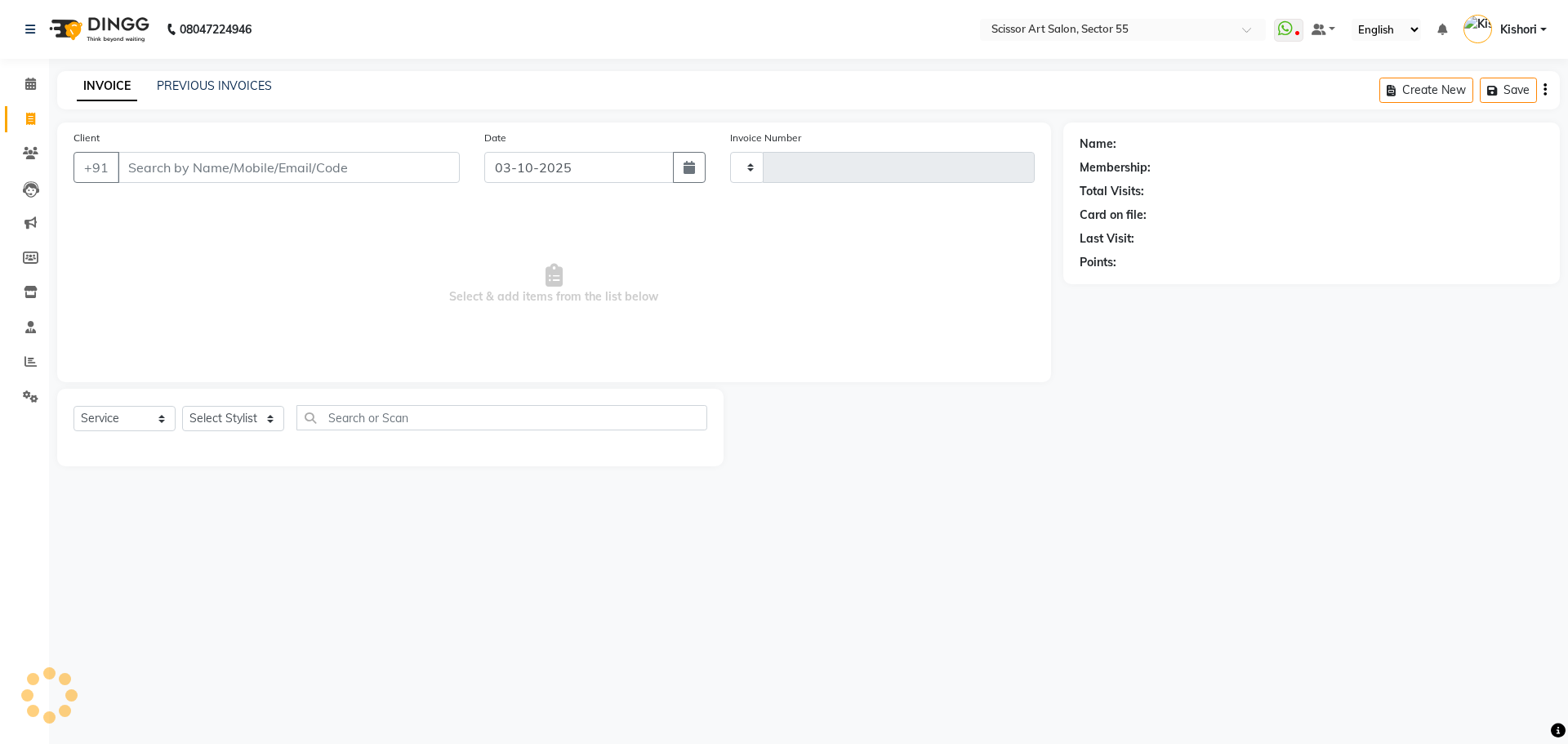
type input "1518"
select select "4753"
click at [212, 426] on select "Select Stylist" at bounding box center [233, 418] width 102 height 25
click at [253, 418] on select "Select Stylist [PERSON_NAME] ([DEMOGRAPHIC_DATA] hairdresser) [PERSON_NAME] [PE…" at bounding box center [268, 418] width 173 height 25
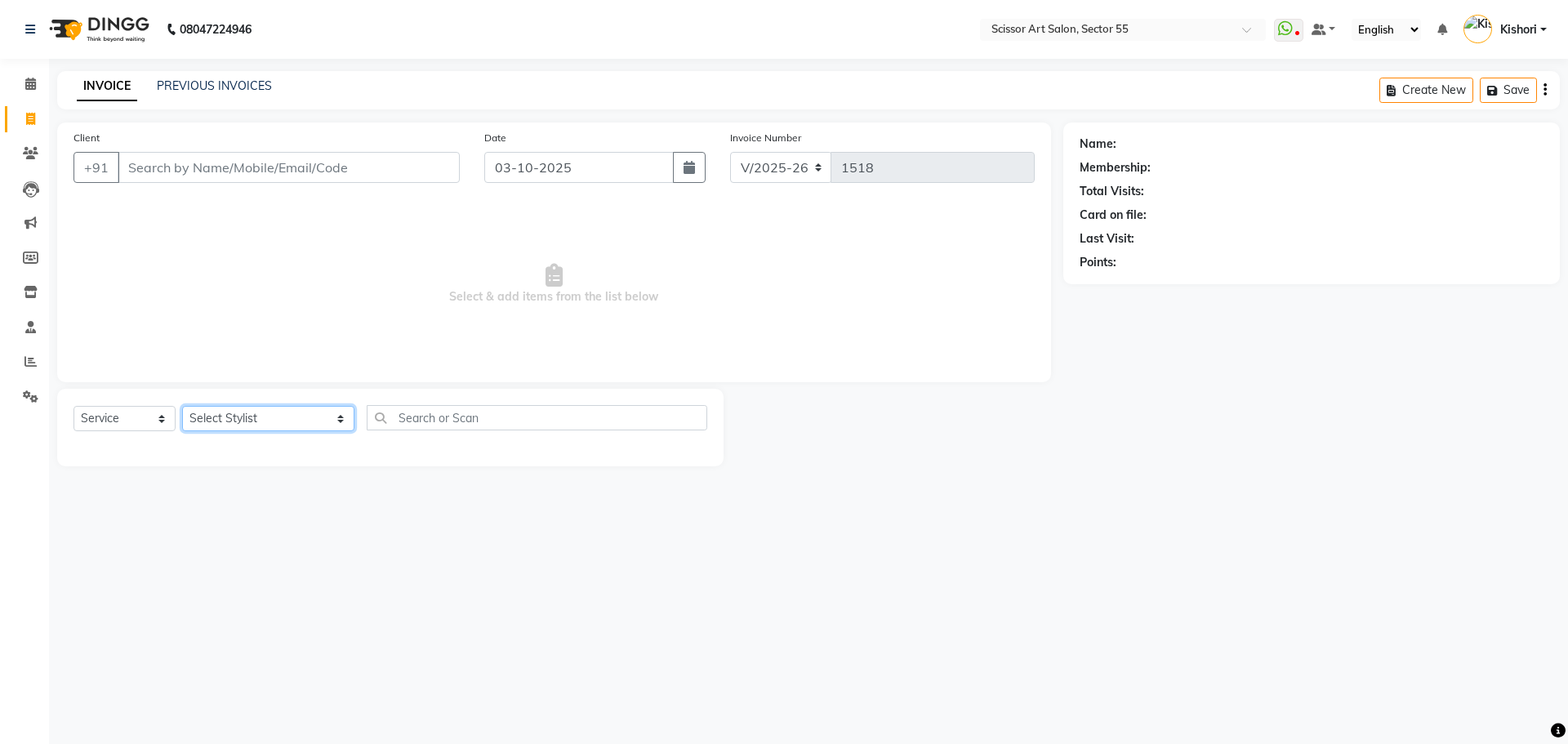
select select "29037"
click at [182, 406] on select "Select Stylist [PERSON_NAME] ([DEMOGRAPHIC_DATA] hairdresser) [PERSON_NAME] [PE…" at bounding box center [268, 418] width 173 height 25
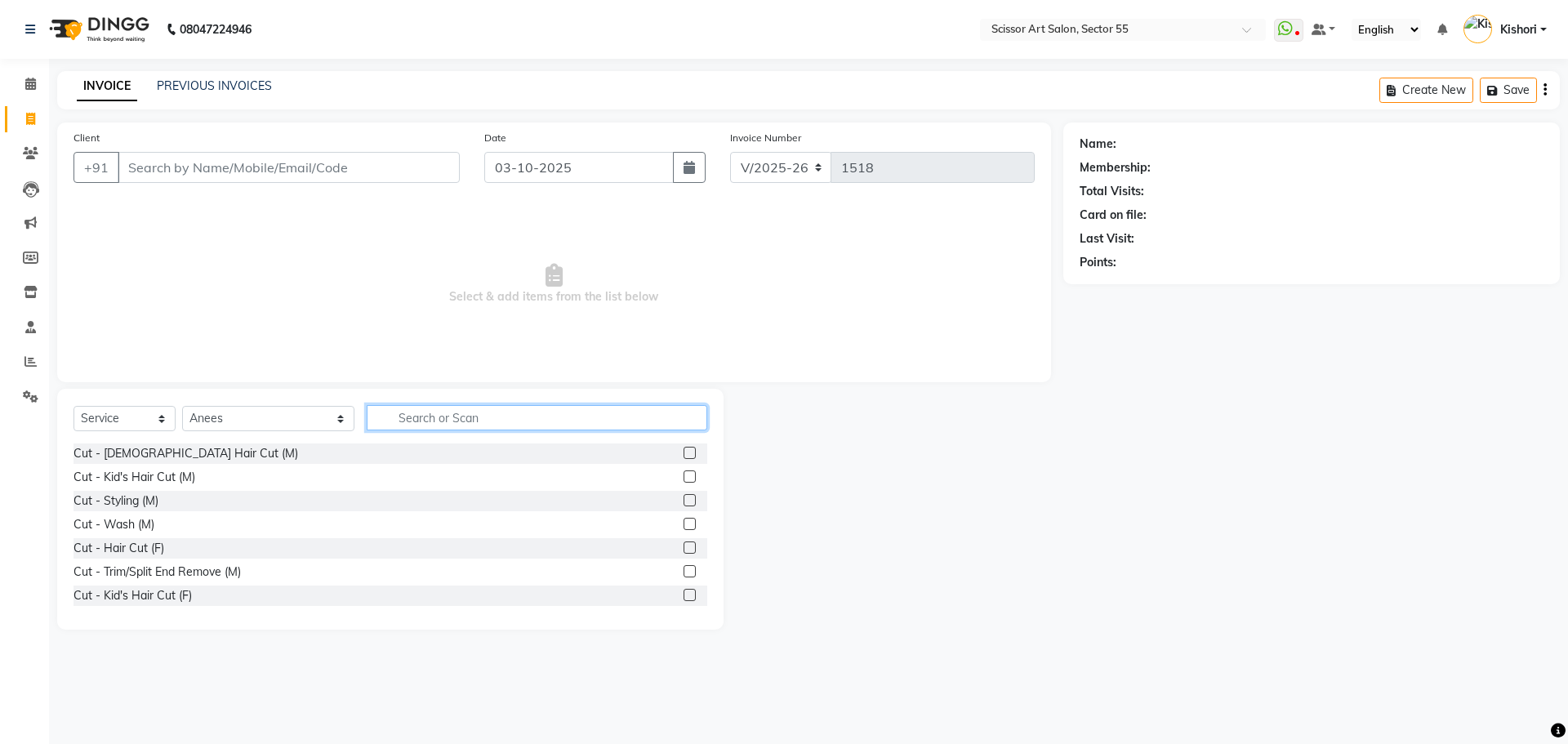
click at [457, 421] on input "text" at bounding box center [537, 417] width 341 height 25
click at [684, 451] on label at bounding box center [690, 452] width 13 height 13
click at [684, 451] on input "checkbox" at bounding box center [689, 453] width 11 height 11
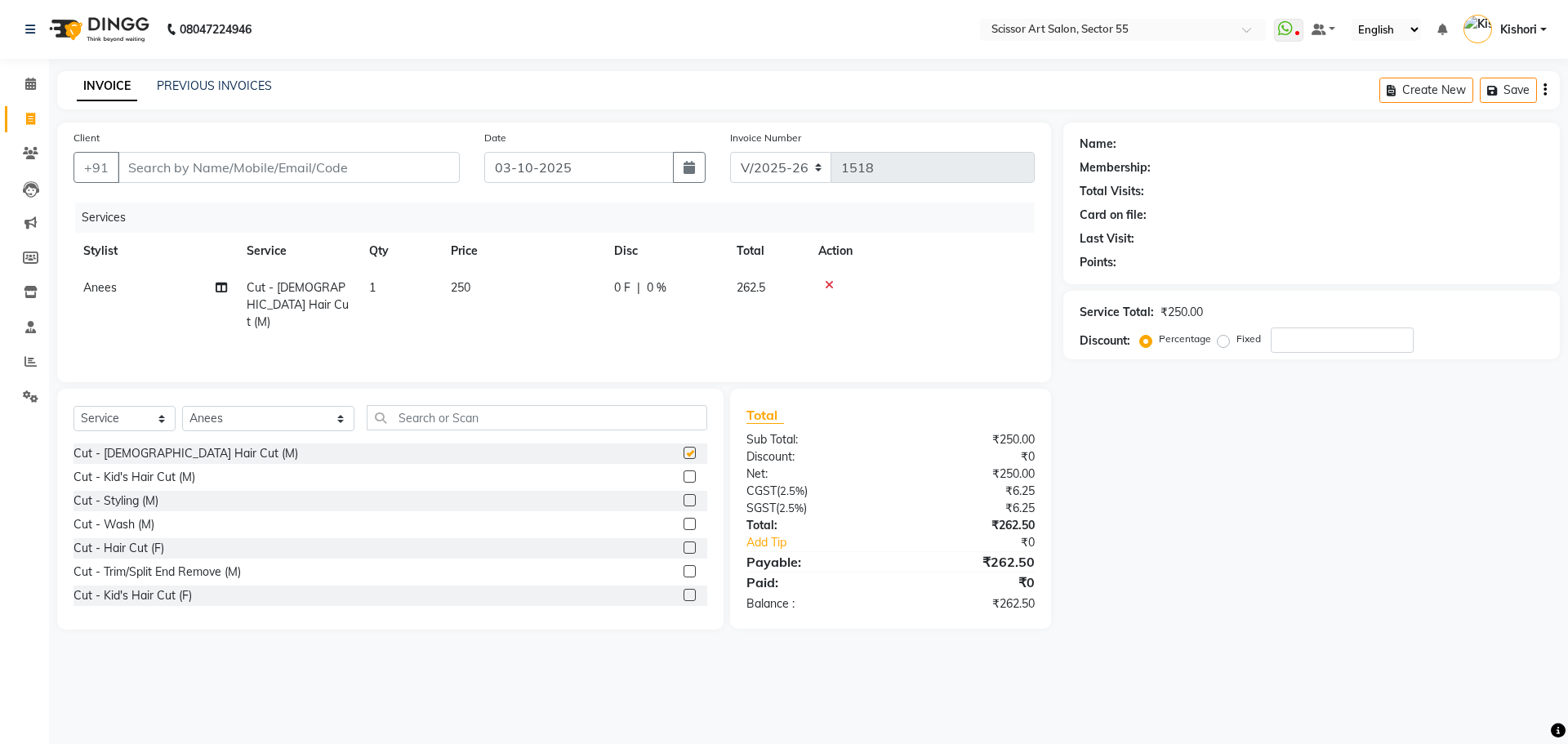
checkbox input "false"
click at [467, 410] on input "text" at bounding box center [537, 417] width 341 height 25
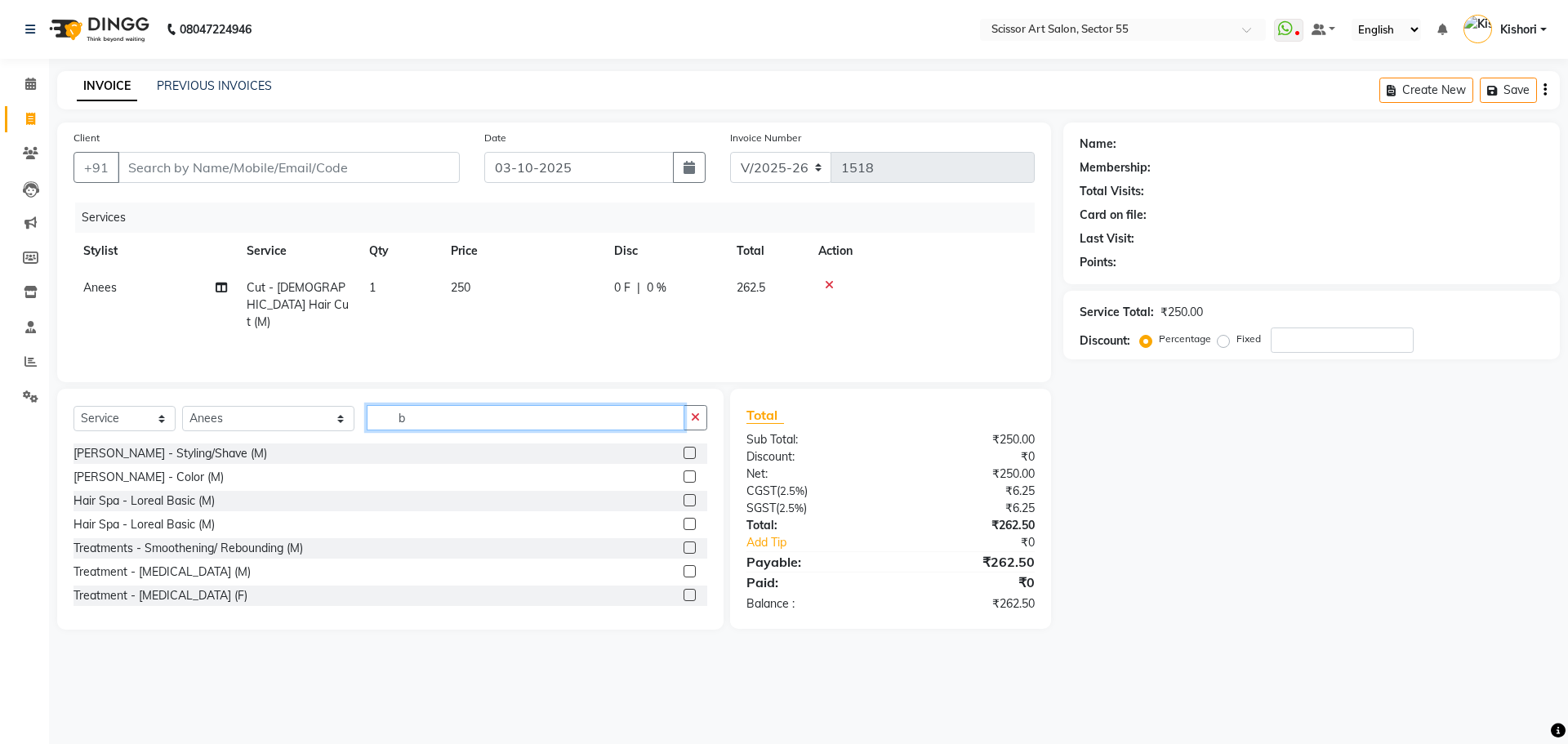
type input "b"
click at [684, 453] on label at bounding box center [690, 452] width 13 height 13
click at [684, 453] on input "checkbox" at bounding box center [689, 453] width 11 height 11
click at [674, 430] on input "b" at bounding box center [526, 417] width 318 height 25
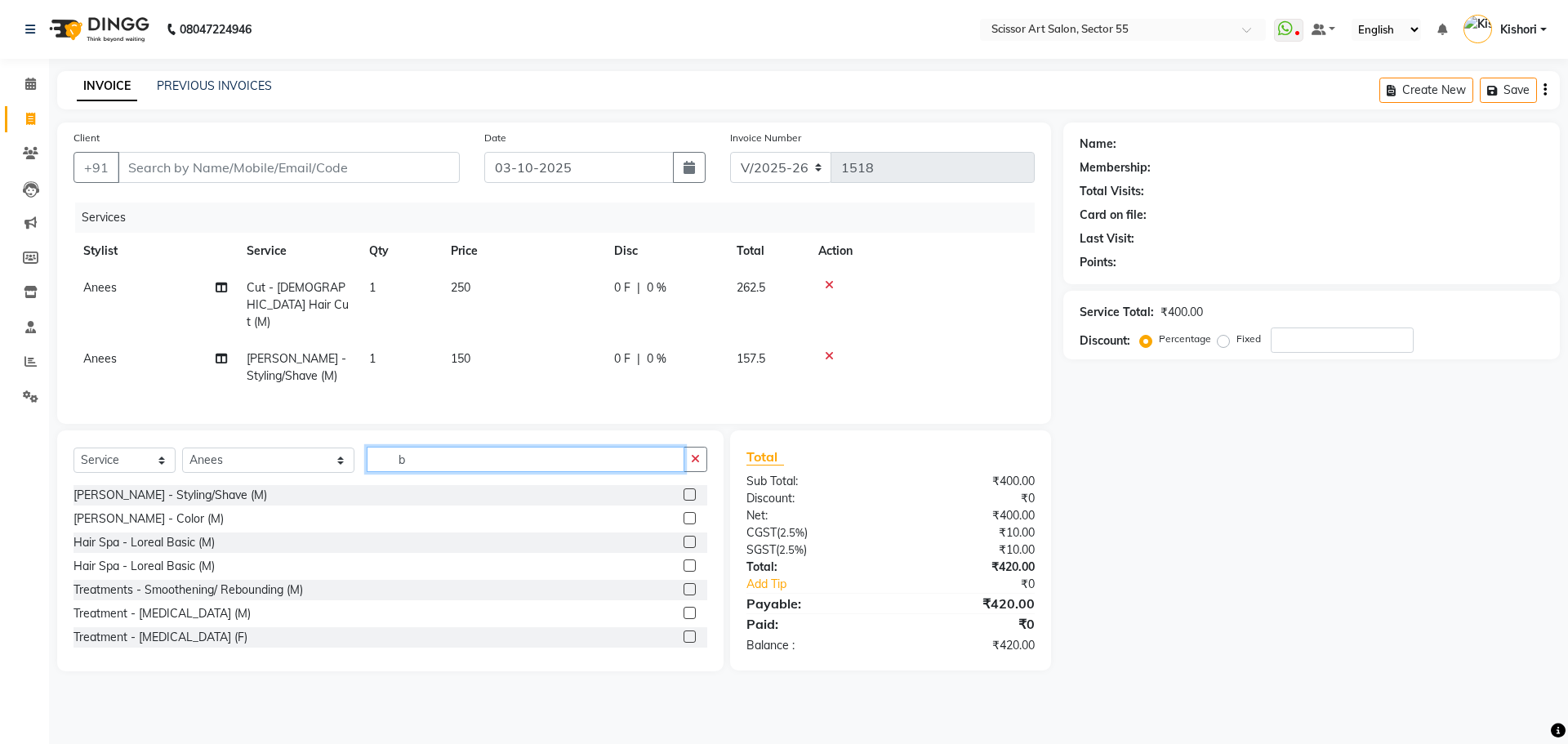
checkbox input "false"
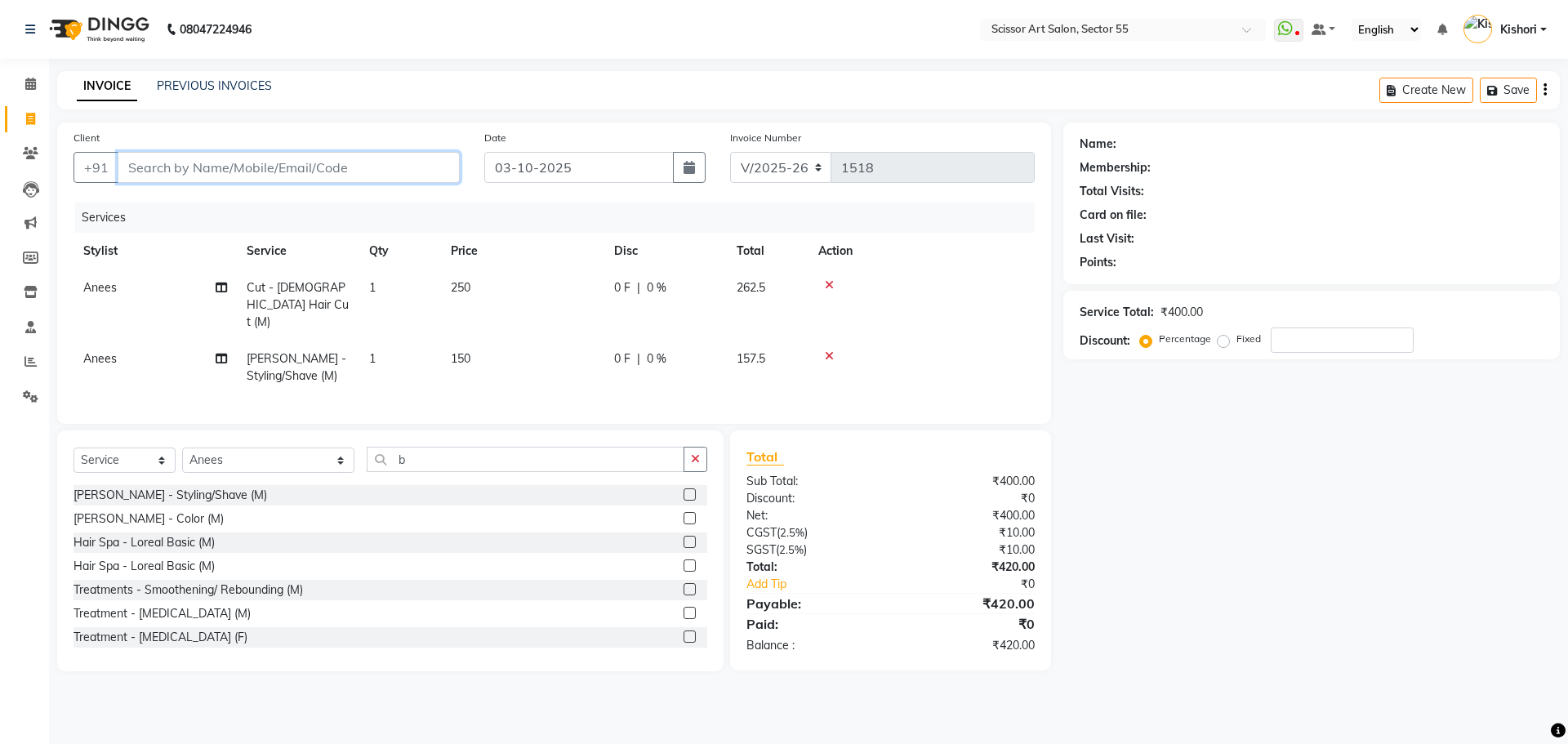
click at [228, 172] on input "Client" at bounding box center [289, 168] width 342 height 31
type input "1"
type input "0"
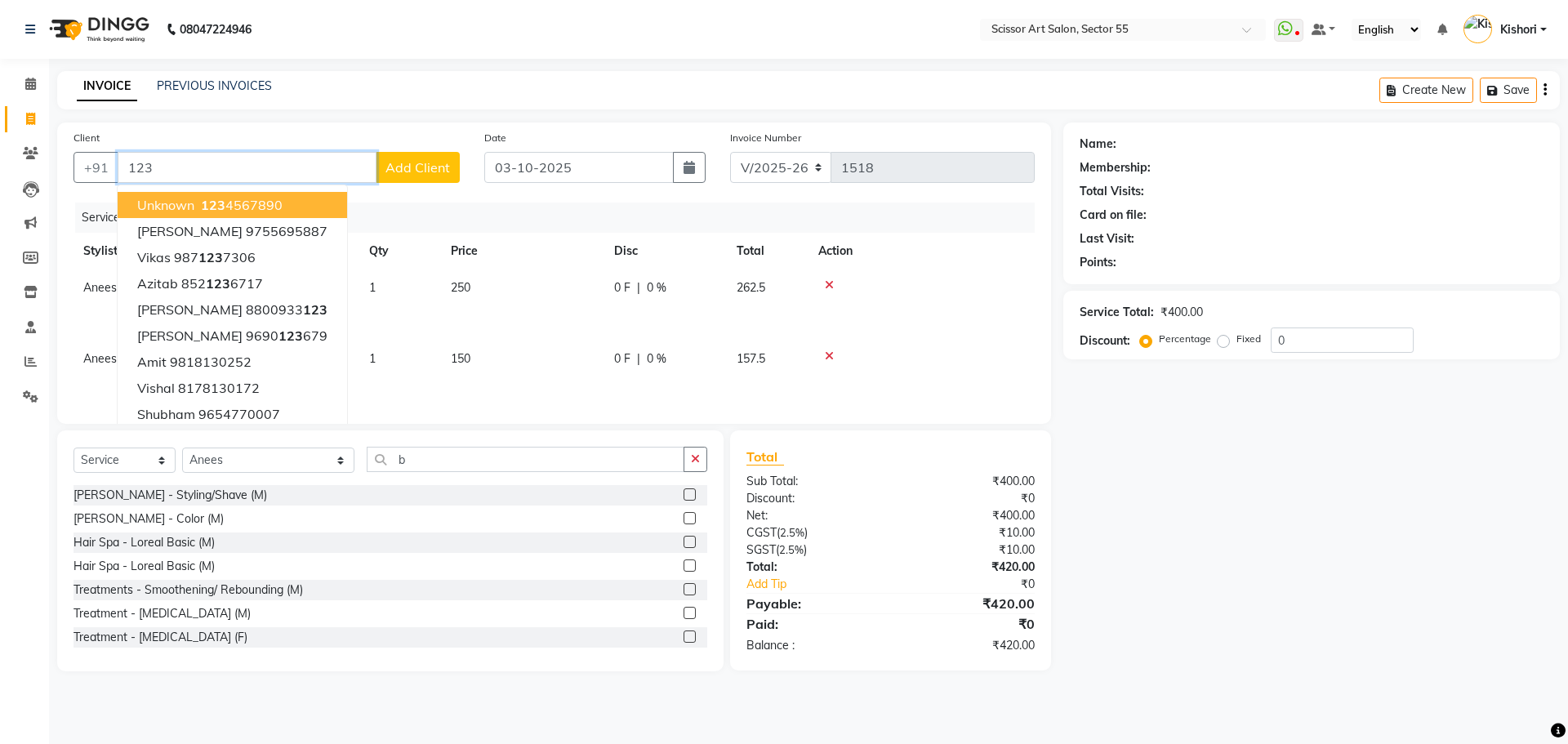
click at [263, 201] on ngb-highlight "123 4567890" at bounding box center [240, 205] width 85 height 17
type input "1234567890"
click at [263, 201] on div "Client [PHONE_NUMBER] unknown 123 4567890 [PERSON_NAME] 9755695887 Vikas 987 12…" at bounding box center [554, 273] width 994 height 301
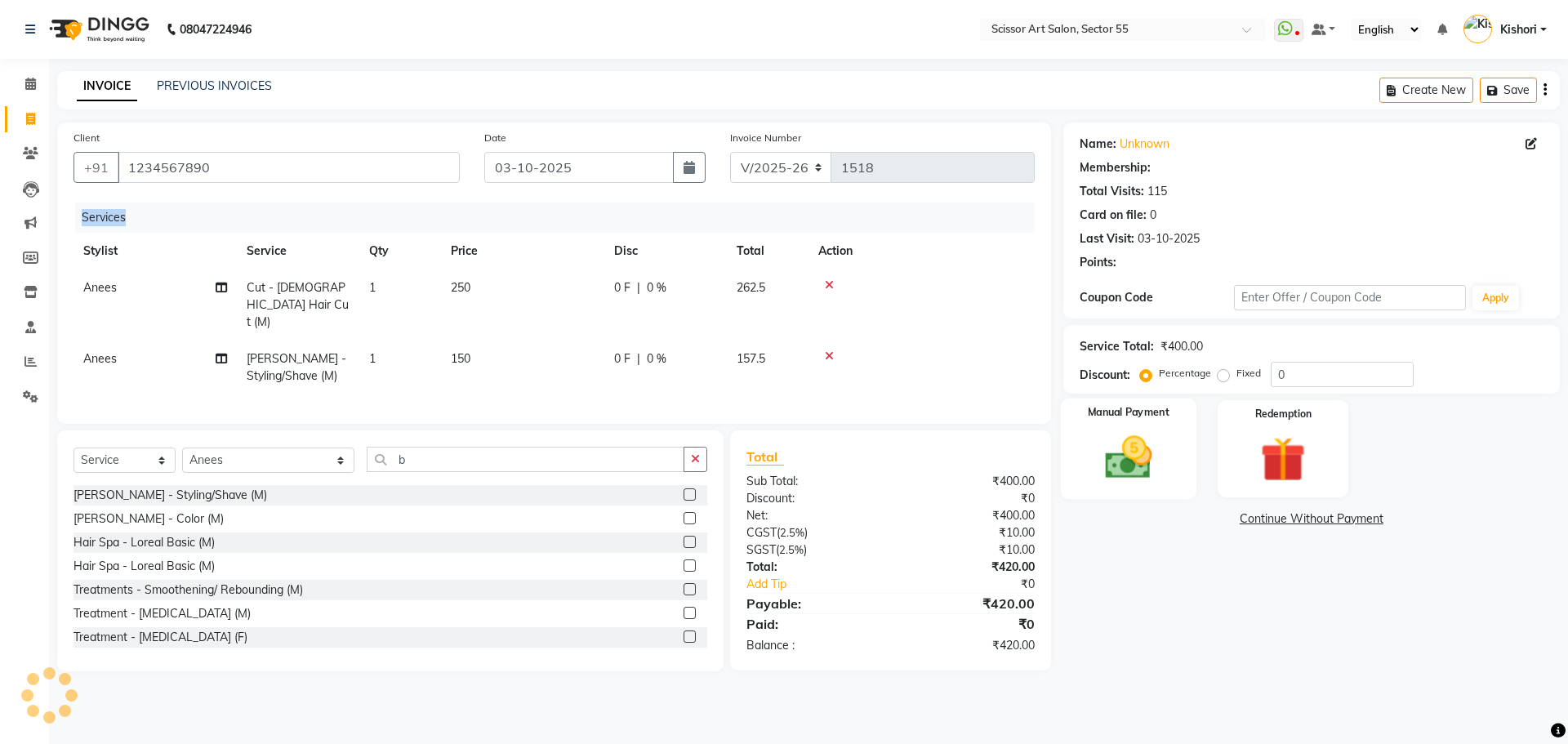
click at [1132, 468] on img at bounding box center [1129, 456] width 76 height 54
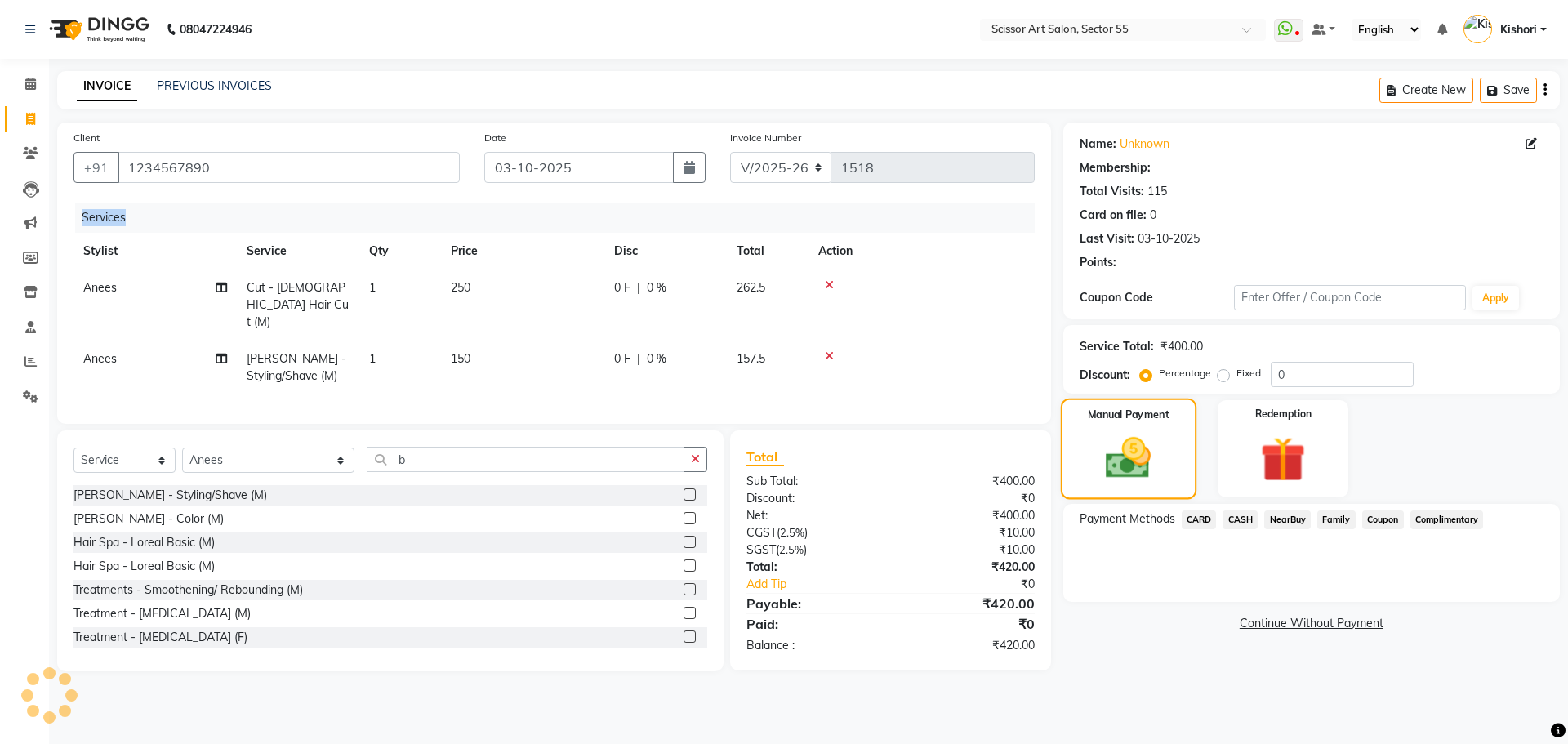
select select "1: Object"
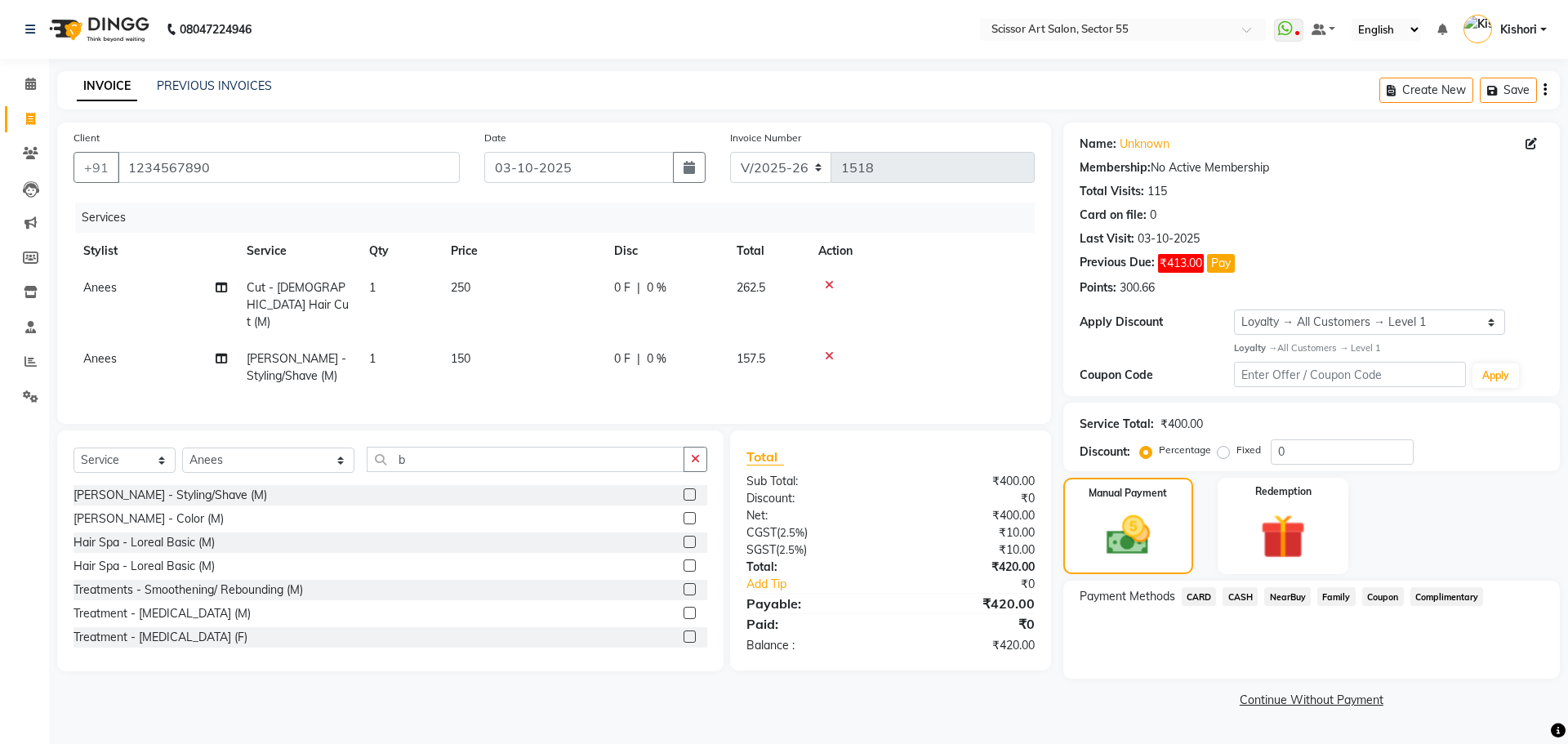
click at [1242, 600] on span "CASH" at bounding box center [1240, 596] width 35 height 19
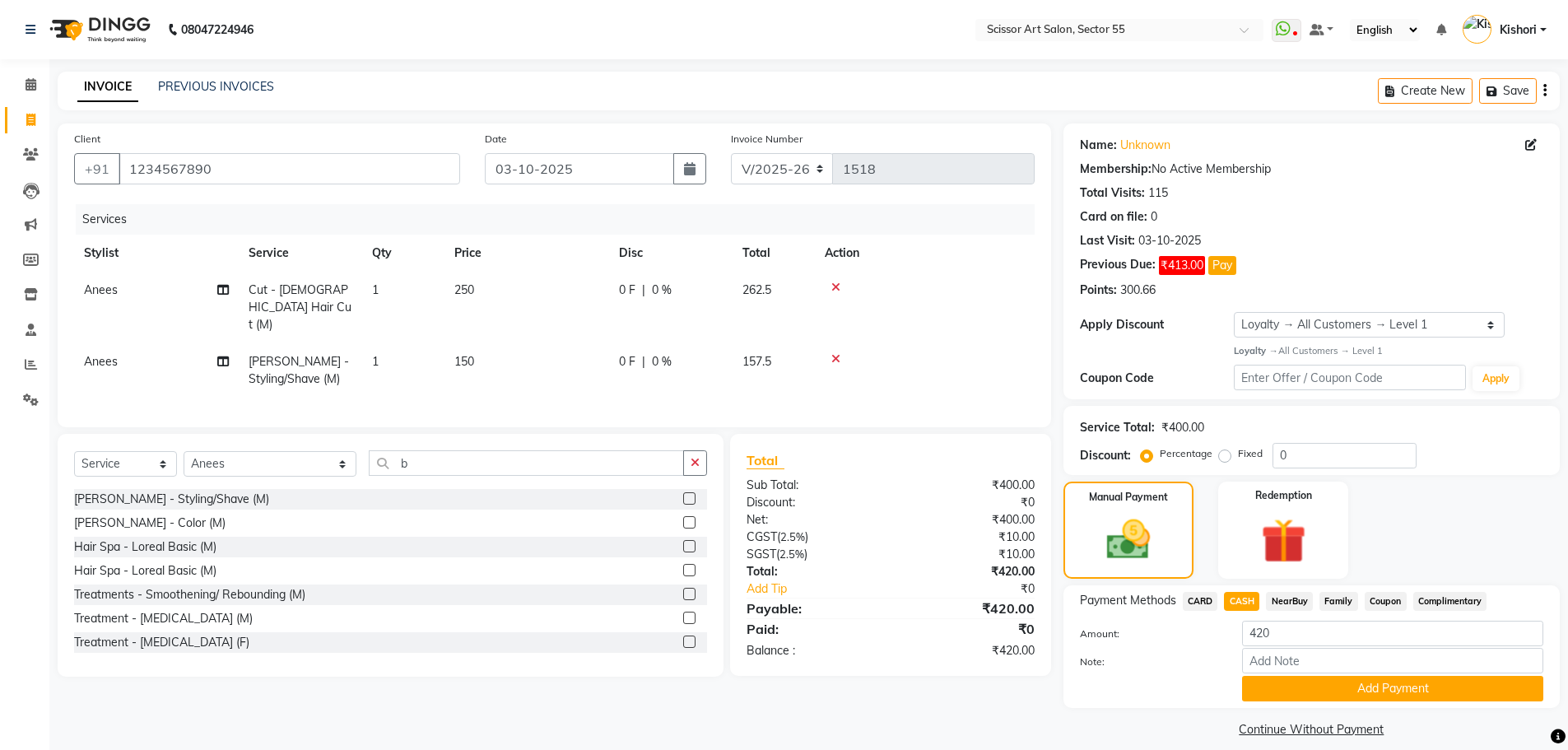
click at [1251, 605] on span "CASH" at bounding box center [1242, 601] width 35 height 19
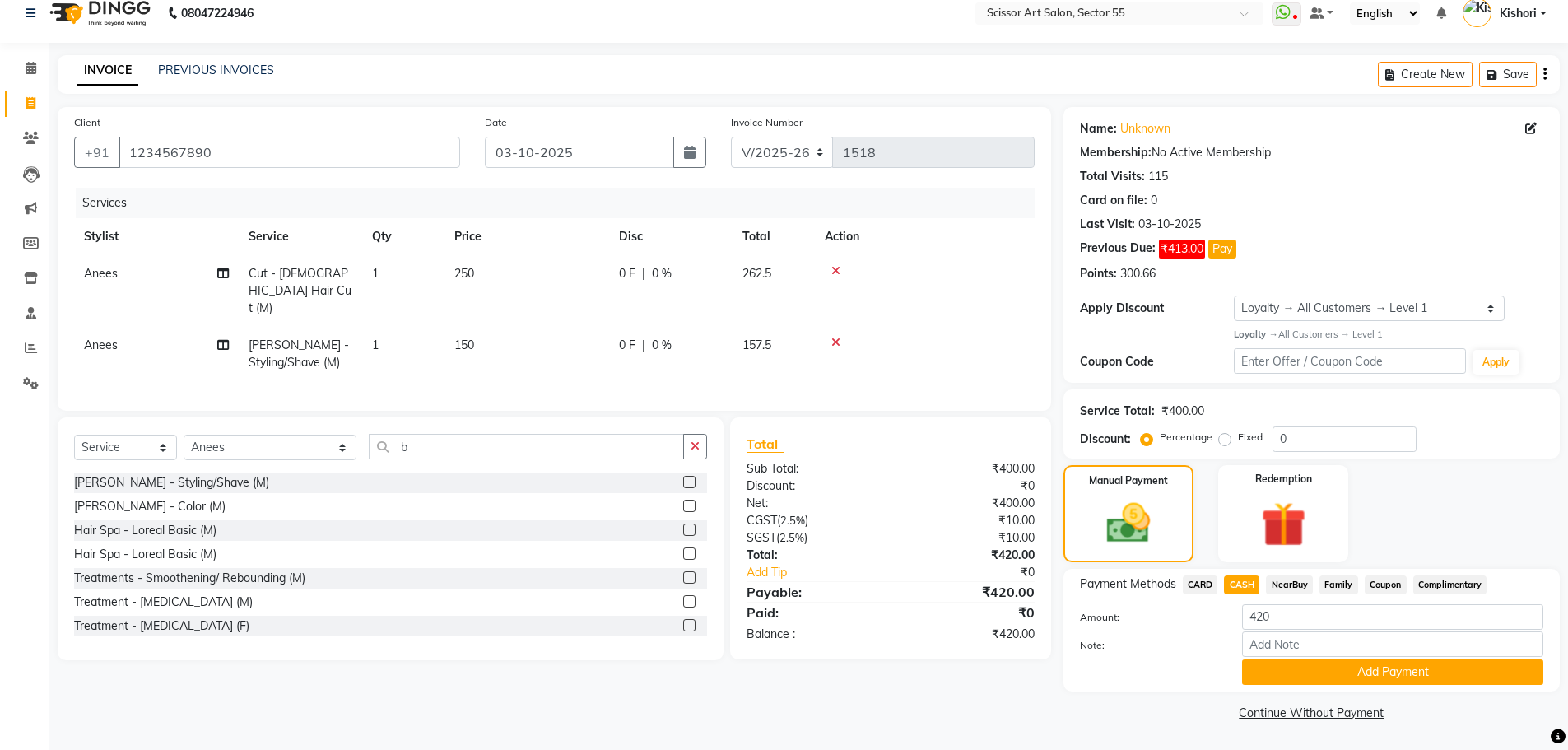
click at [1238, 436] on label "Fixed" at bounding box center [1249, 436] width 25 height 15
click at [1222, 436] on input "Fixed" at bounding box center [1228, 437] width 12 height 12
radio input "true"
click at [1324, 428] on input "0" at bounding box center [1344, 439] width 144 height 26
type input "20"
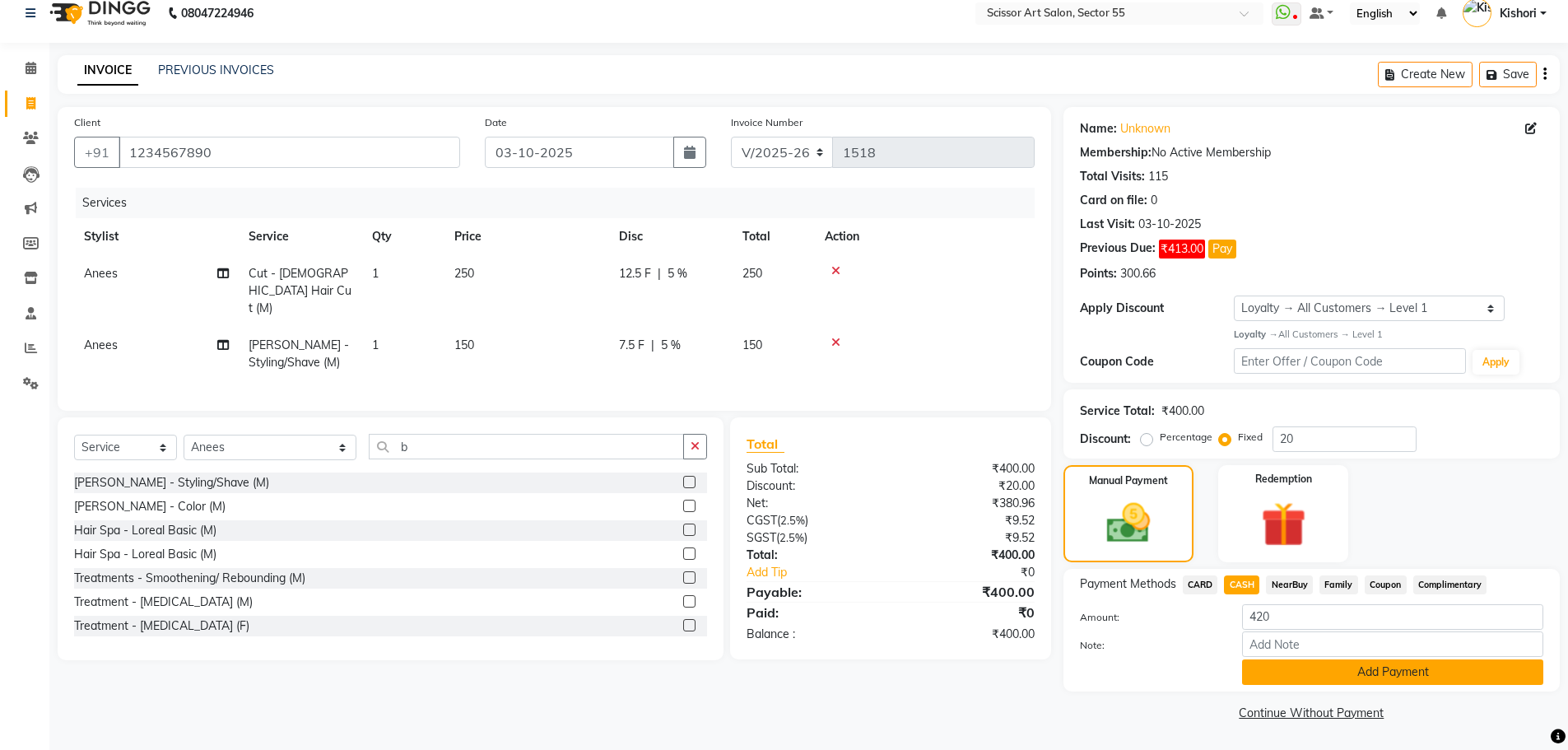
click at [1449, 669] on button "Add Payment" at bounding box center [1392, 672] width 301 height 26
click at [1449, 669] on div "Name: Unknown Membership: No Active Membership Total Visits: 115 Card on file: …" at bounding box center [1317, 416] width 508 height 618
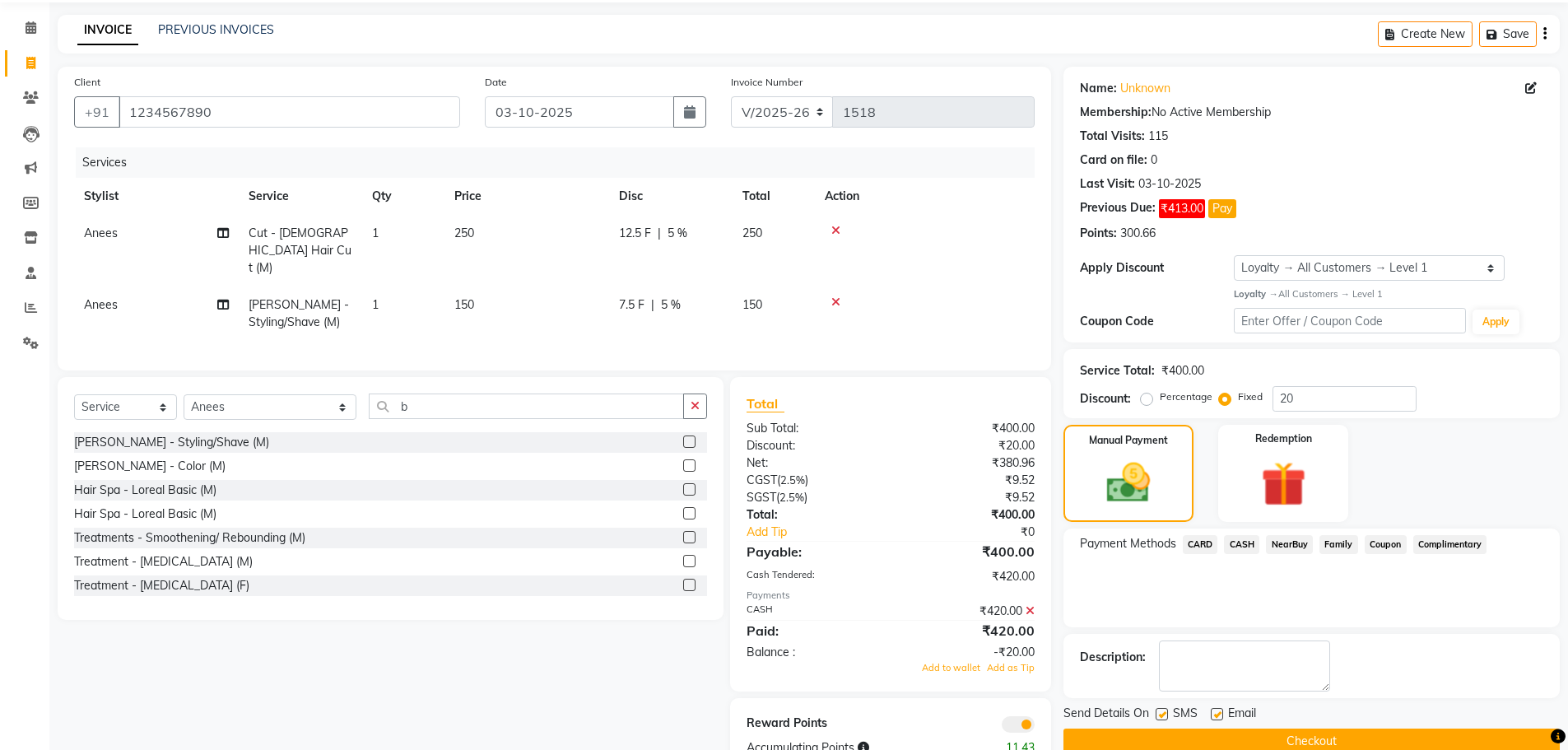
scroll to position [89, 0]
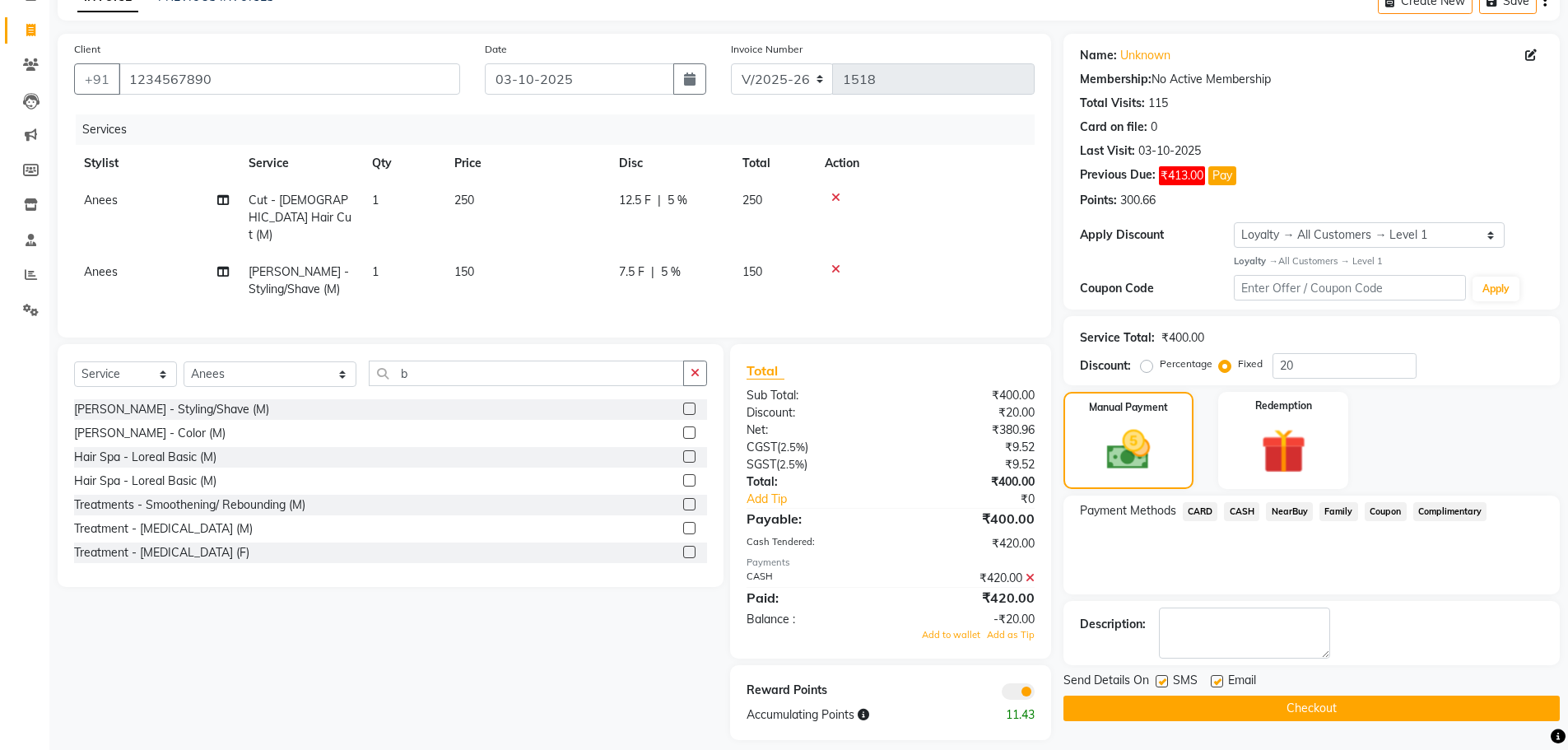
click at [1028, 576] on icon at bounding box center [1029, 578] width 9 height 12
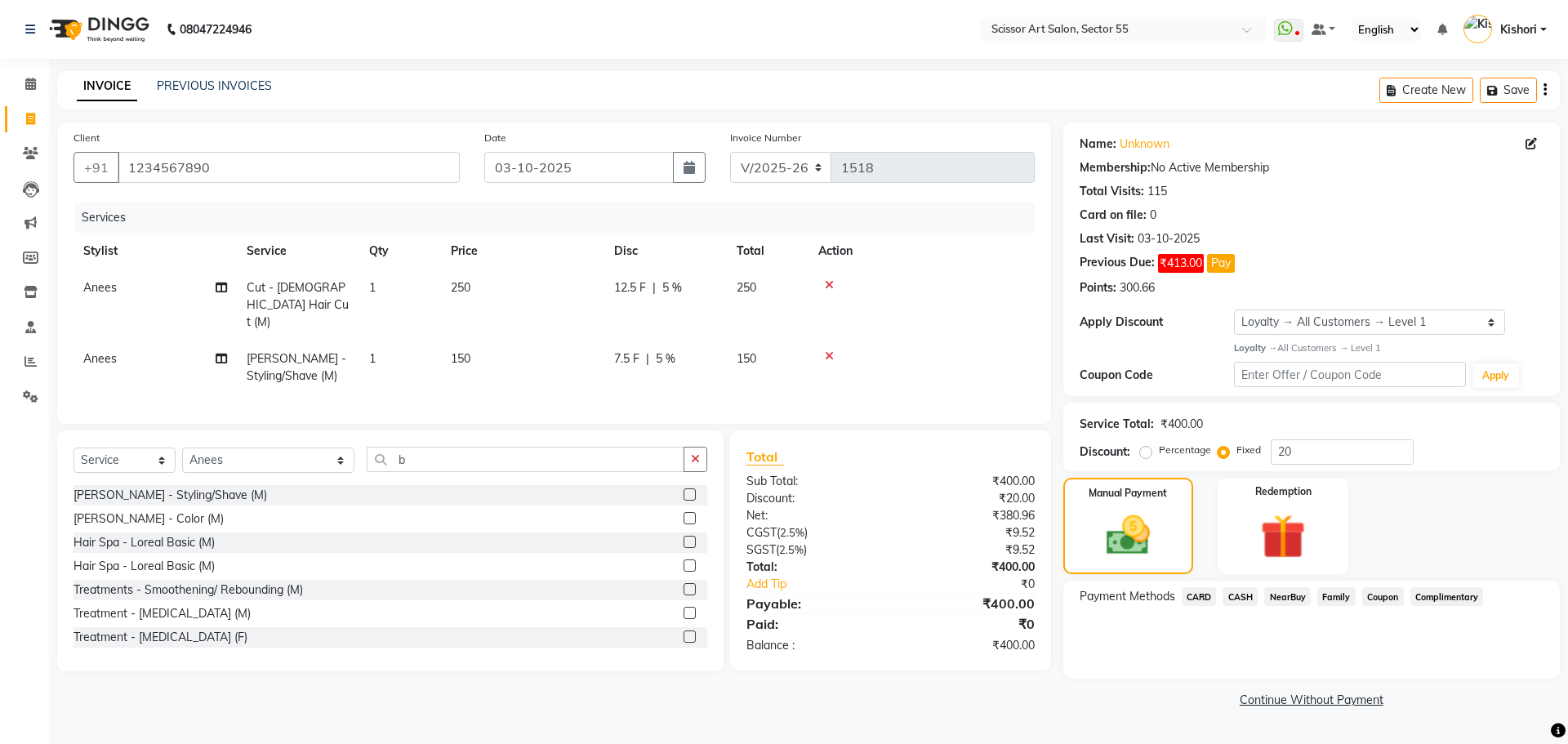
click at [1246, 594] on span "CASH" at bounding box center [1240, 596] width 35 height 19
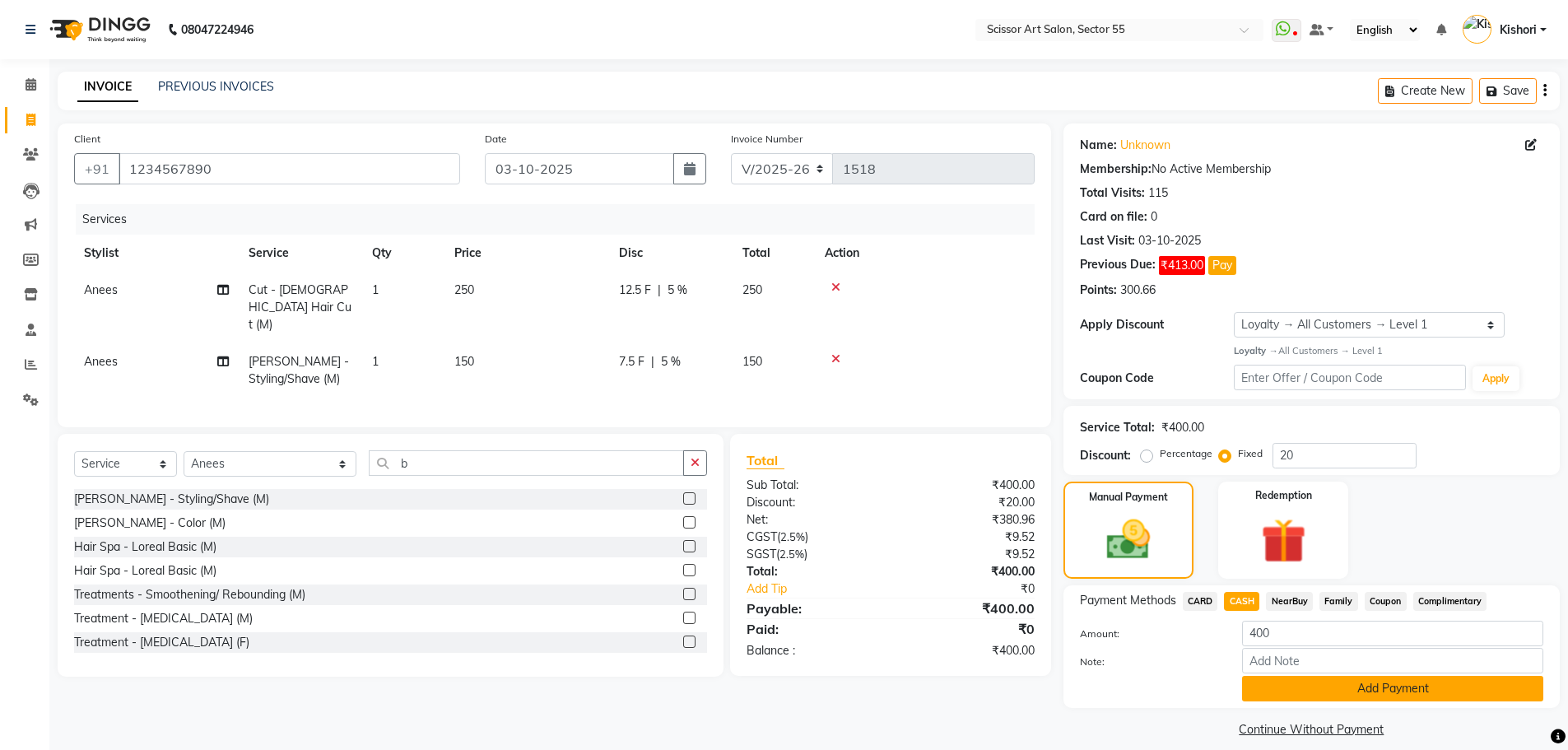
click at [1289, 693] on button "Add Payment" at bounding box center [1392, 688] width 301 height 26
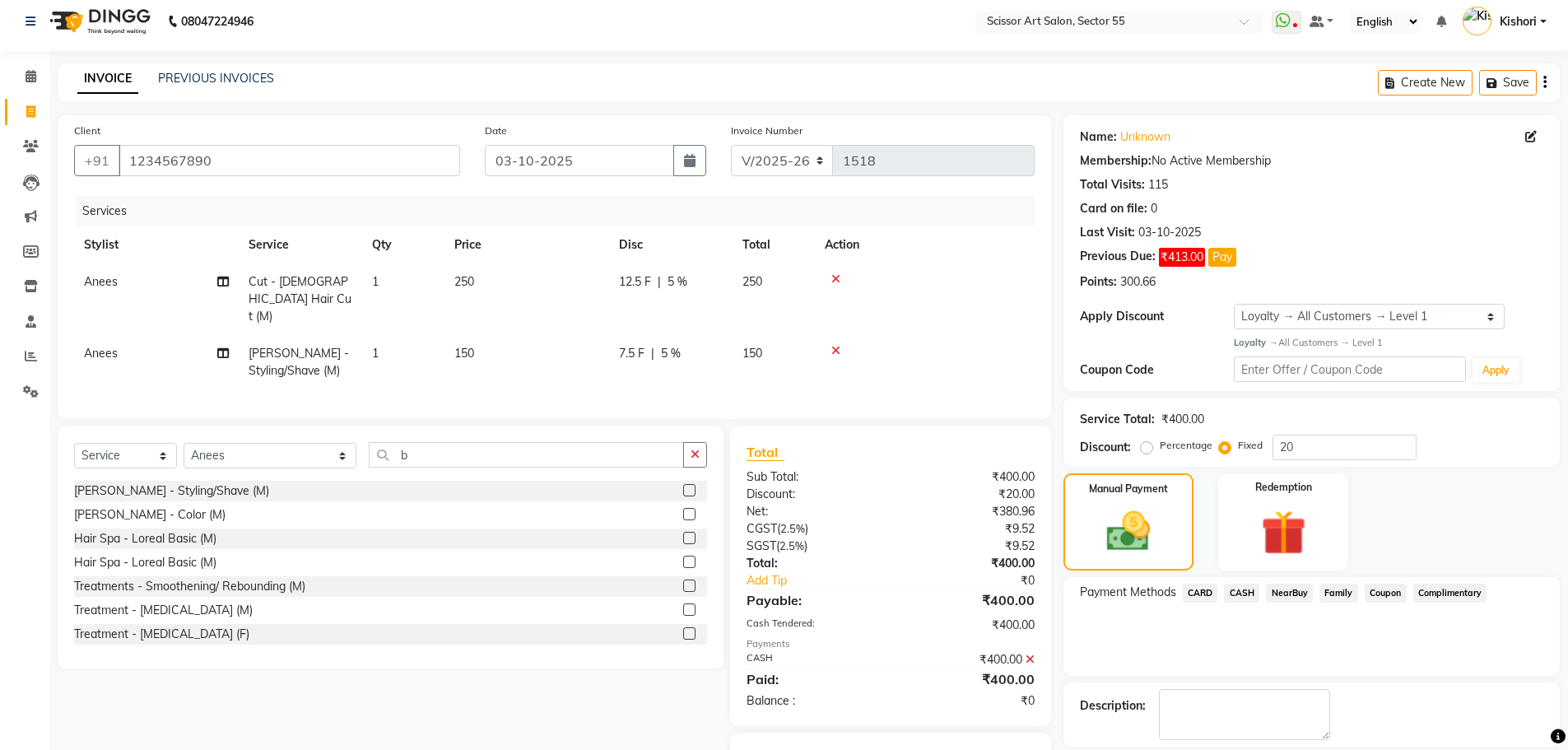
scroll to position [52, 0]
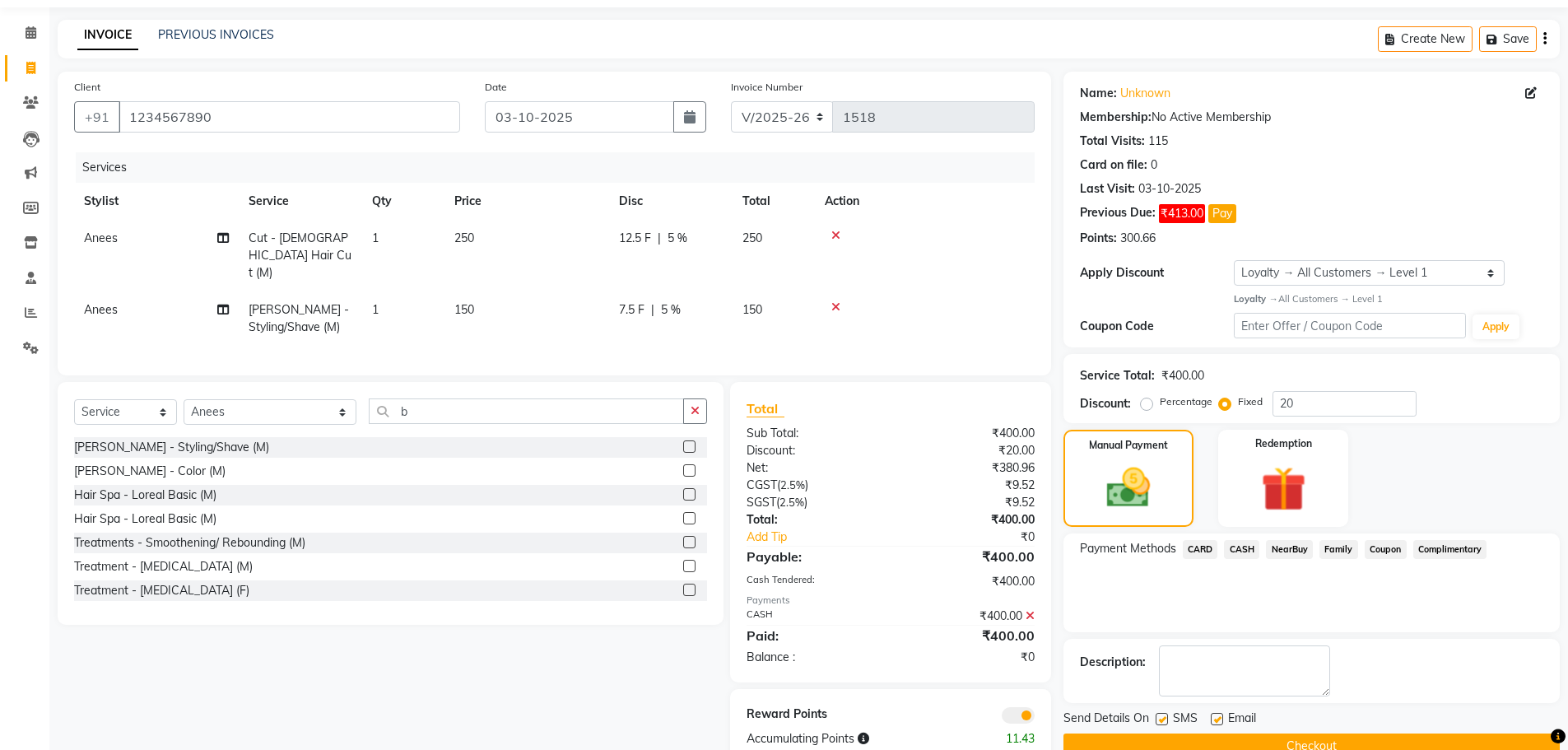
click at [1008, 715] on span at bounding box center [1017, 715] width 32 height 17
click at [1034, 718] on input "checkbox" at bounding box center [1034, 718] width 0 height 0
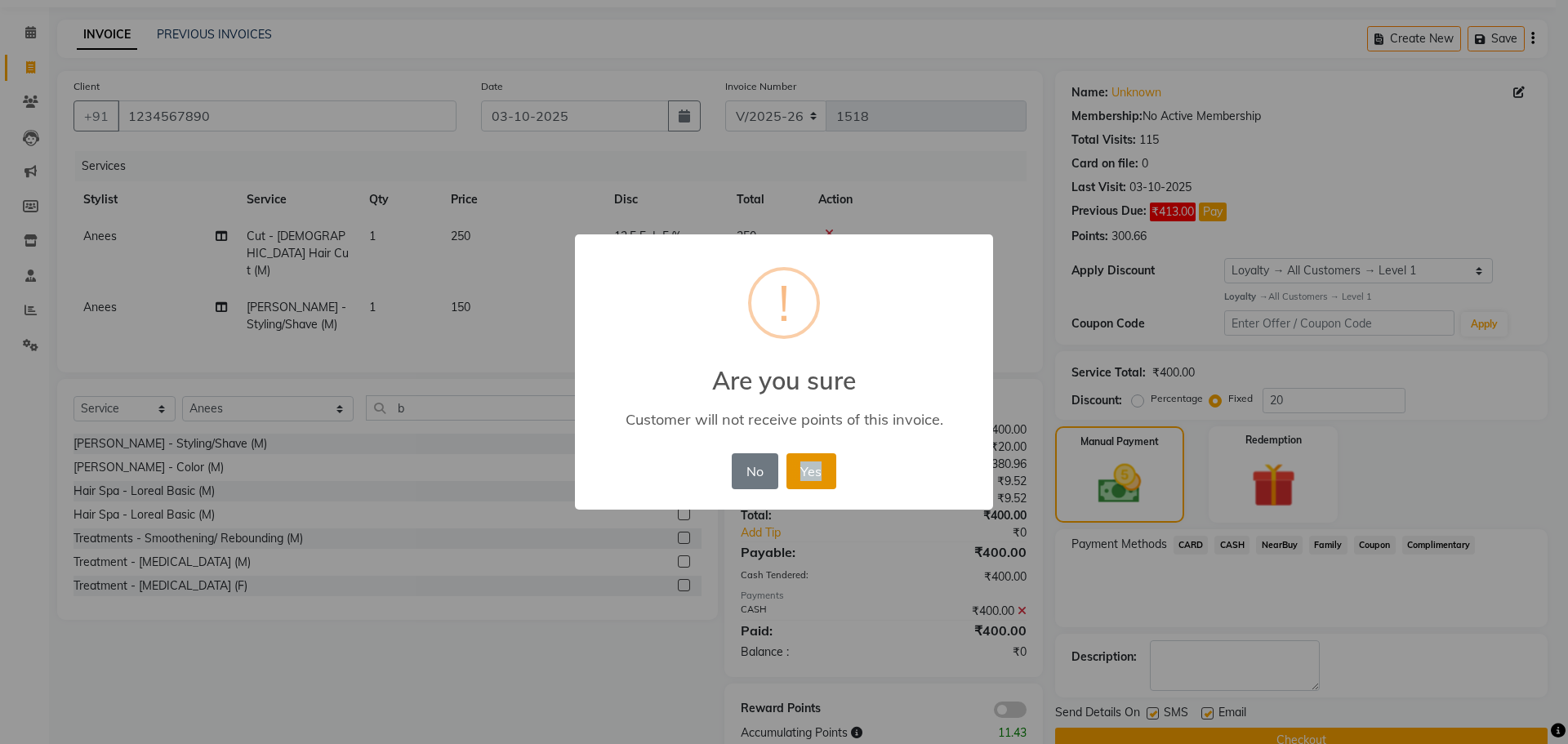
click at [794, 468] on button "Yes" at bounding box center [811, 471] width 50 height 36
click at [794, 468] on div "× ! Are you sure Customer will not receive points of this invoice. No No Yes" at bounding box center [784, 372] width 419 height 276
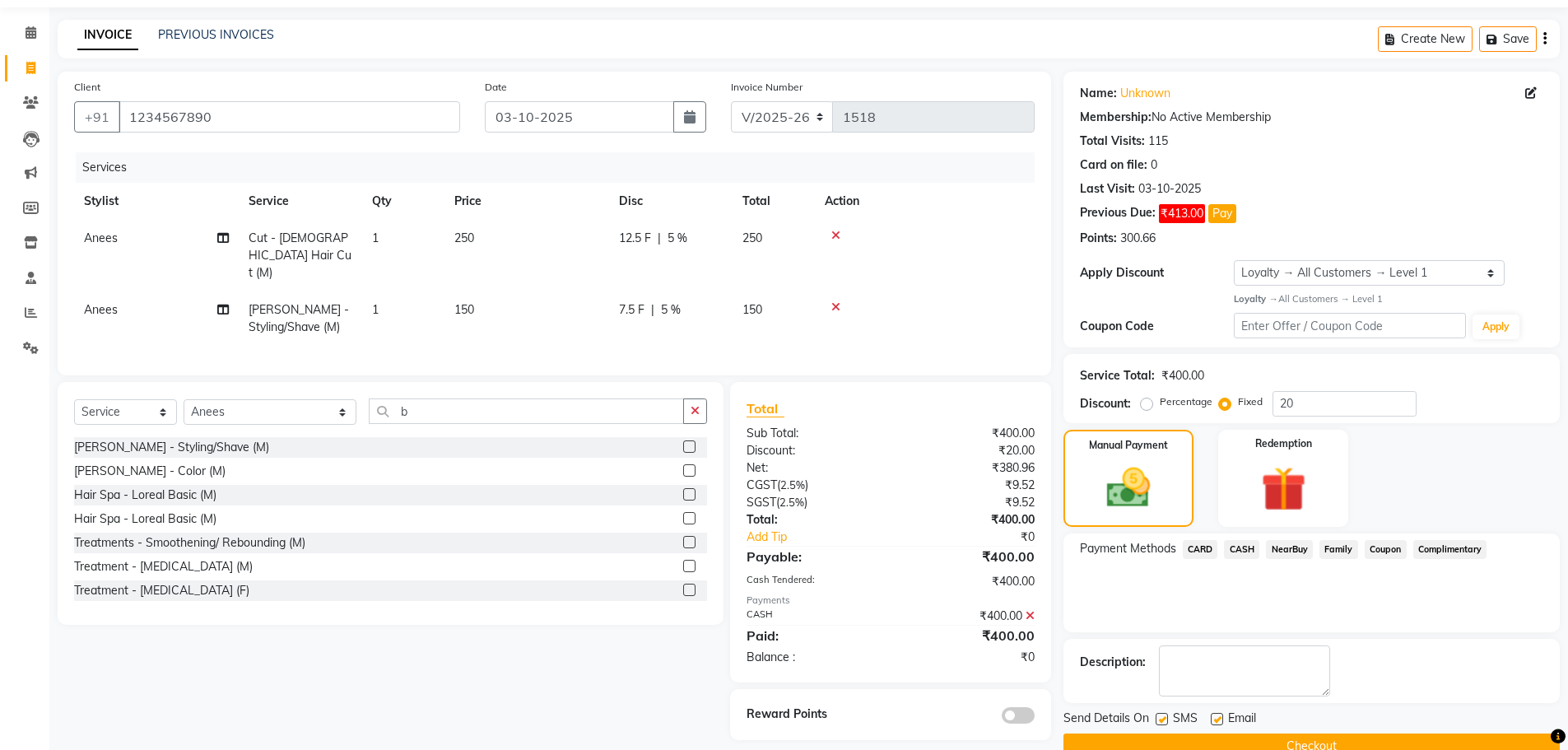
click at [1135, 741] on button "Checkout" at bounding box center [1311, 746] width 496 height 26
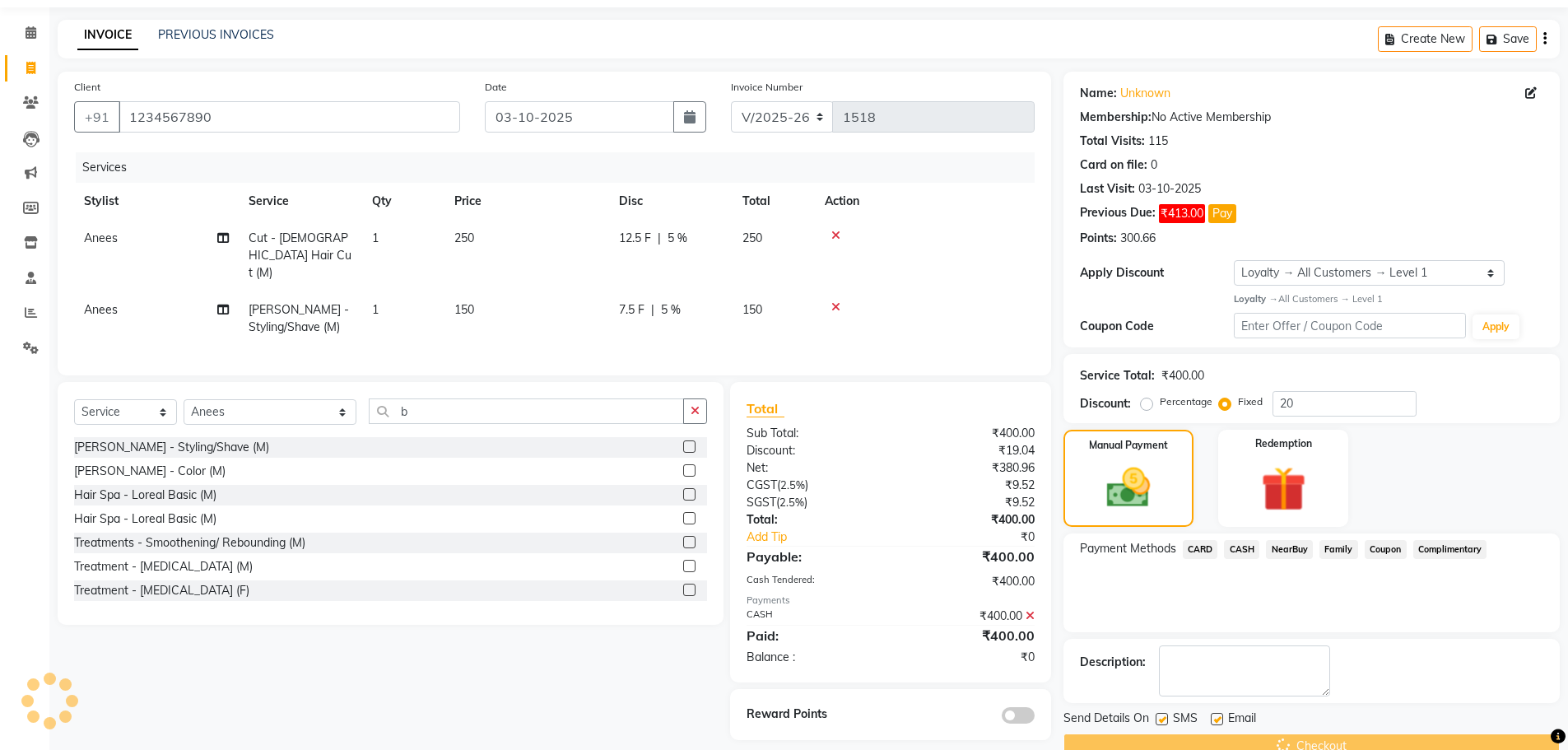
click at [1135, 741] on div "Checkout" at bounding box center [1311, 746] width 496 height 26
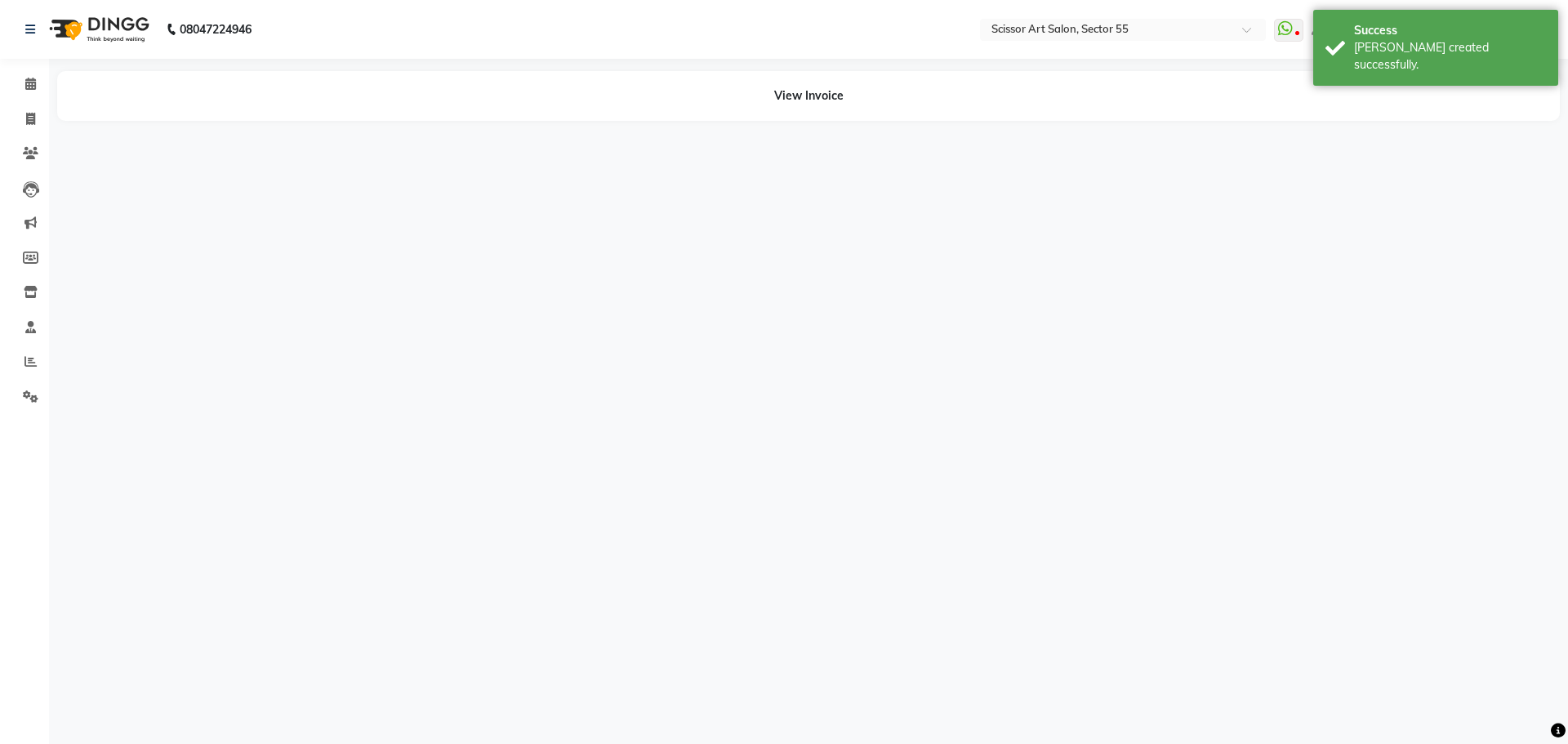
click at [1060, 494] on div "08047224946 Select Location × Scissor Art Salon, Sector 55 WhatsApp Status ✕ St…" at bounding box center [784, 372] width 1568 height 744
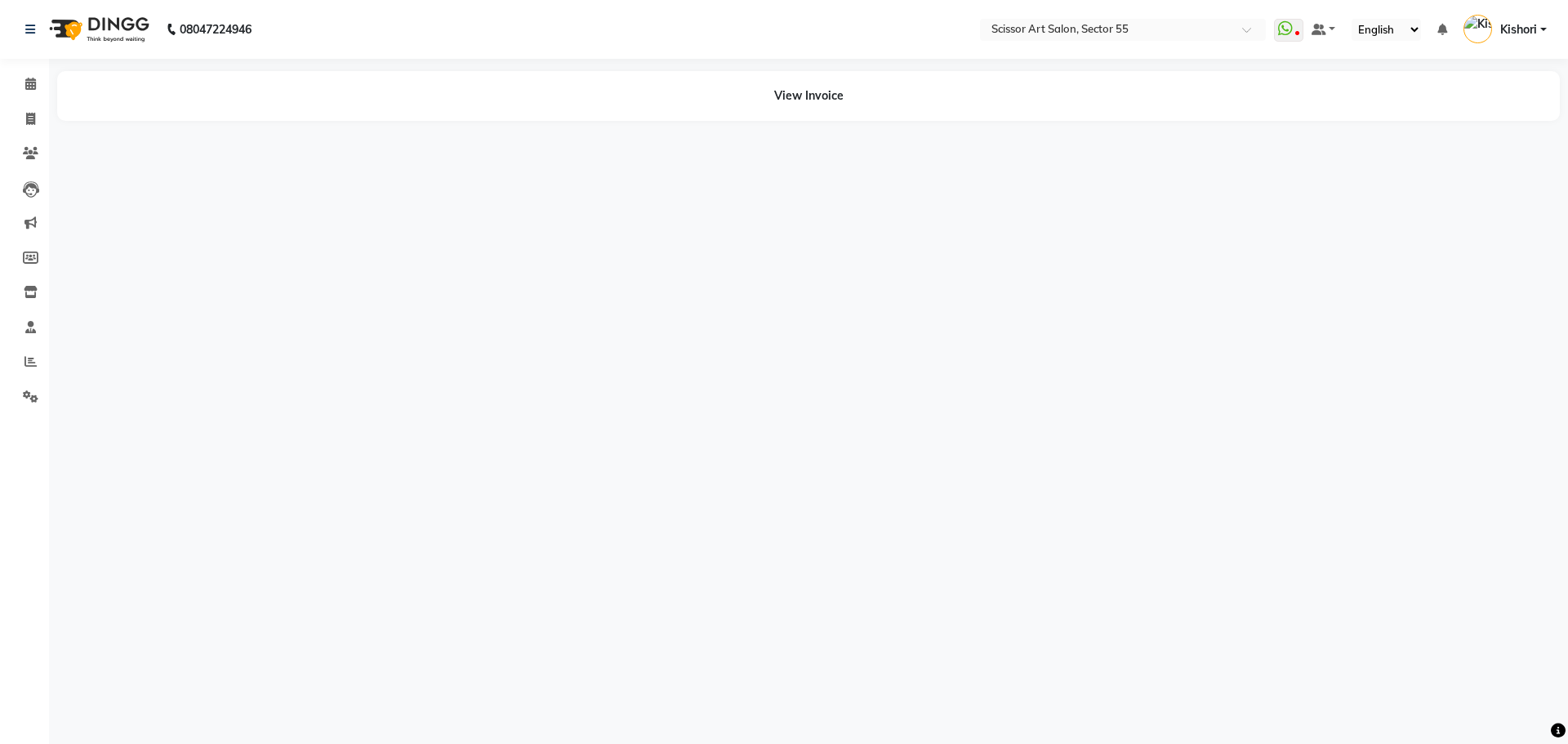
click at [830, 88] on div "View Invoice" at bounding box center [809, 96] width 1503 height 50
click at [815, 93] on div "View Invoice" at bounding box center [809, 96] width 1503 height 50
click at [800, 95] on div "View Invoice" at bounding box center [809, 96] width 1503 height 50
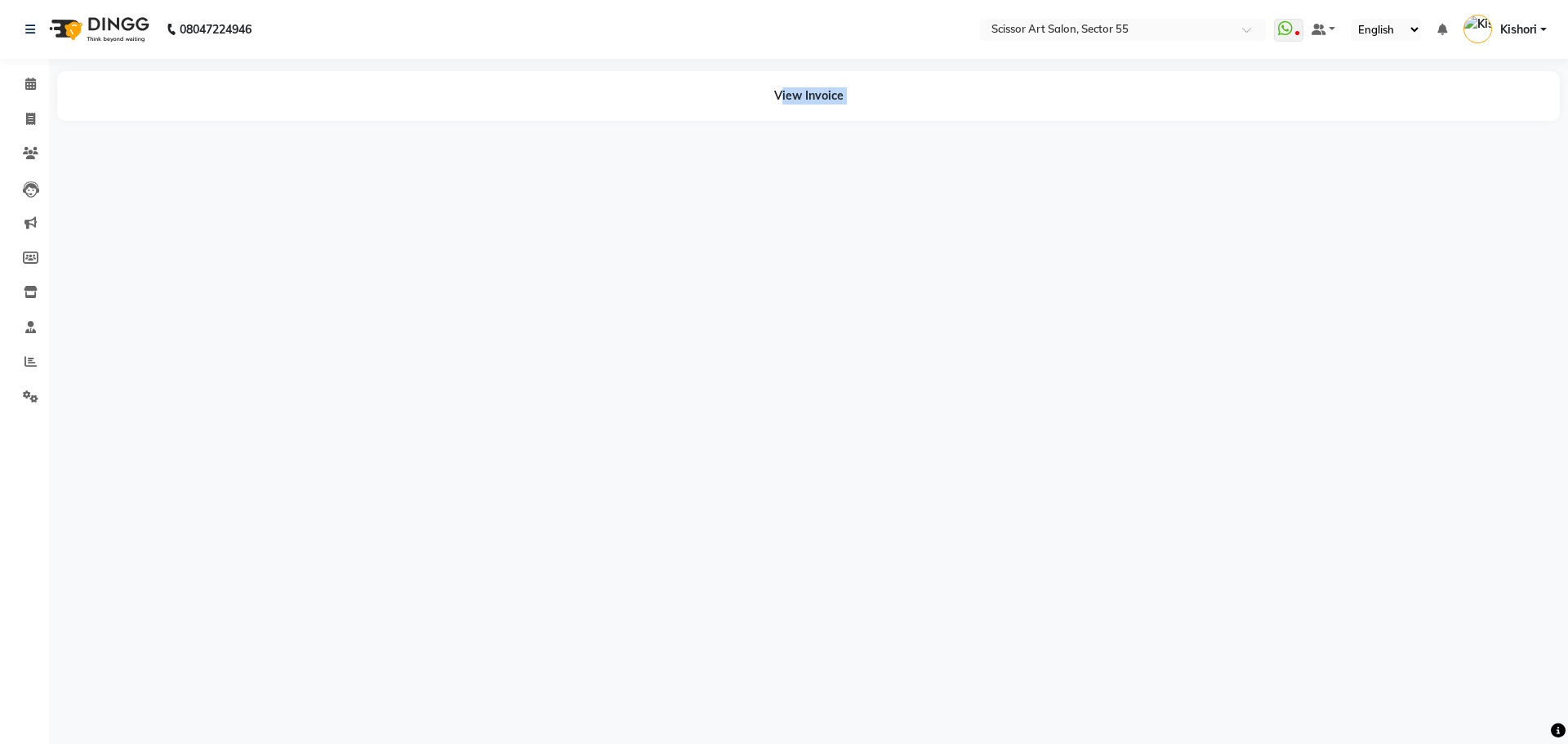
click at [799, 96] on div "View Invoice" at bounding box center [809, 96] width 1503 height 50
click at [780, 291] on div "08047224946 Select Location × Scissor Art Salon, Sector 55 WhatsApp Status ✕ St…" at bounding box center [784, 372] width 1568 height 744
click at [28, 83] on icon at bounding box center [30, 84] width 11 height 13
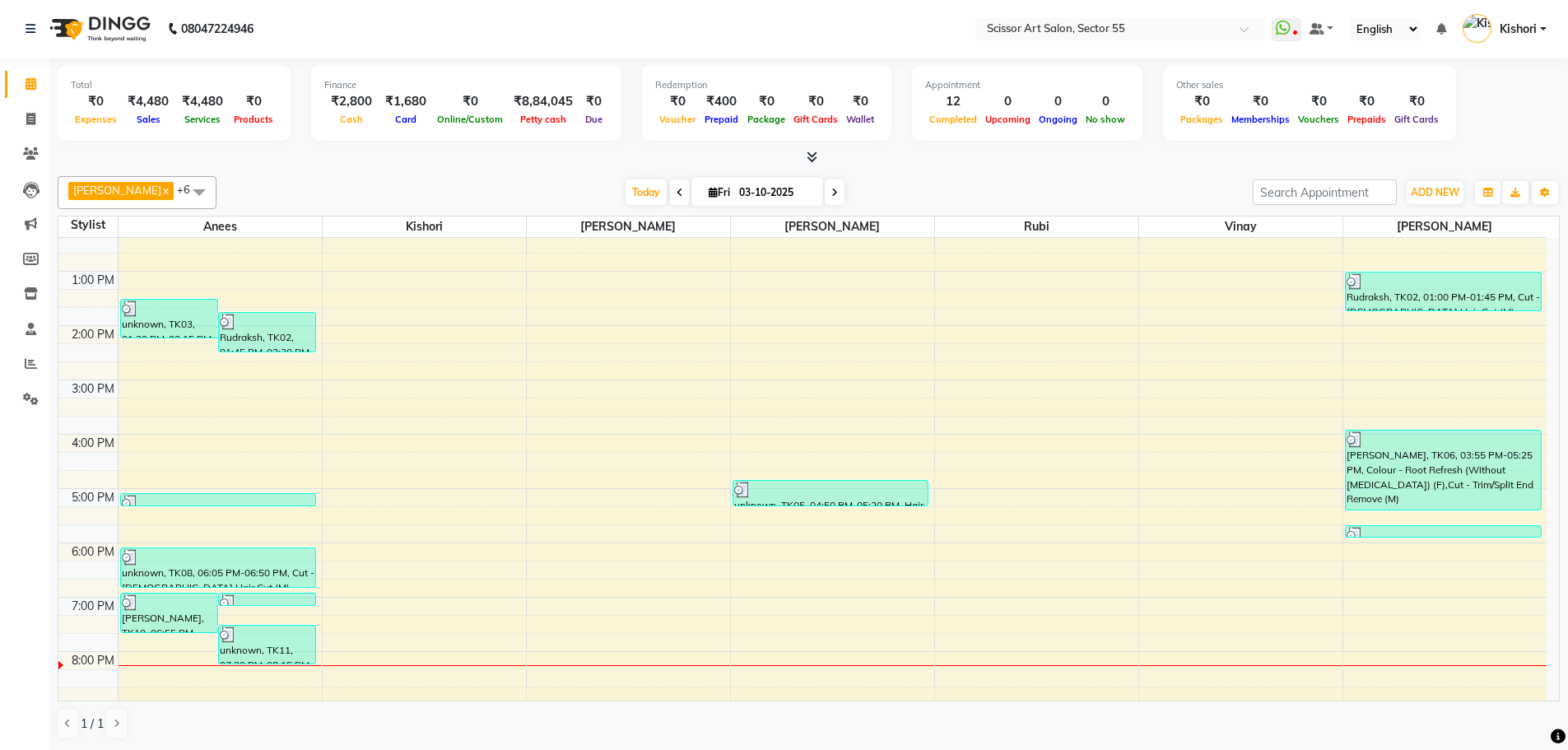
scroll to position [234, 0]
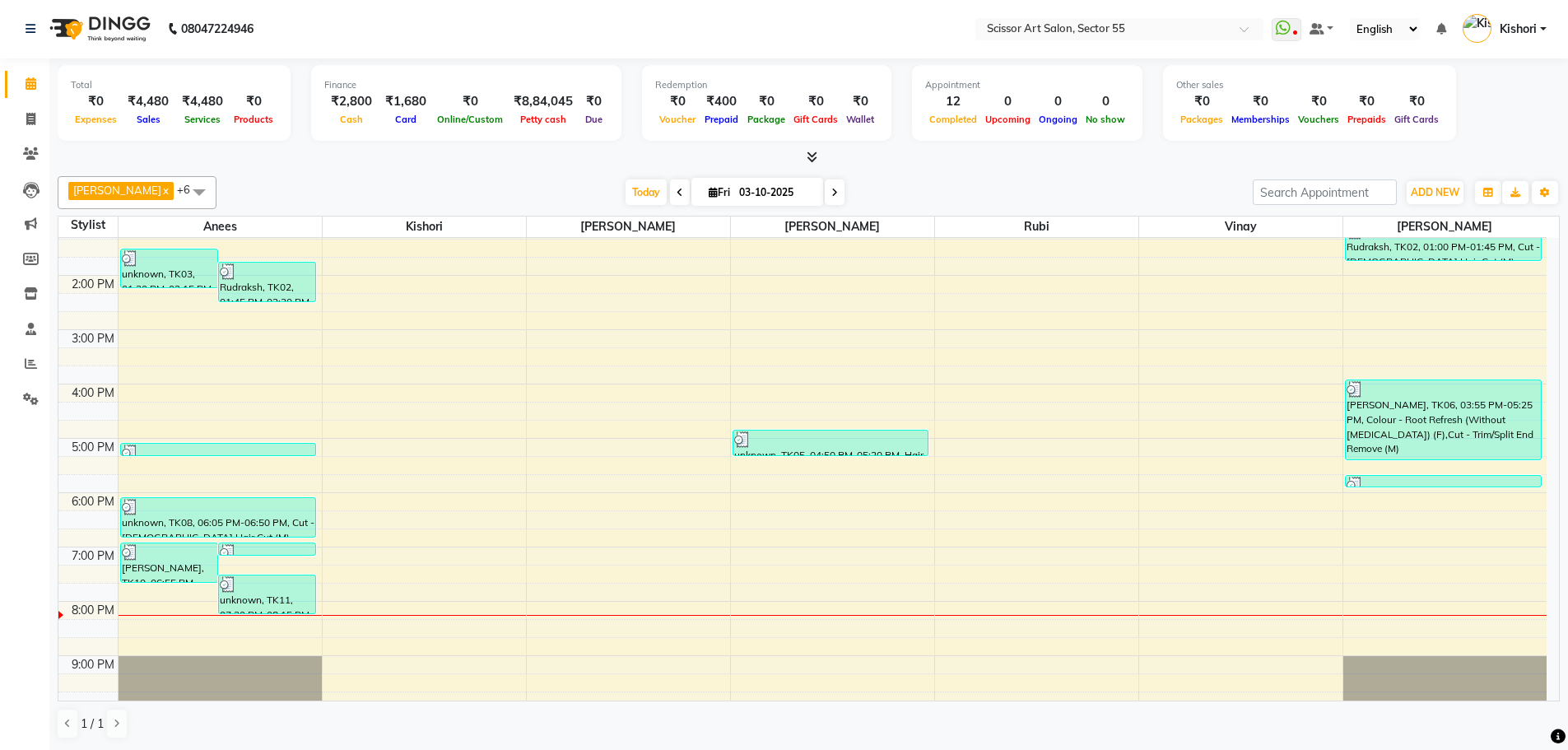
drag, startPoint x: 1564, startPoint y: 564, endPoint x: 1571, endPoint y: 587, distance: 24.0
click at [1567, 587] on html "08047224946 Select Location × Scissor Art Salon, Sector 55 WhatsApp Status ✕ St…" at bounding box center [784, 374] width 1568 height 750
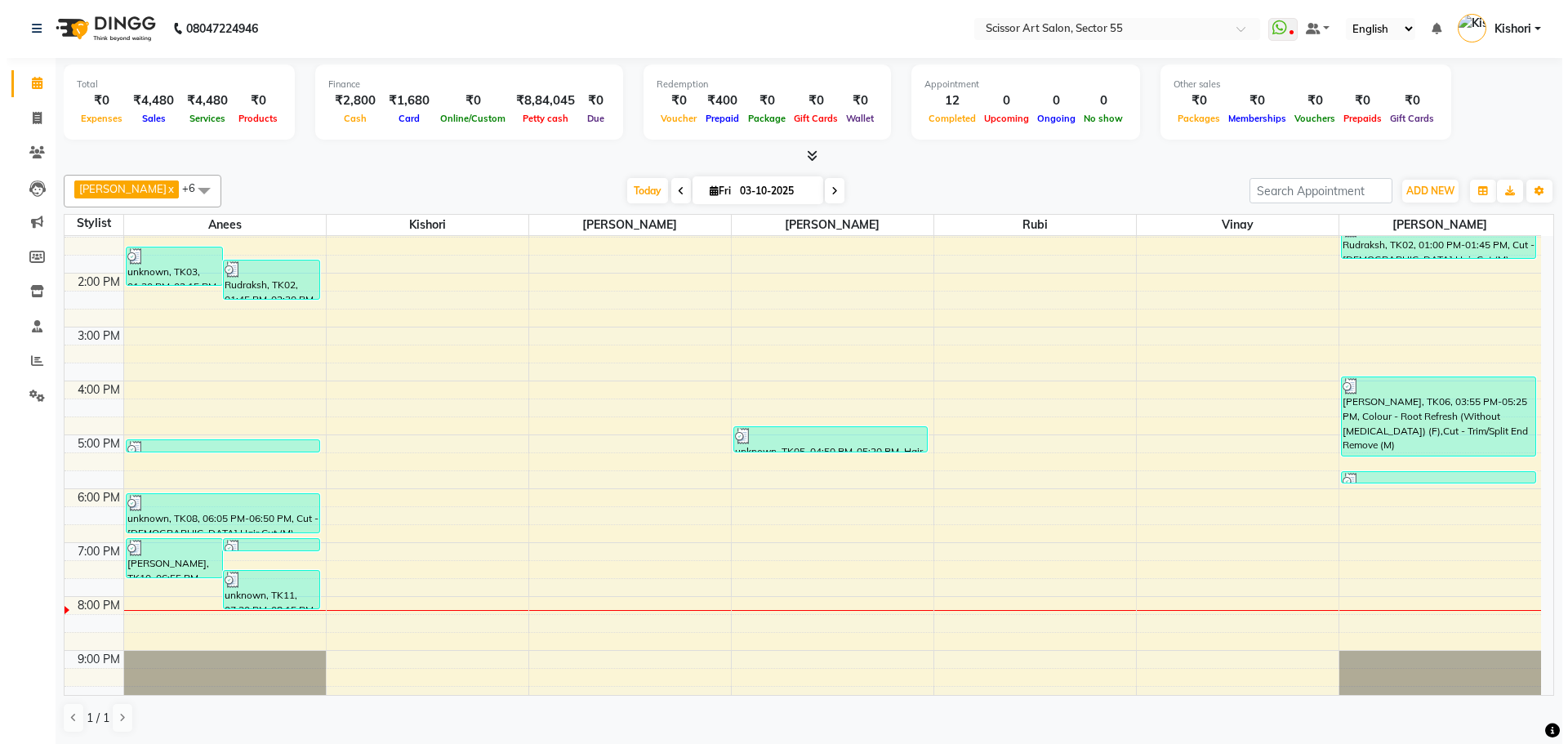
scroll to position [241, 0]
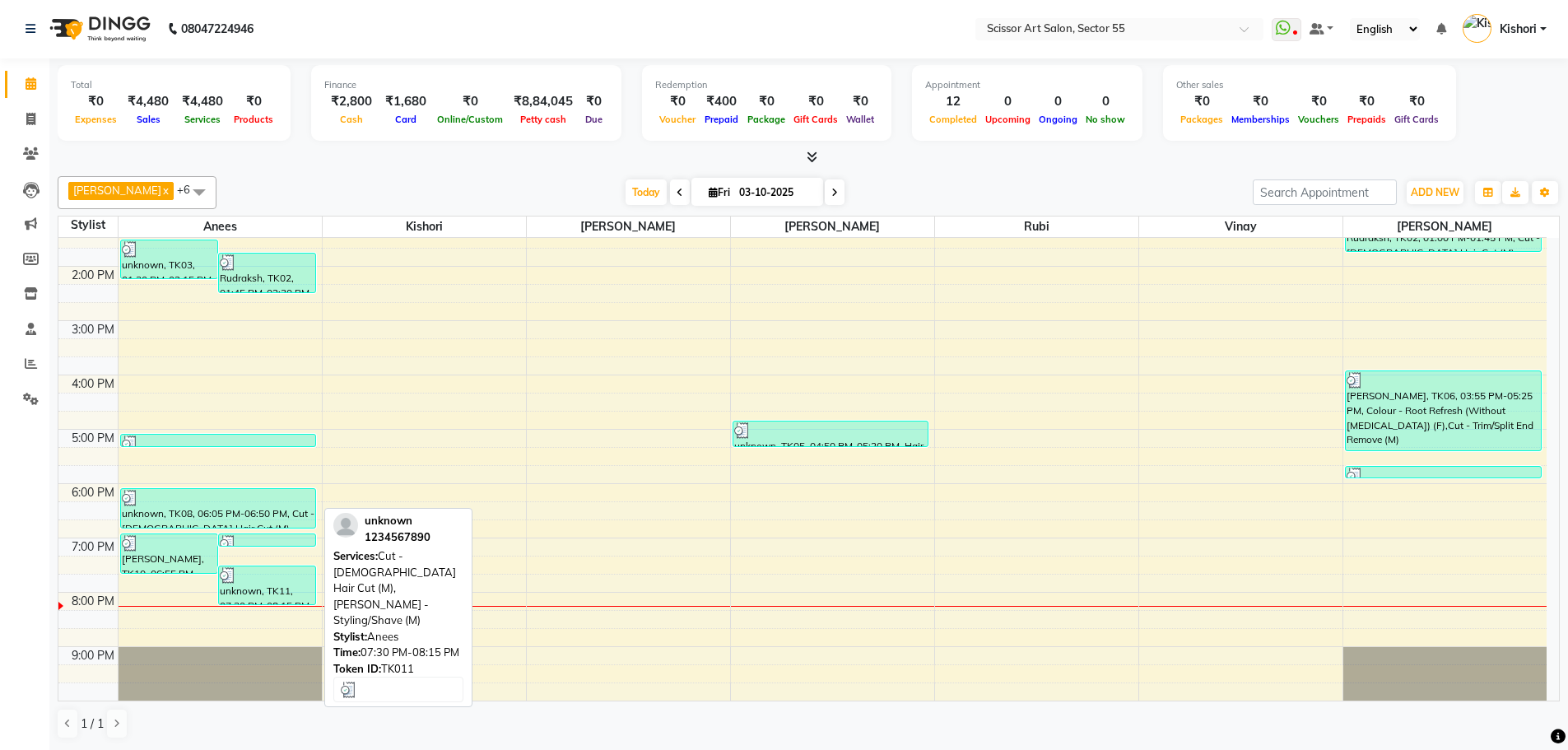
click at [246, 599] on div "unknown, TK11, 07:30 PM-08:15 PM, Cut - [DEMOGRAPHIC_DATA] Hair Cut (M),[PERSON…" at bounding box center [267, 585] width 96 height 38
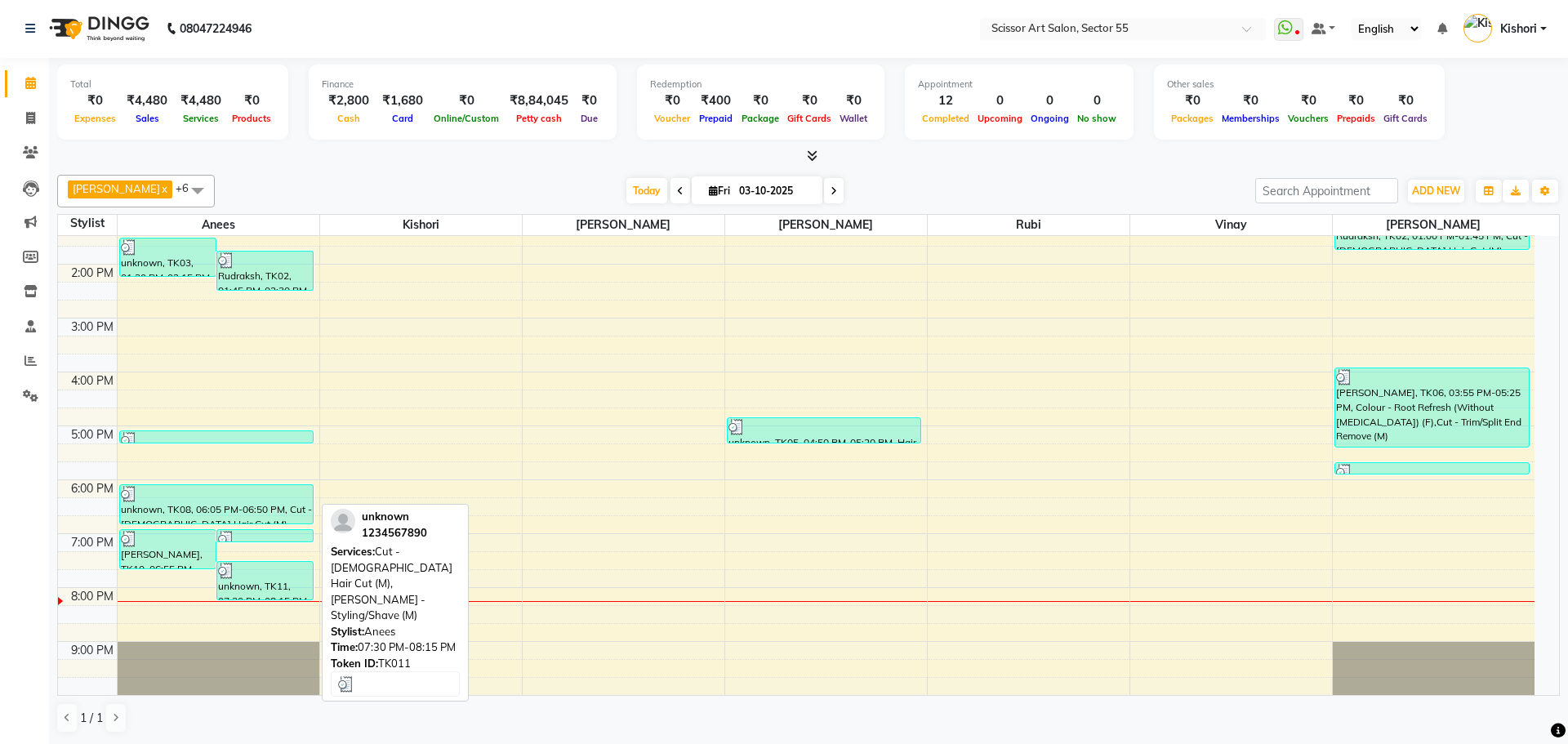
select select "3"
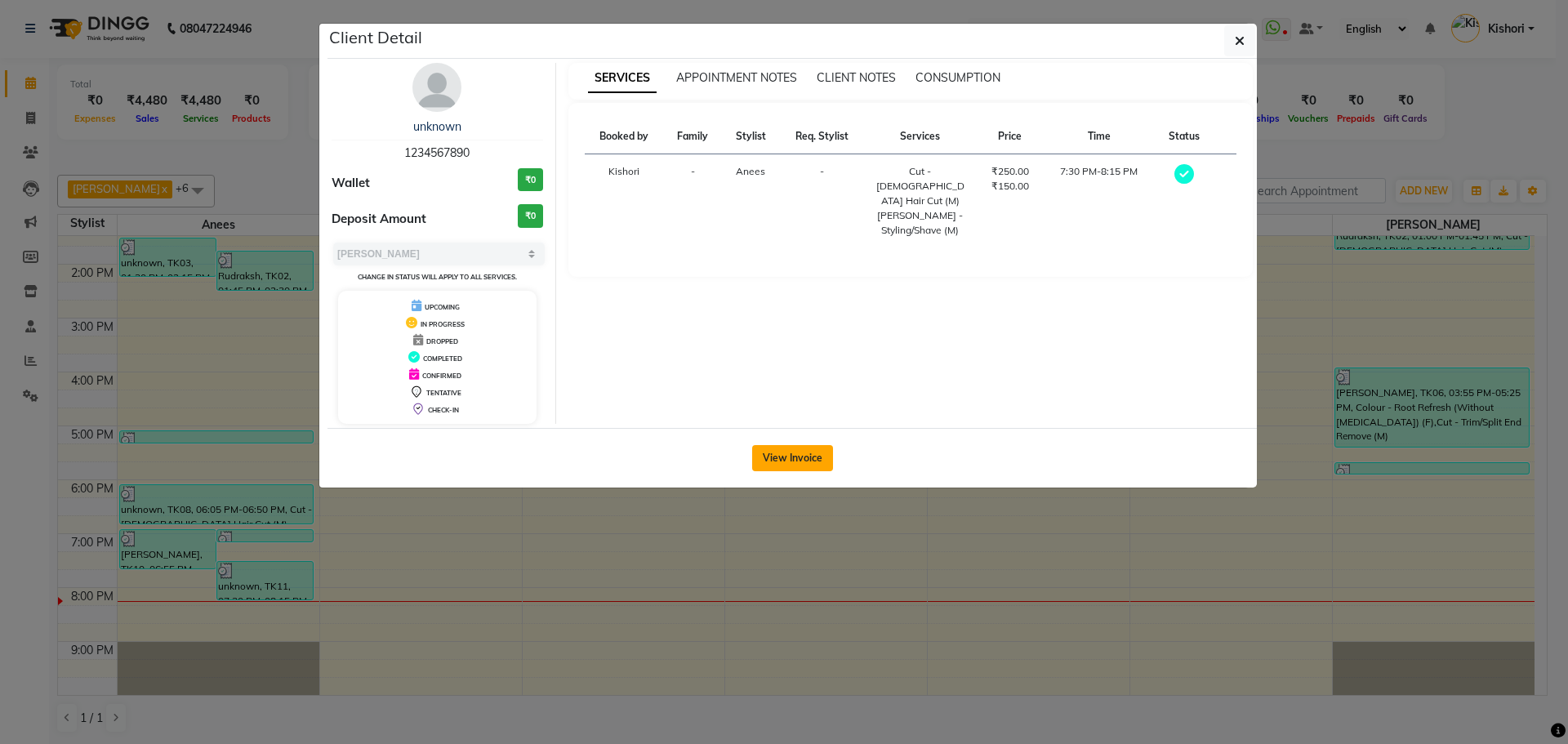
click at [770, 453] on button "View Invoice" at bounding box center [792, 457] width 81 height 26
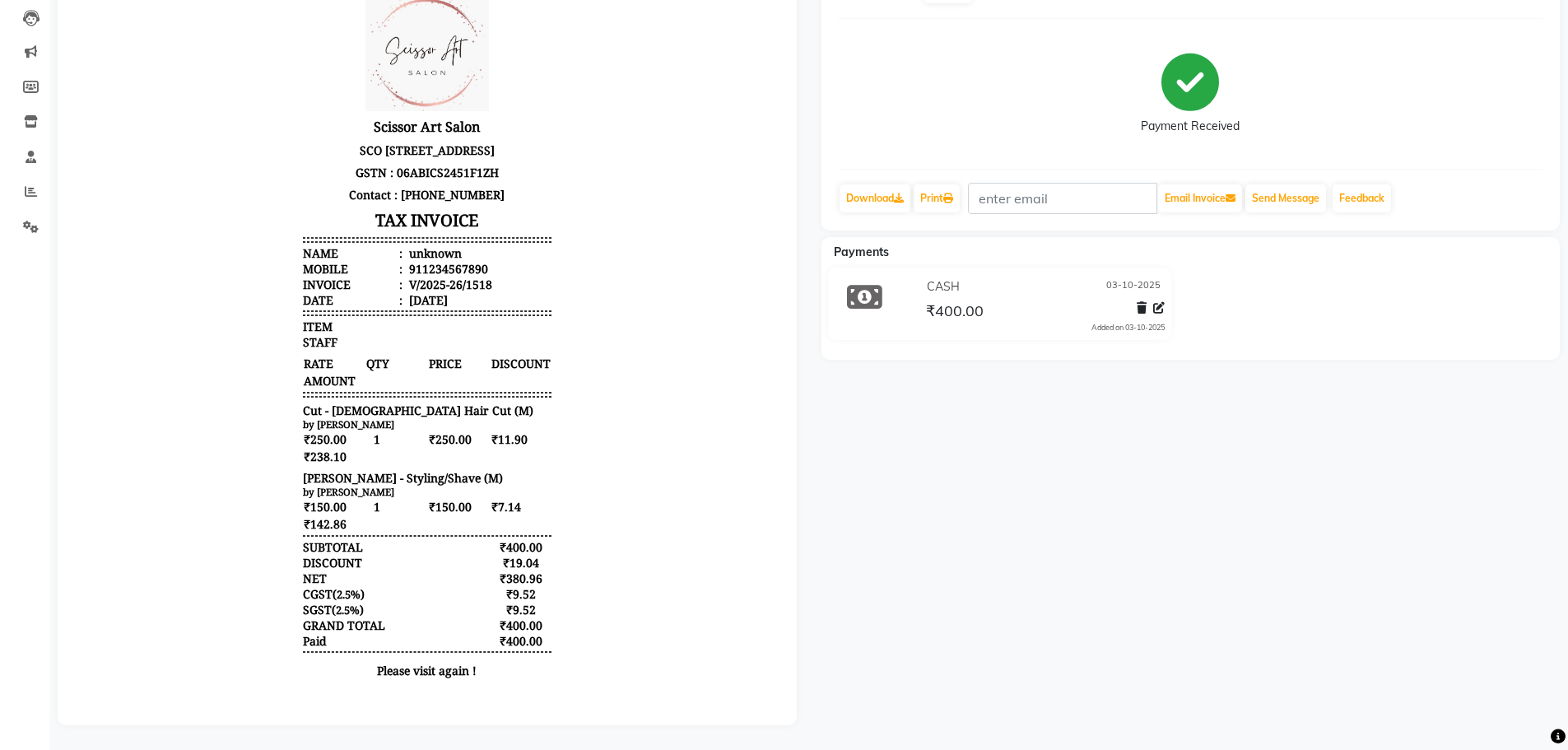
scroll to position [185, 0]
click at [36, 185] on icon at bounding box center [30, 191] width 13 height 13
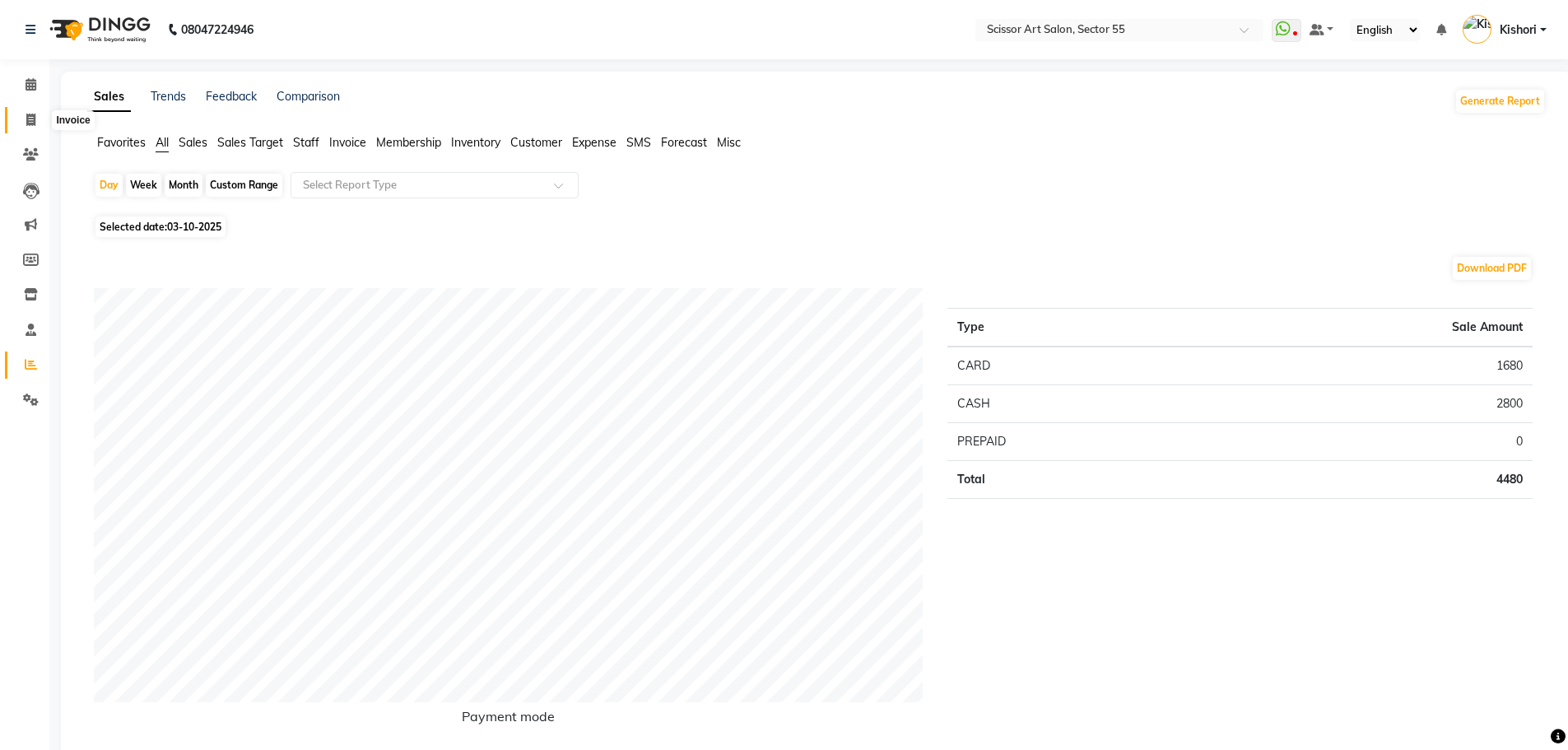
click at [27, 120] on icon at bounding box center [30, 120] width 9 height 13
select select "service"
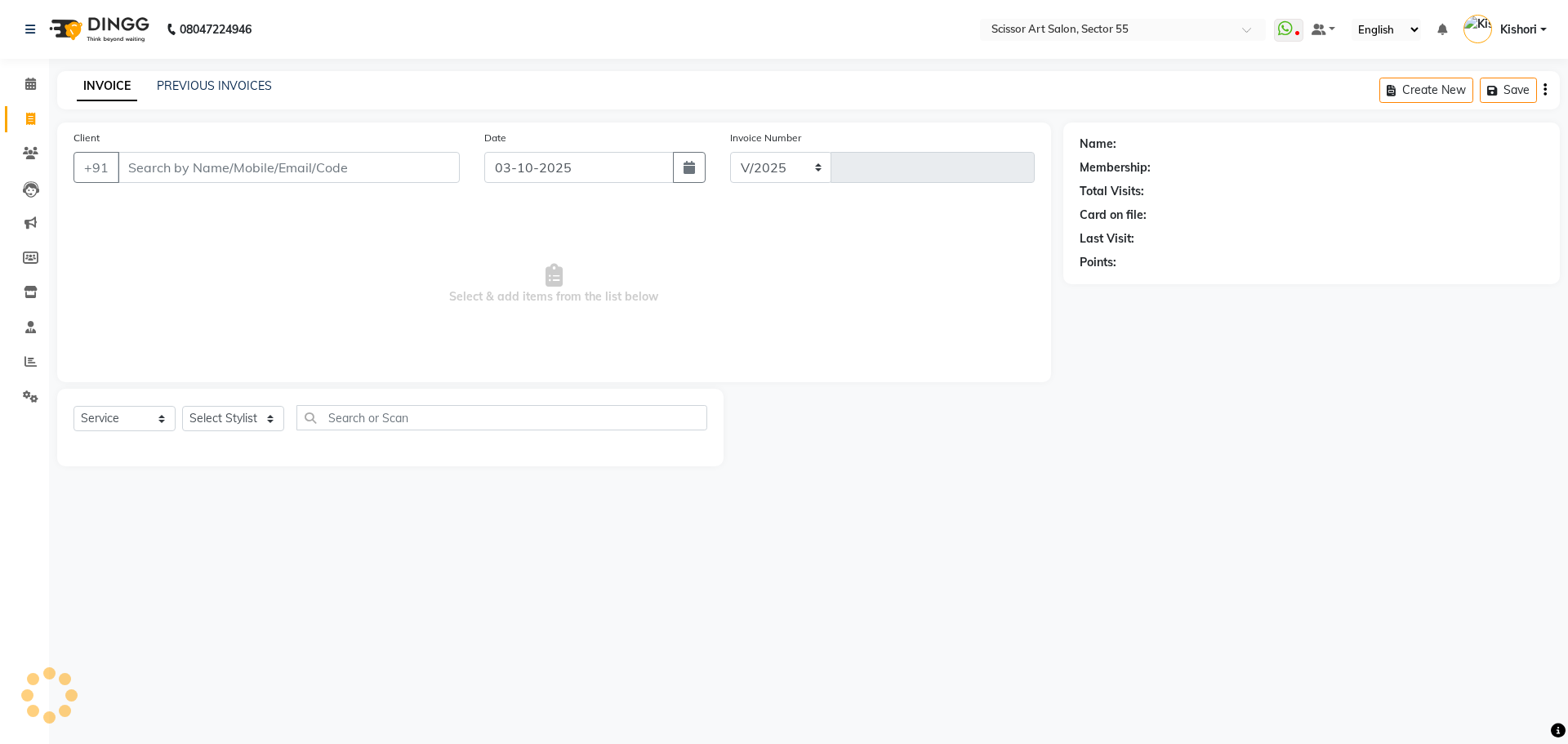
select select "4753"
type input "1519"
